Goal: Task Accomplishment & Management: Manage account settings

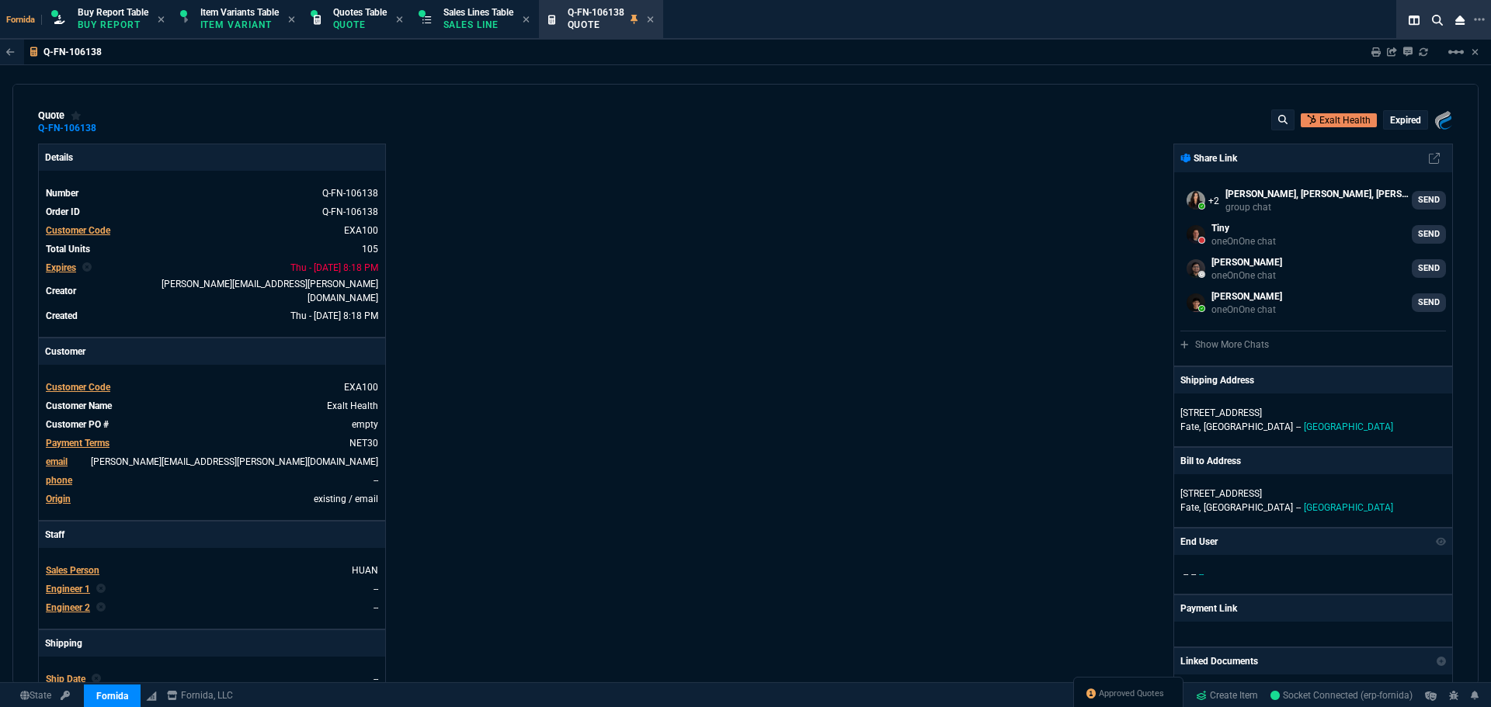
select select "1: BROV"
click at [485, 175] on div "Details Number Q-FN-106138 Order ID Q-FN-106138 Customer Code EXA100 Total Unit…" at bounding box center [391, 550] width 707 height 812
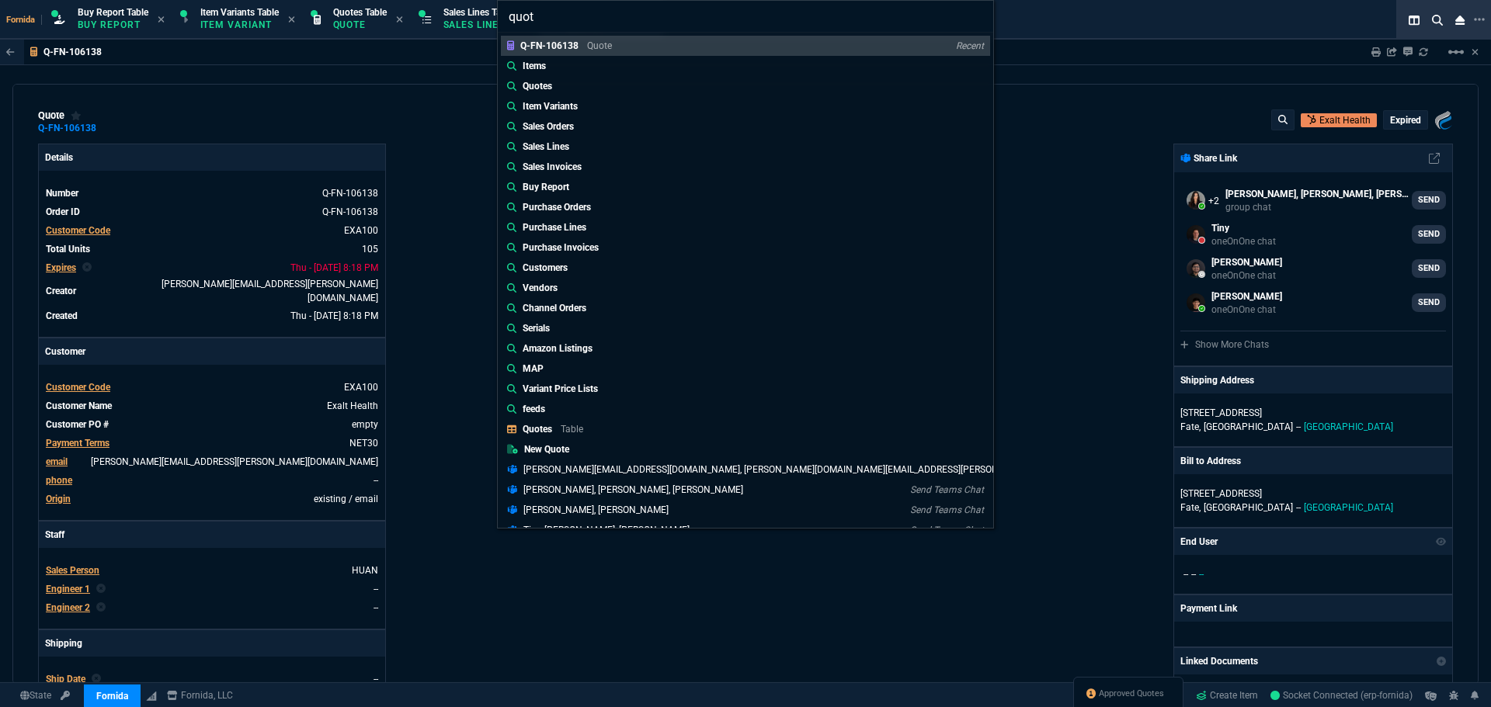
type input "quote"
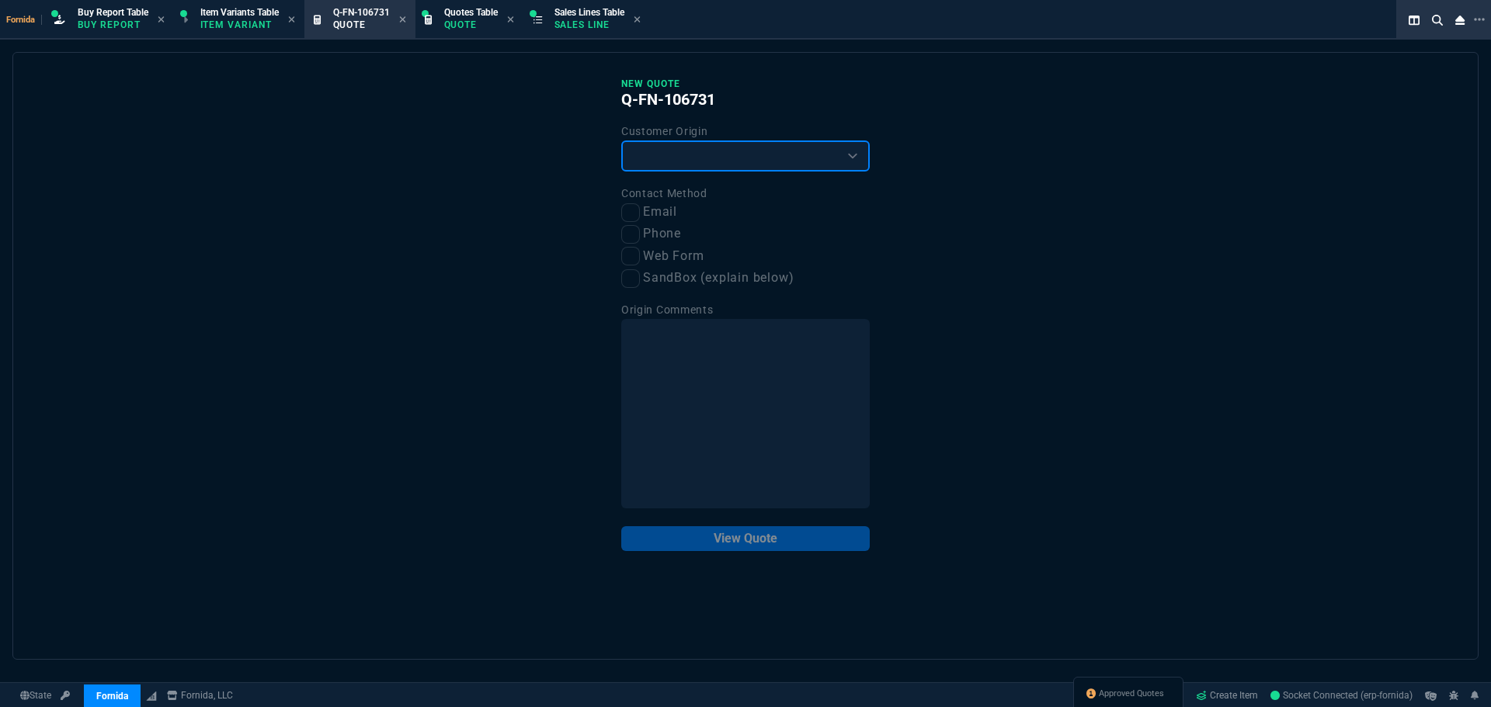
click at [694, 158] on select "Existing Customer Amazon Lead (first order) Website Lead (first order) Called (…" at bounding box center [745, 156] width 248 height 31
select select "existing"
click at [621, 141] on select "Existing Customer Amazon Lead (first order) Website Lead (first order) Called (…" at bounding box center [745, 156] width 248 height 31
click at [654, 210] on label "Email" at bounding box center [745, 212] width 248 height 19
click at [640, 210] on input "Email" at bounding box center [630, 212] width 19 height 19
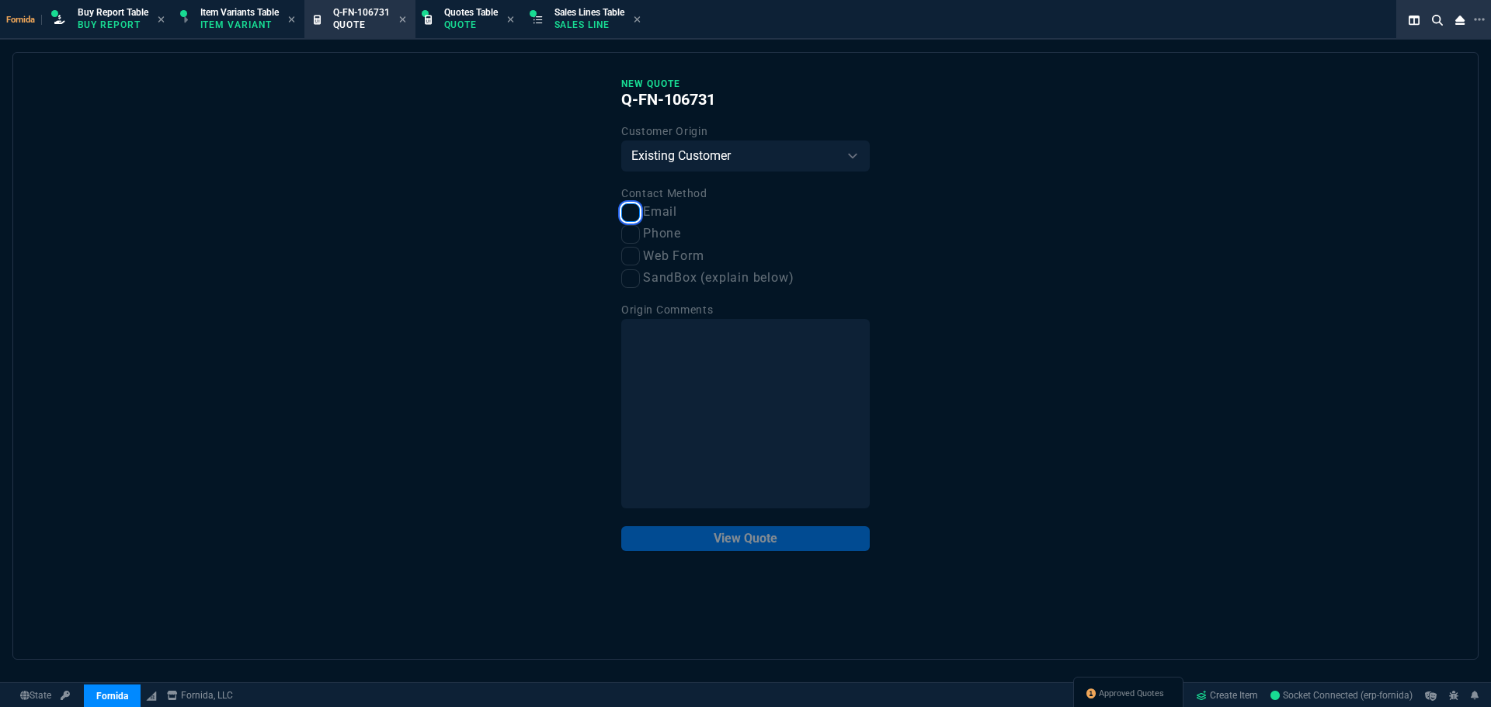
checkbox input "true"
click at [759, 546] on button "View Quote" at bounding box center [745, 538] width 248 height 25
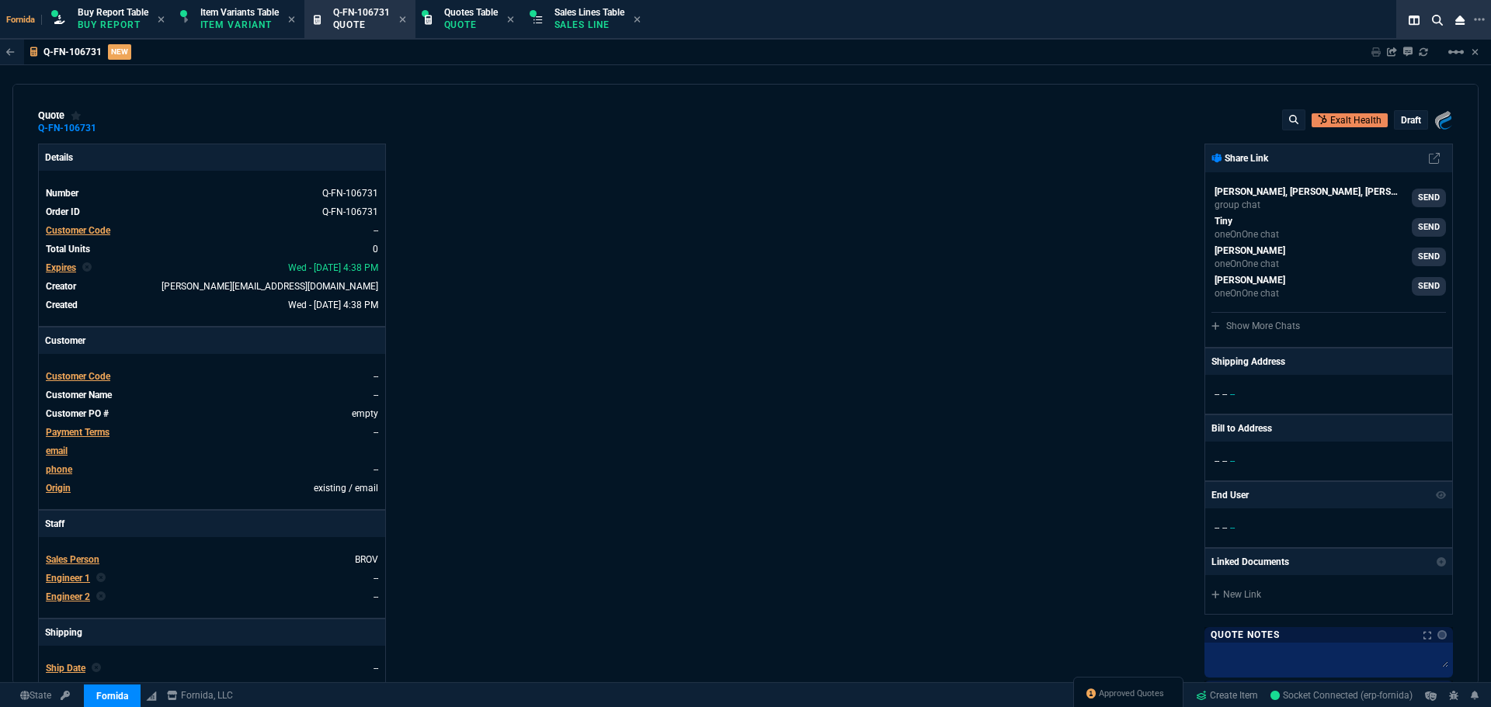
click at [93, 231] on span "Customer Code" at bounding box center [78, 230] width 64 height 11
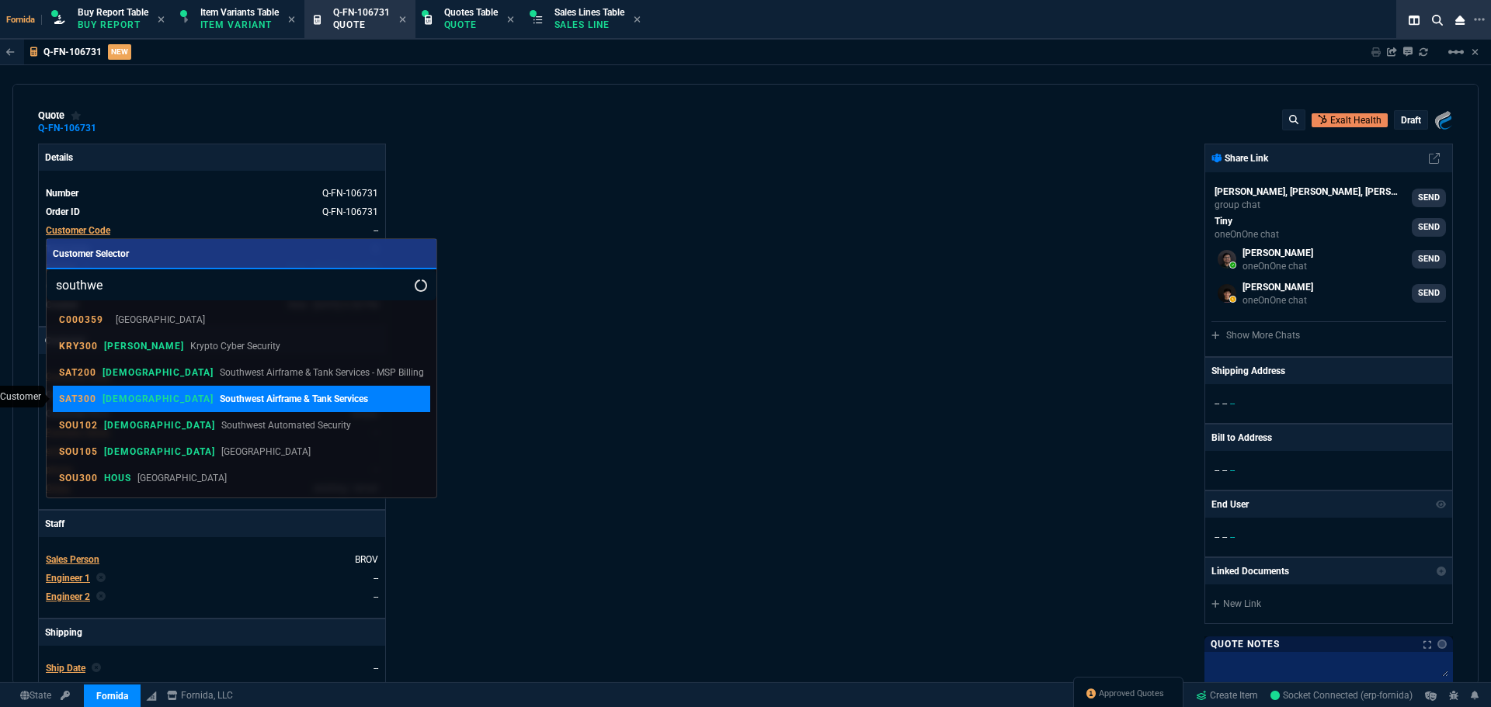
type input "southwe"
click at [269, 391] on link "SAT300 VAHI Southwest Airframe & Tank Services" at bounding box center [241, 399] width 377 height 26
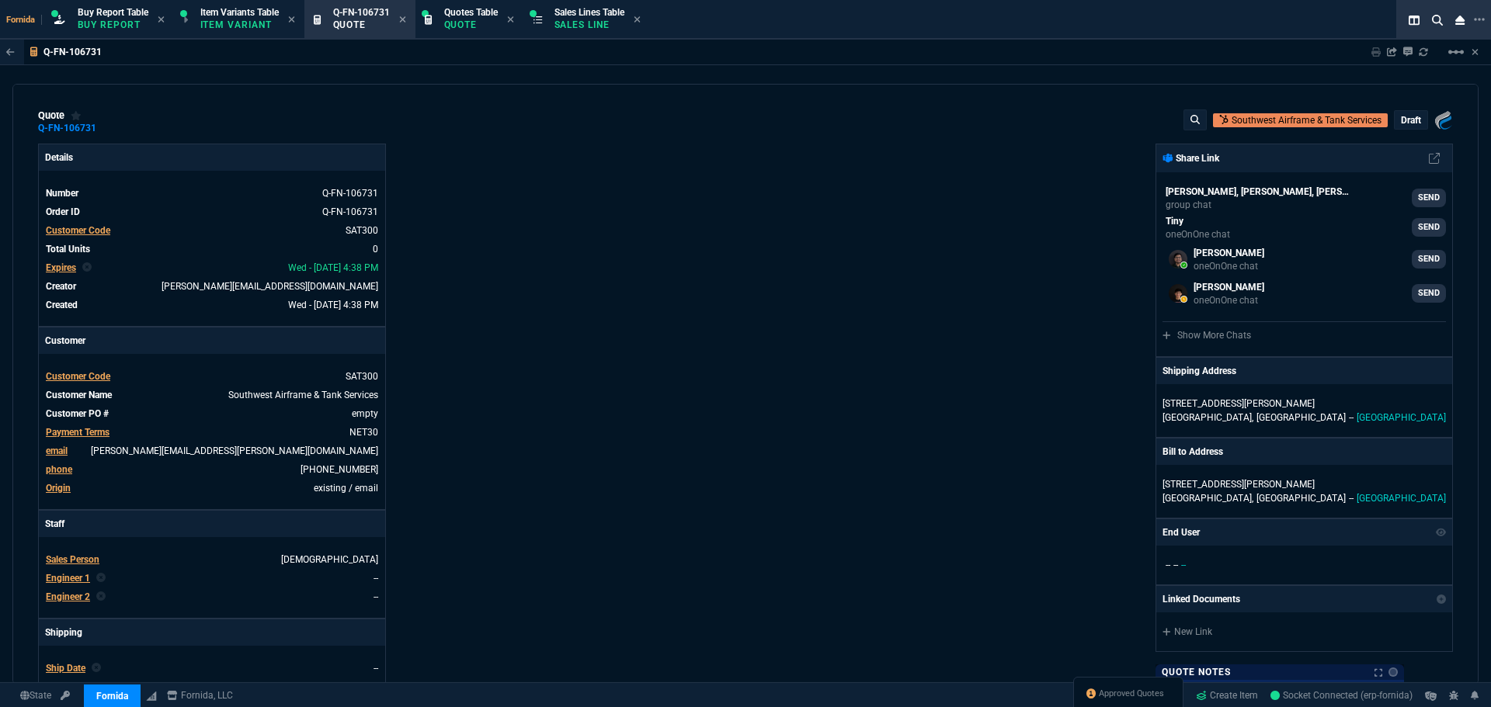
scroll to position [311, 0]
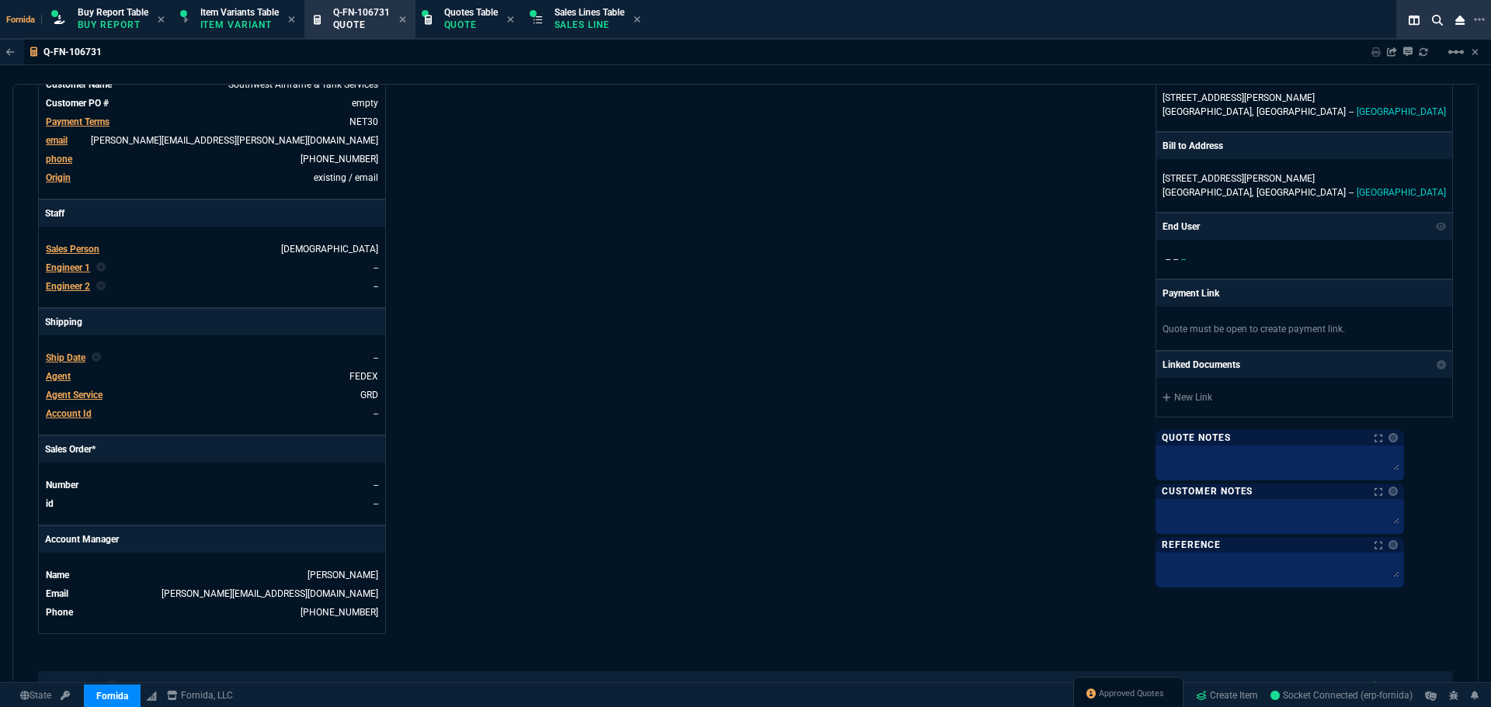
click at [84, 267] on span "Engineer 1" at bounding box center [68, 267] width 44 height 11
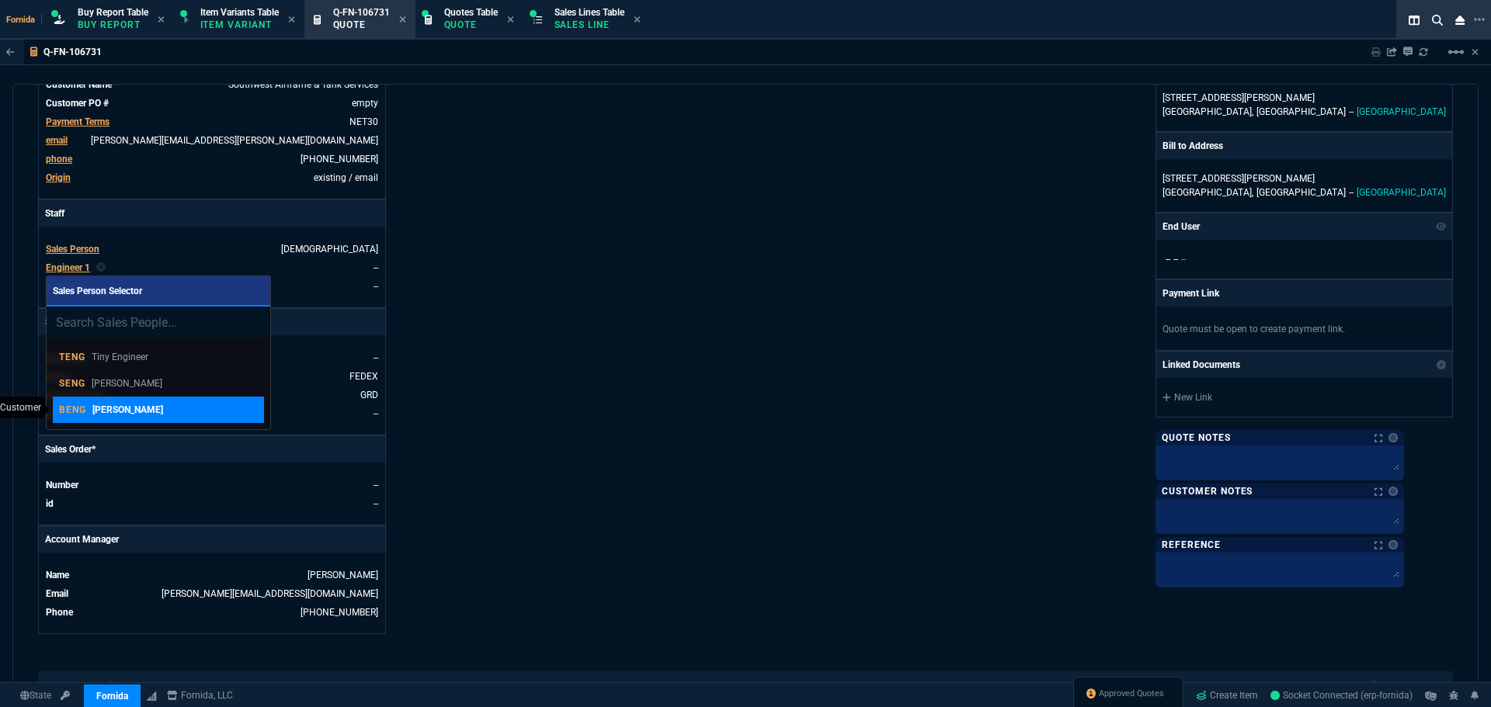
click at [169, 404] on div "BENG [PERSON_NAME]" at bounding box center [158, 410] width 199 height 14
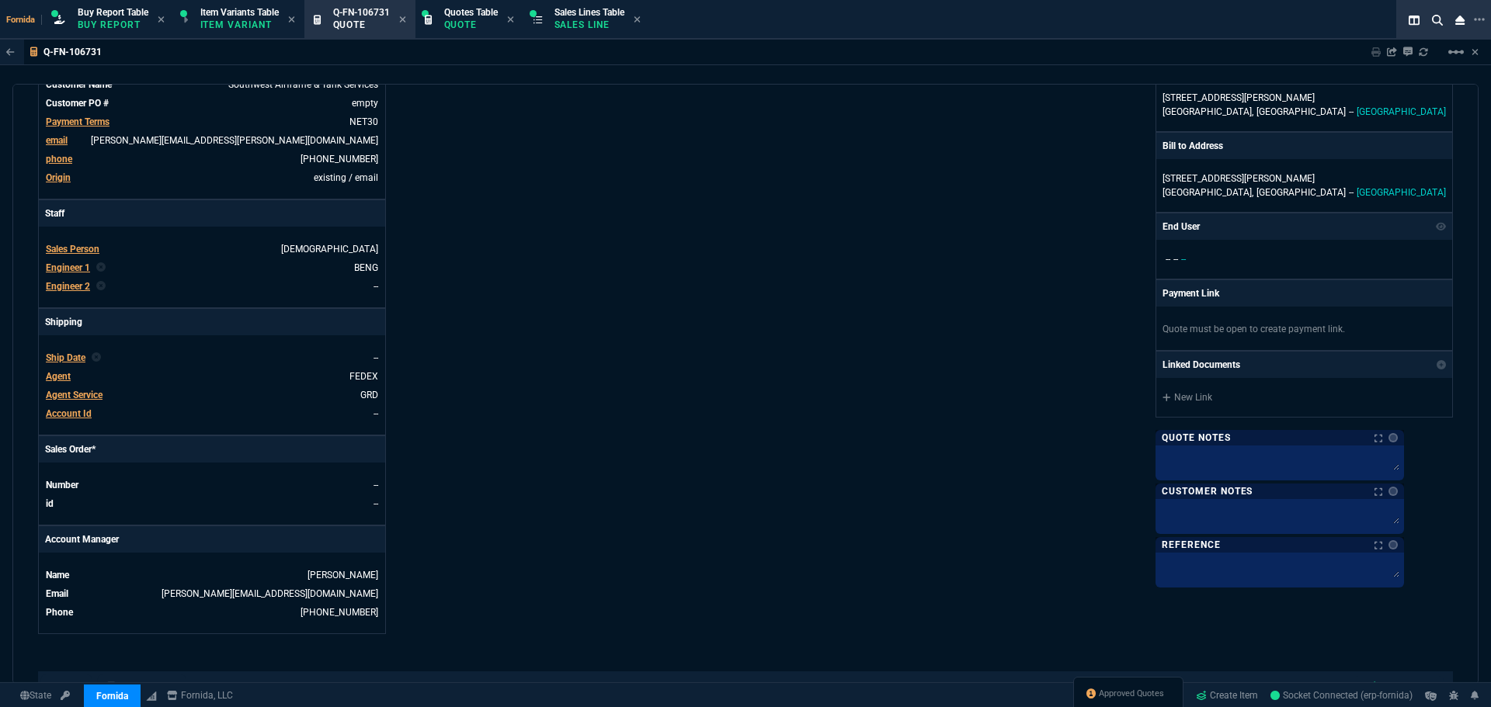
click at [596, 329] on div "Details Number Q-FN-106731 Order ID Q-FN-106731 Customer Code SAT300 Total Unit…" at bounding box center [391, 233] width 707 height 801
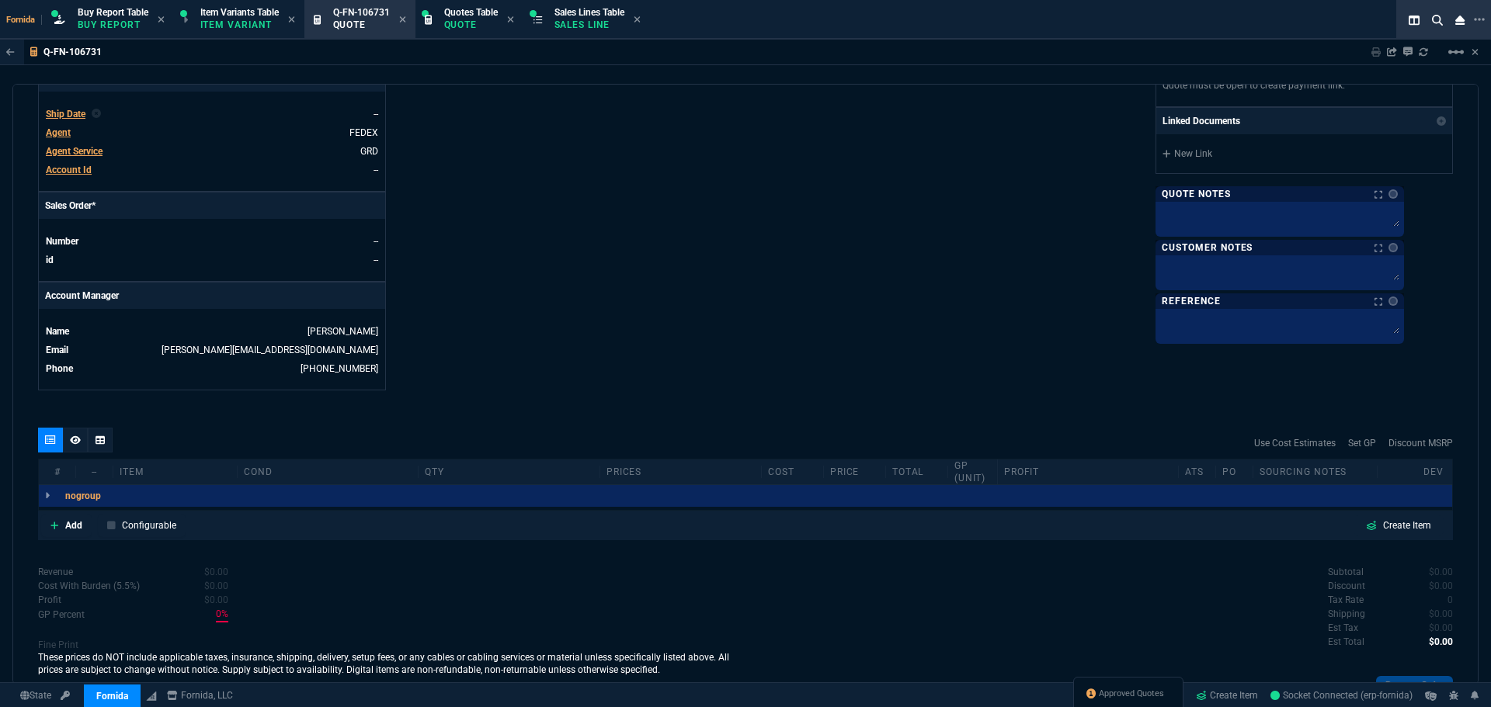
scroll to position [626, 0]
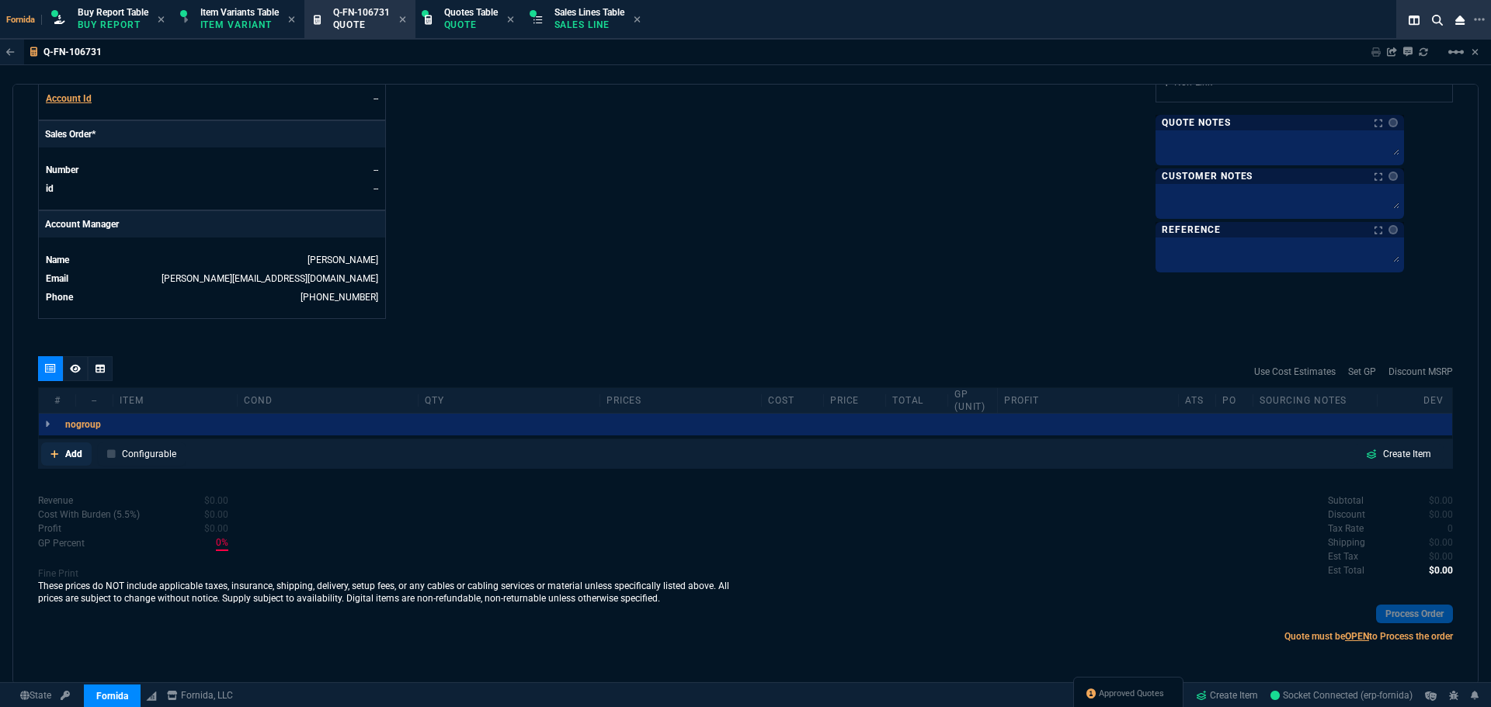
click at [56, 458] on icon at bounding box center [54, 454] width 9 height 9
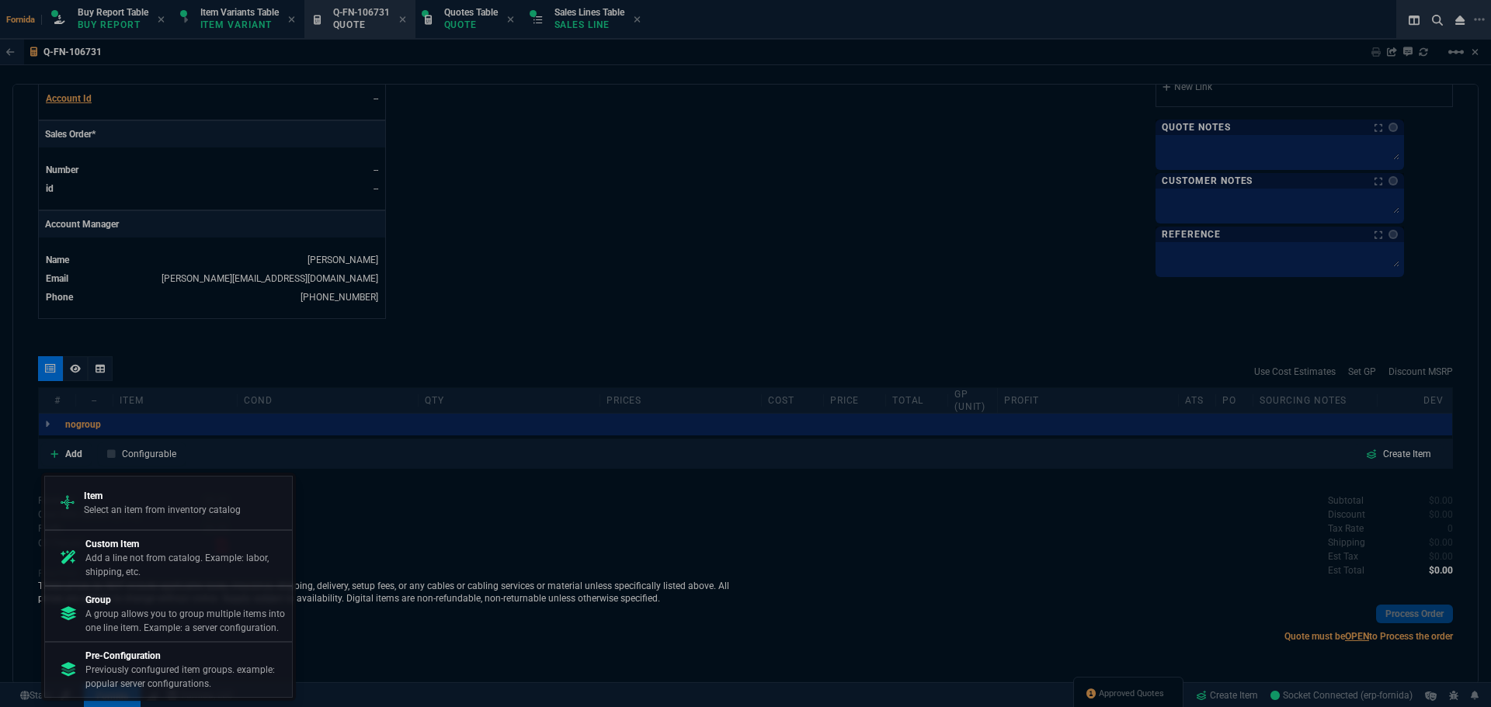
drag, startPoint x: 146, startPoint y: 606, endPoint x: 825, endPoint y: 104, distance: 845.0
click at [148, 606] on p "Group" at bounding box center [185, 600] width 200 height 14
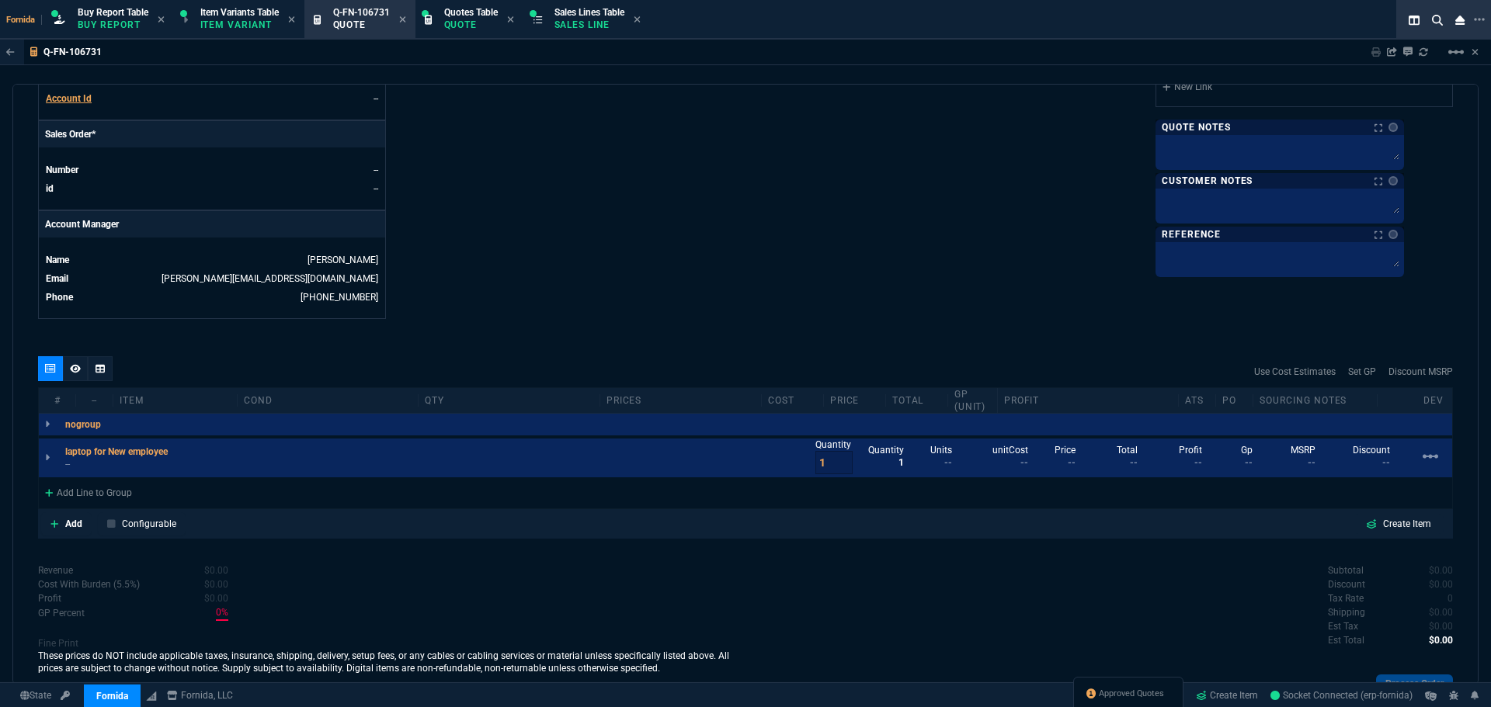
click at [83, 490] on div "Add Line to Group" at bounding box center [88, 492] width 99 height 28
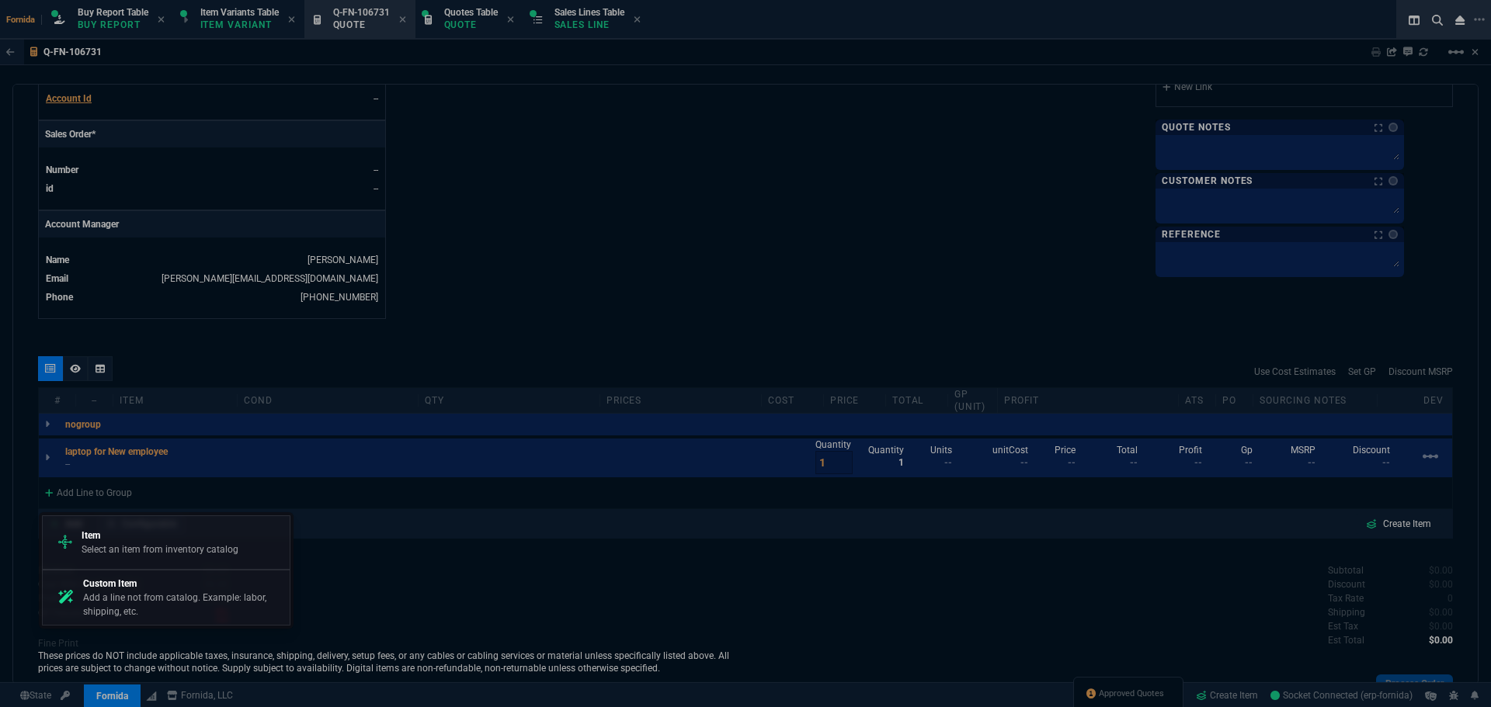
click at [116, 533] on p "Item" at bounding box center [160, 536] width 157 height 14
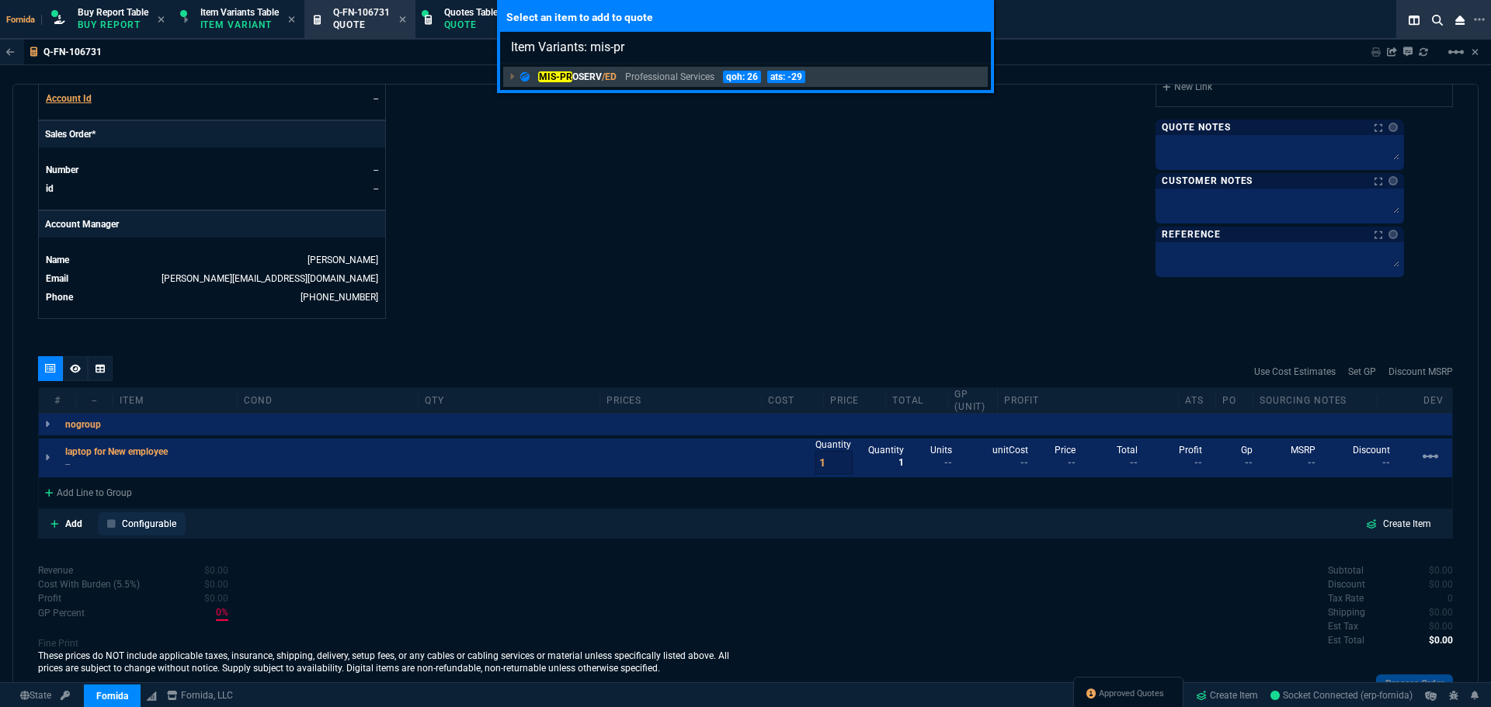
type input "Item Variants: mis-pro"
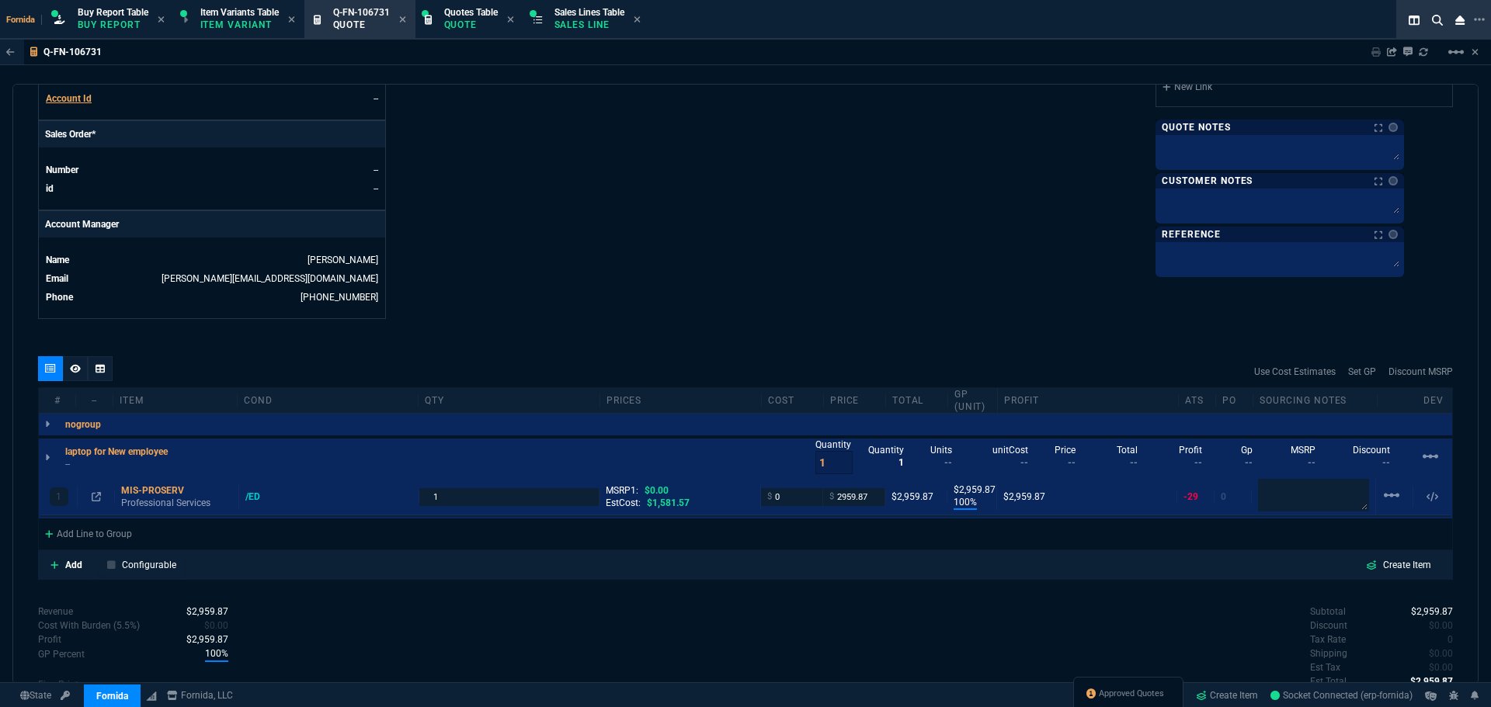
type input "100"
type input "2960"
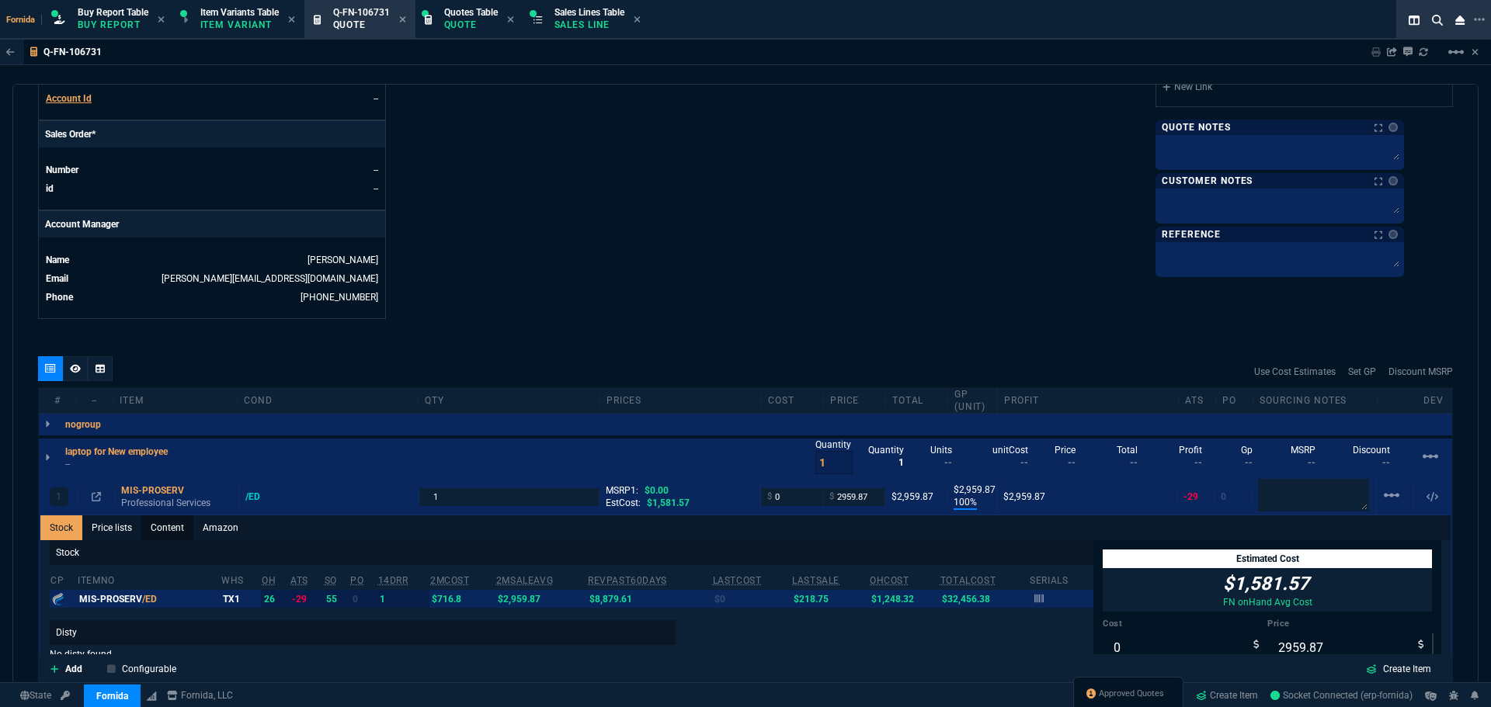
click at [158, 534] on link "Content" at bounding box center [167, 528] width 52 height 25
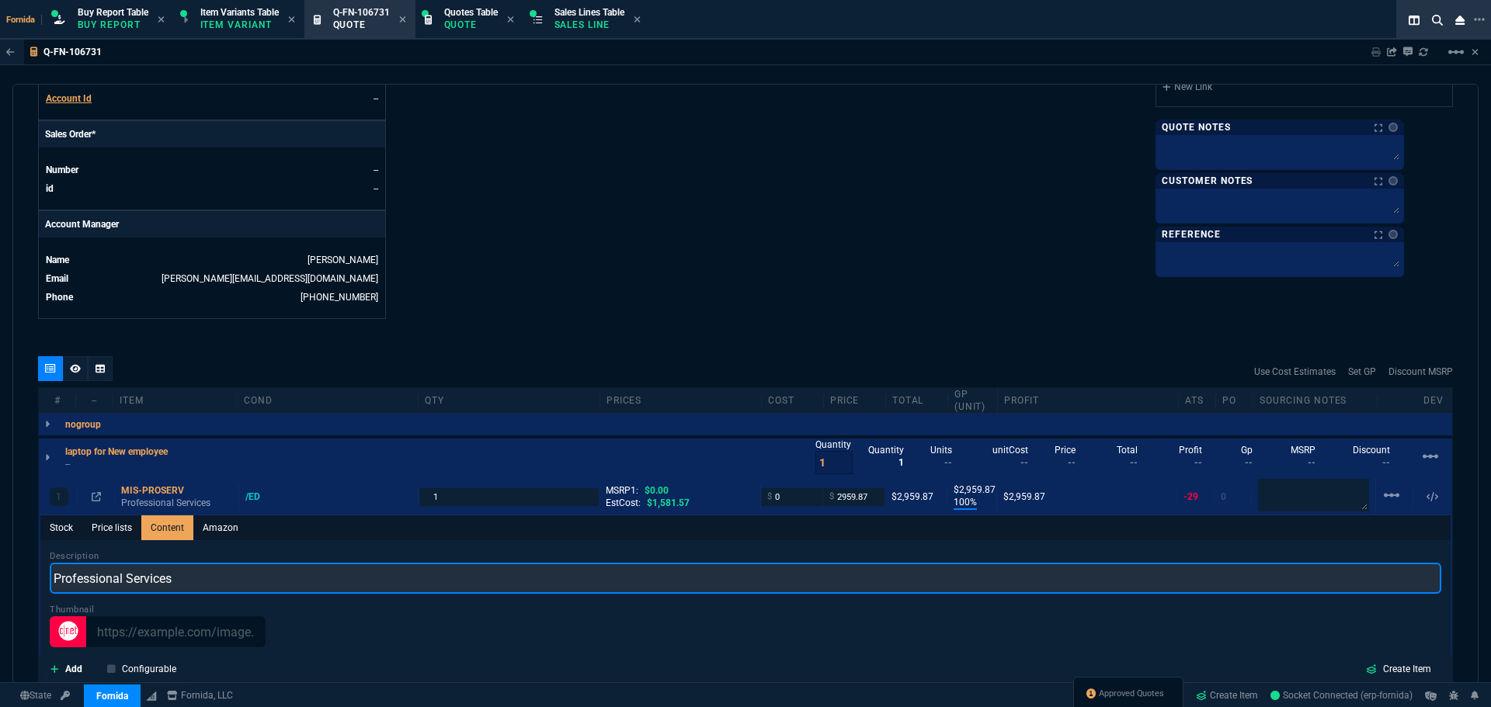
click at [179, 574] on input "Professional Services" at bounding box center [745, 578] width 1391 height 31
type input "N"
type input "Device Setup"
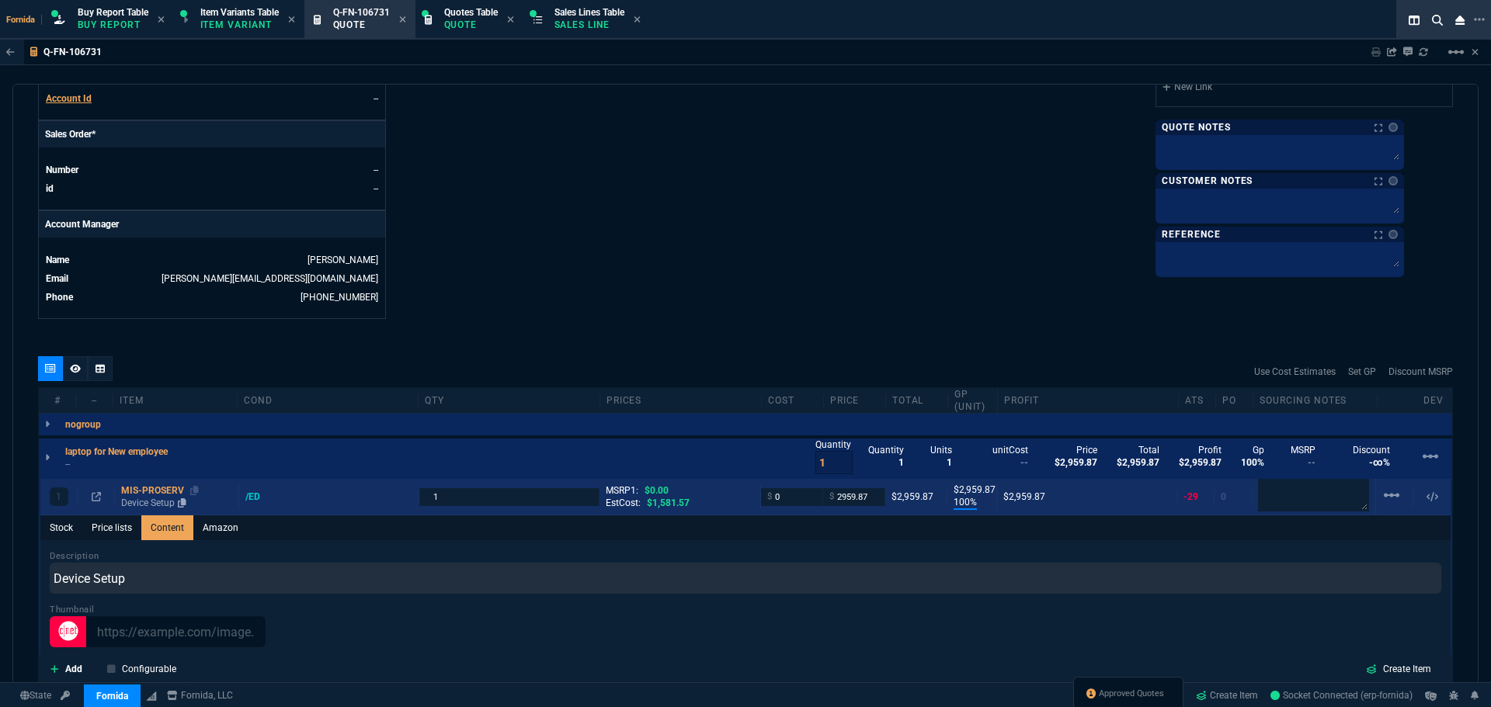
click at [172, 495] on div "MIS-PROSERV" at bounding box center [176, 491] width 111 height 12
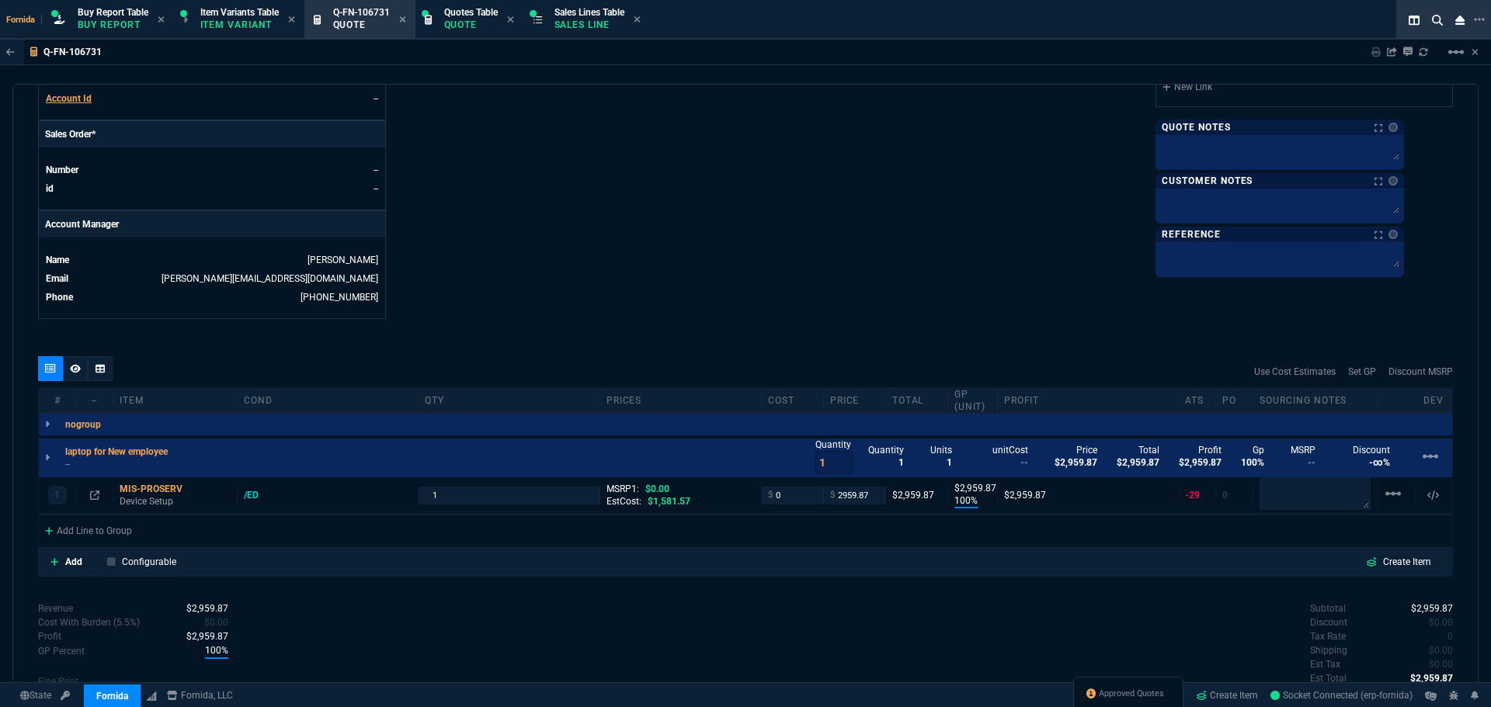
type input "100"
type input "2960"
click at [839, 495] on input "2959.87" at bounding box center [854, 496] width 49 height 18
type input "250"
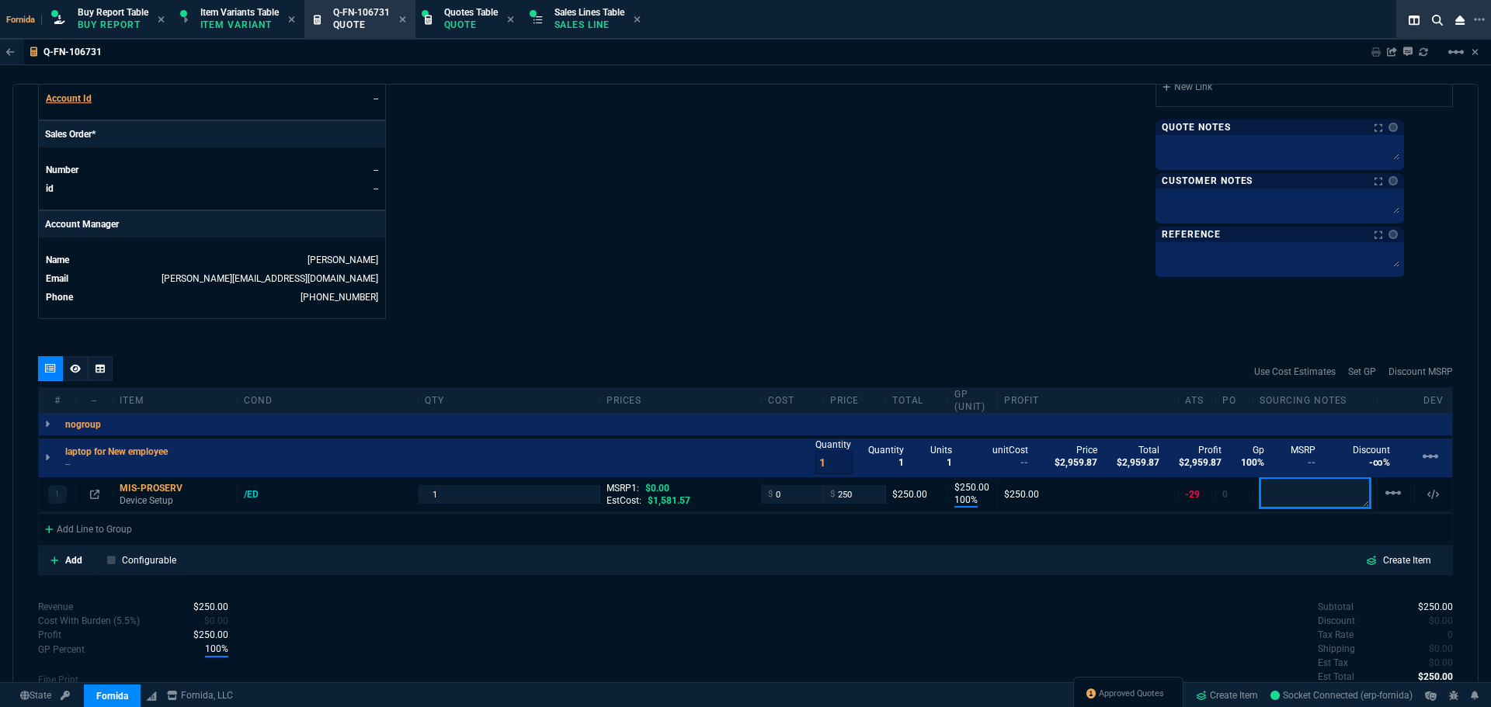
type input "250"
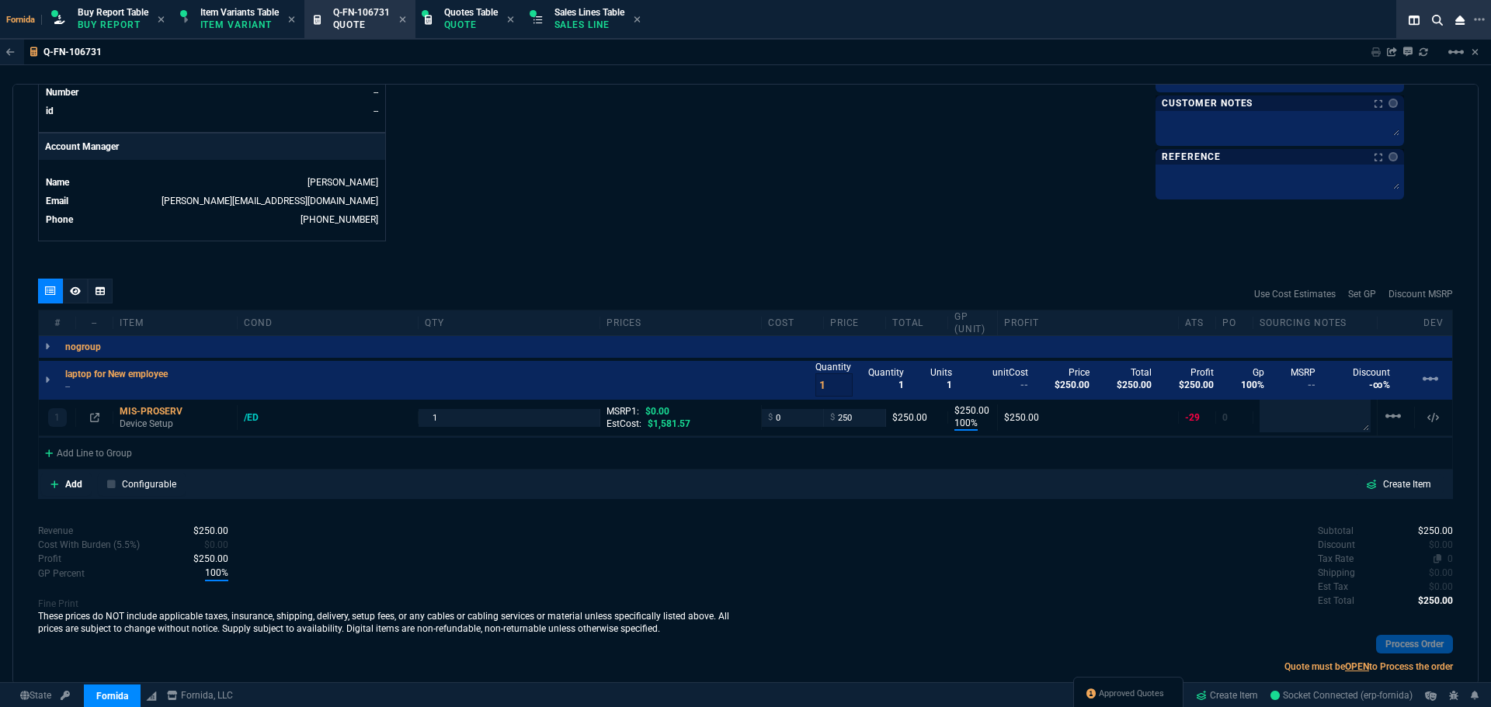
click at [1447, 559] on span "0" at bounding box center [1449, 559] width 5 height 11
click at [719, 625] on p "These prices do NOT include applicable taxes, insurance, shipping, delivery, se…" at bounding box center [391, 622] width 707 height 25
click at [120, 446] on div "Add Line to Group" at bounding box center [88, 452] width 99 height 28
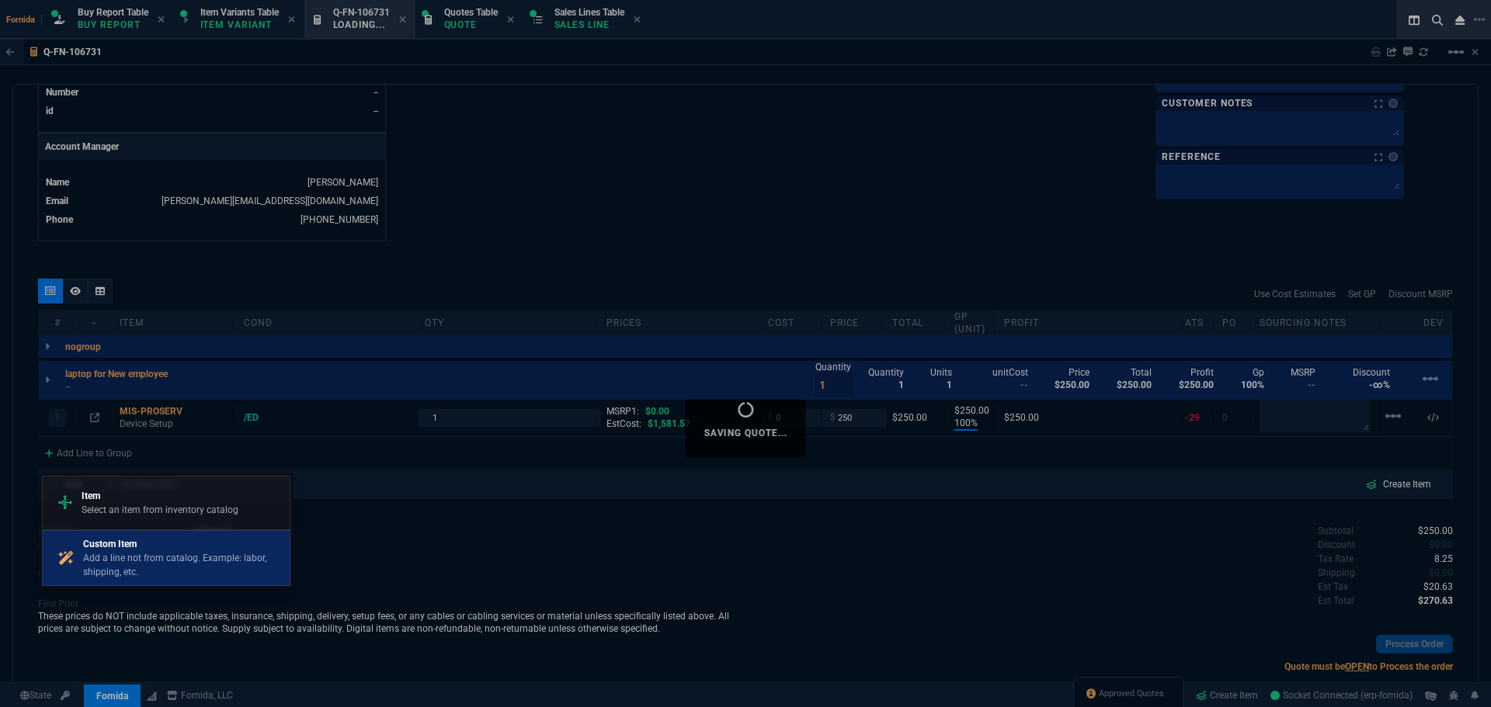
click at [153, 534] on link "Custom Item Add a line not from catalog. Example: labor, shipping, etc." at bounding box center [166, 558] width 248 height 56
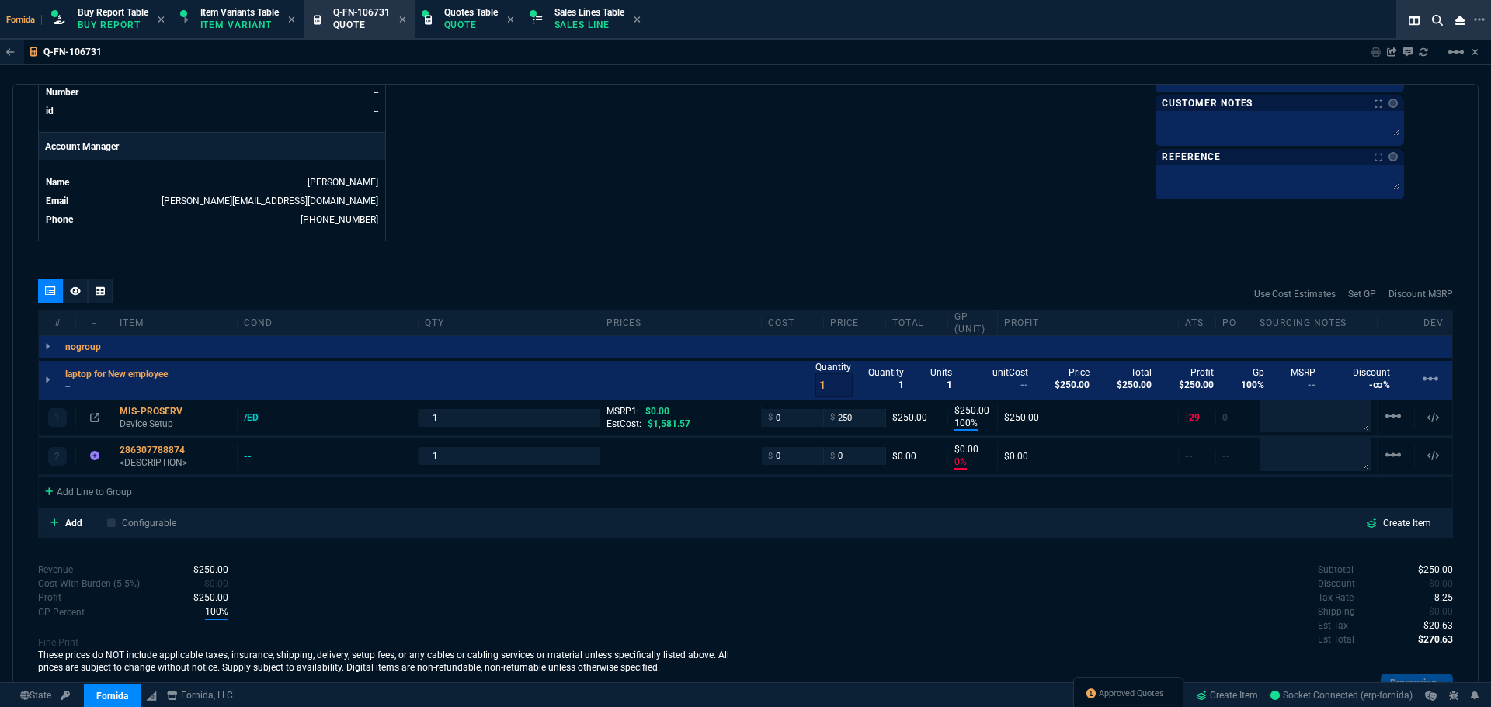
type input "0"
type input "100"
type input "250"
type input "0"
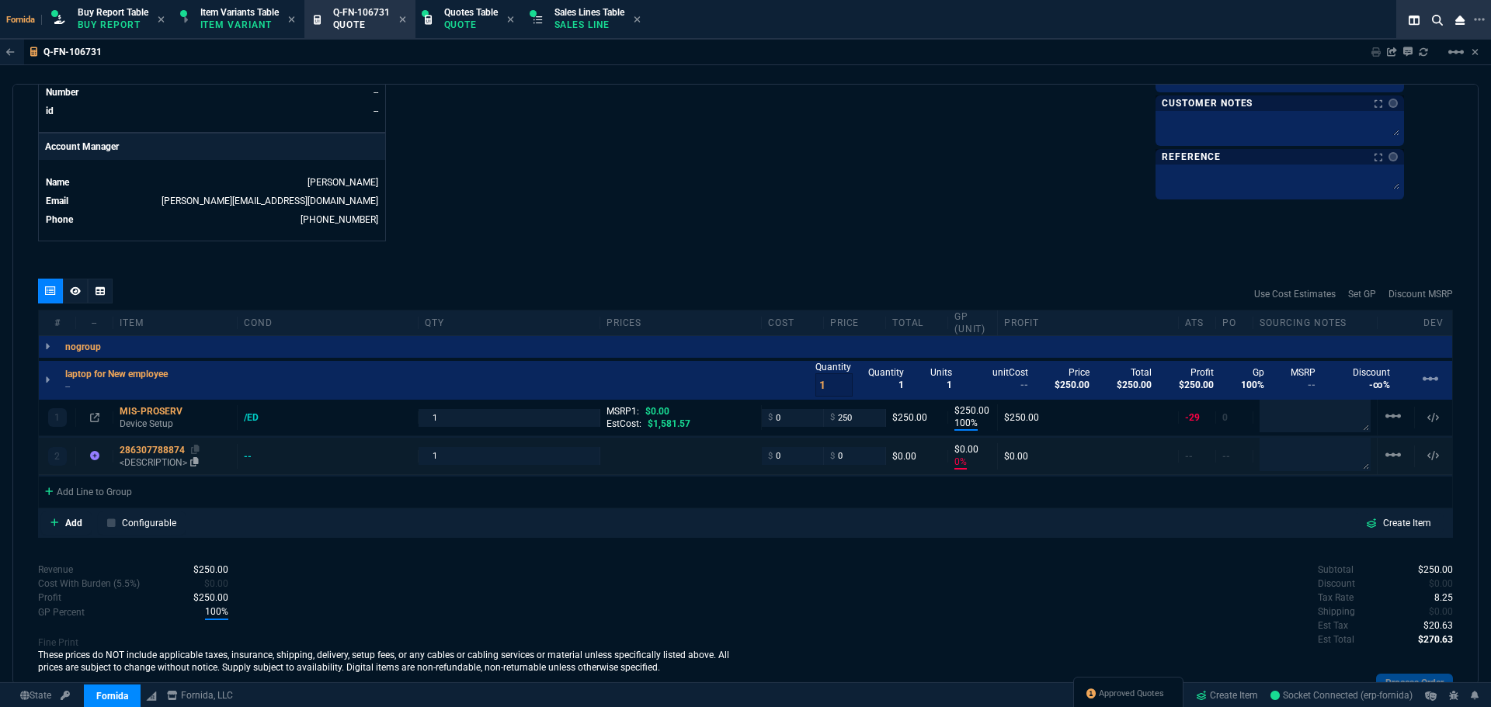
type input "0"
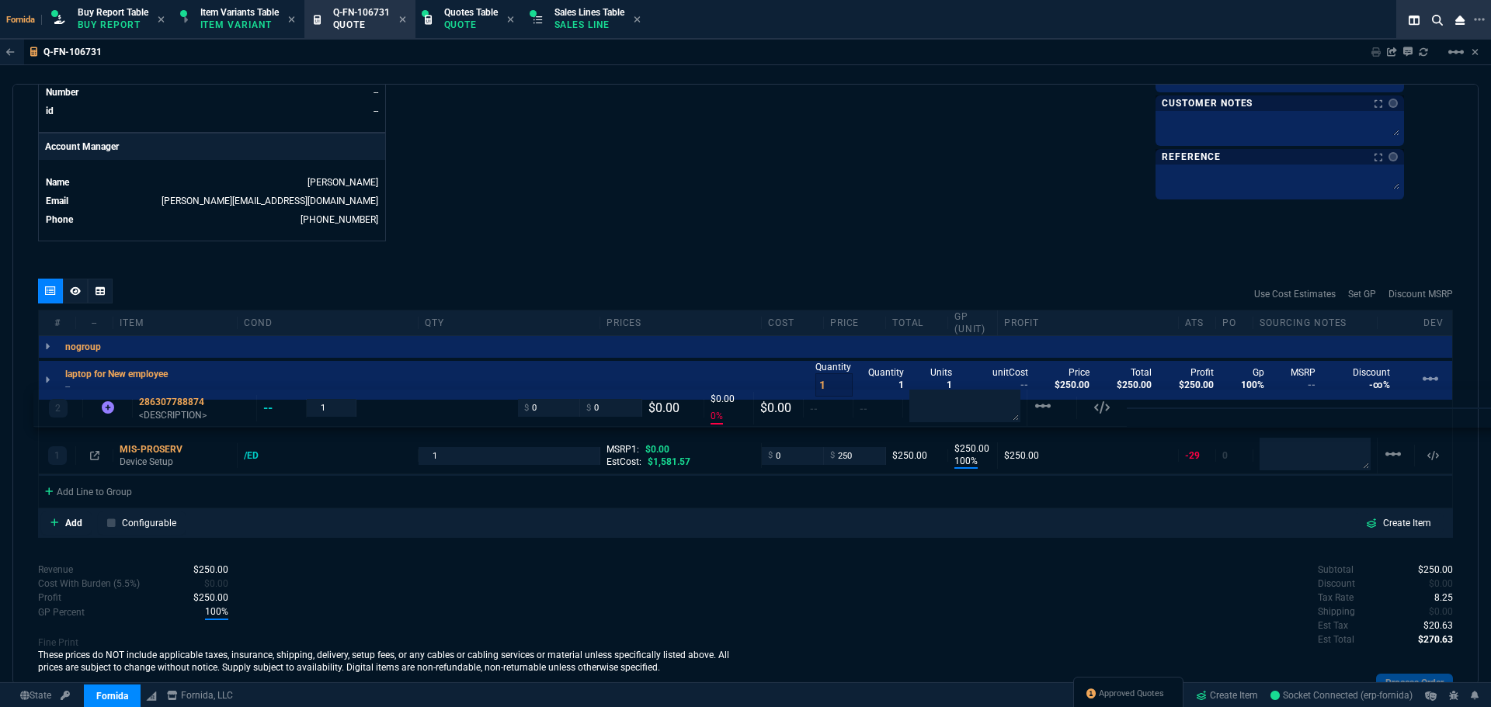
drag, startPoint x: 153, startPoint y: 454, endPoint x: 148, endPoint y: 403, distance: 51.5
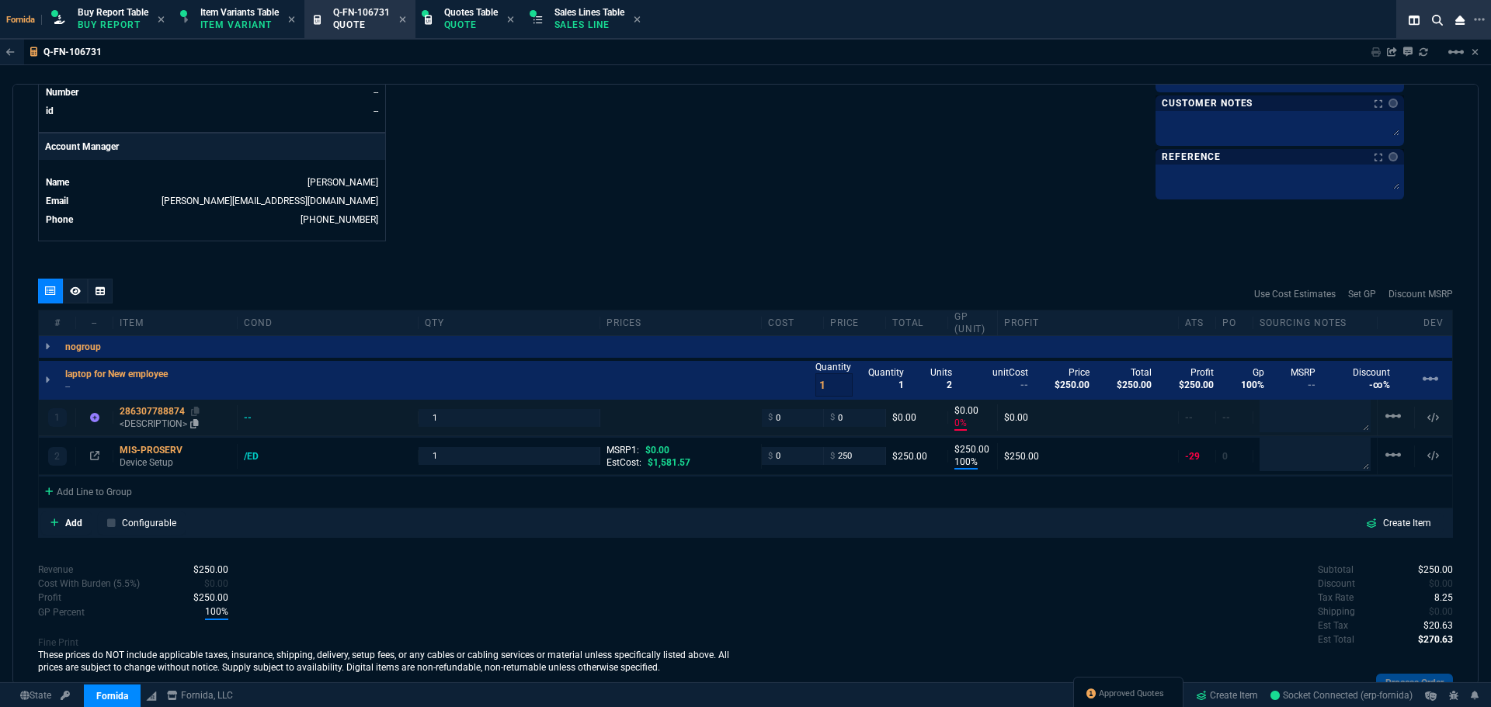
click at [174, 415] on div "286307788874" at bounding box center [175, 411] width 111 height 12
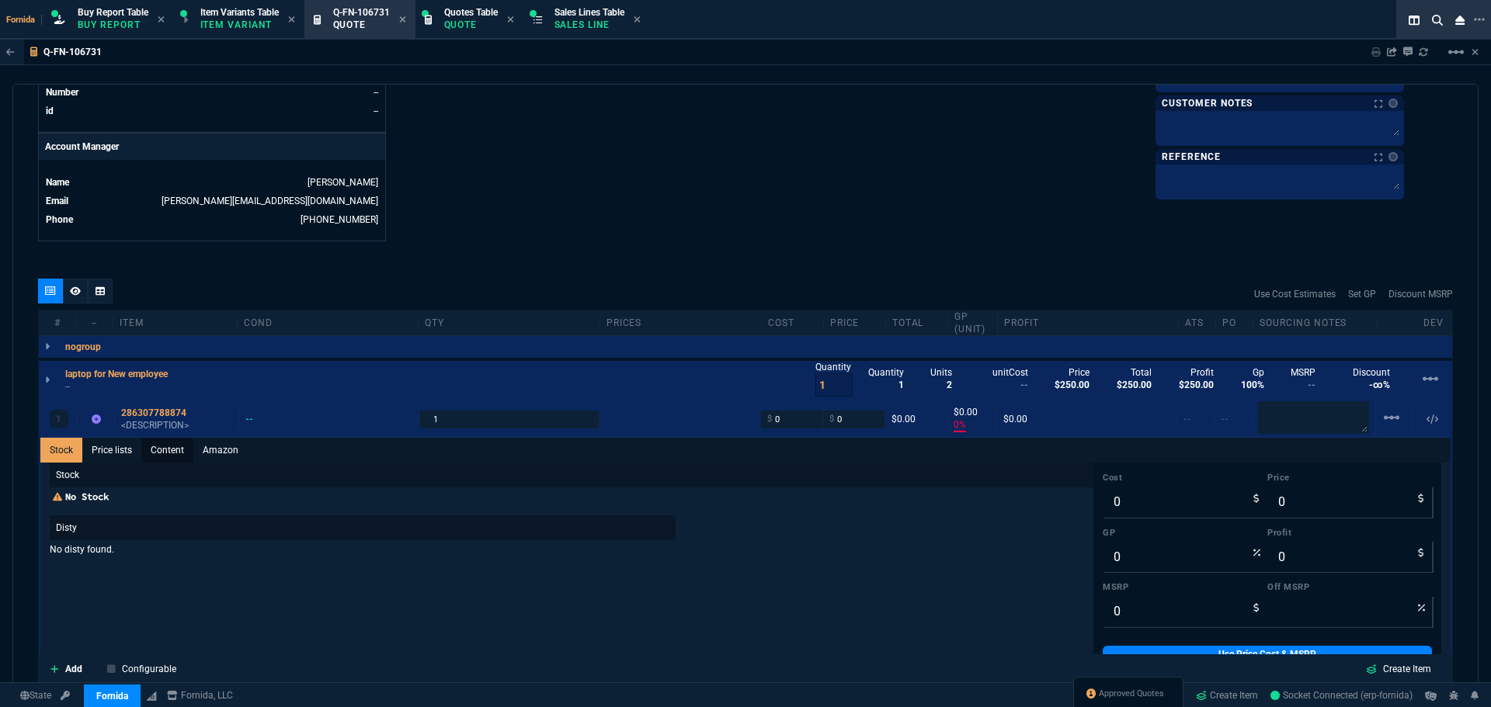
click at [172, 450] on link "Content" at bounding box center [167, 450] width 52 height 25
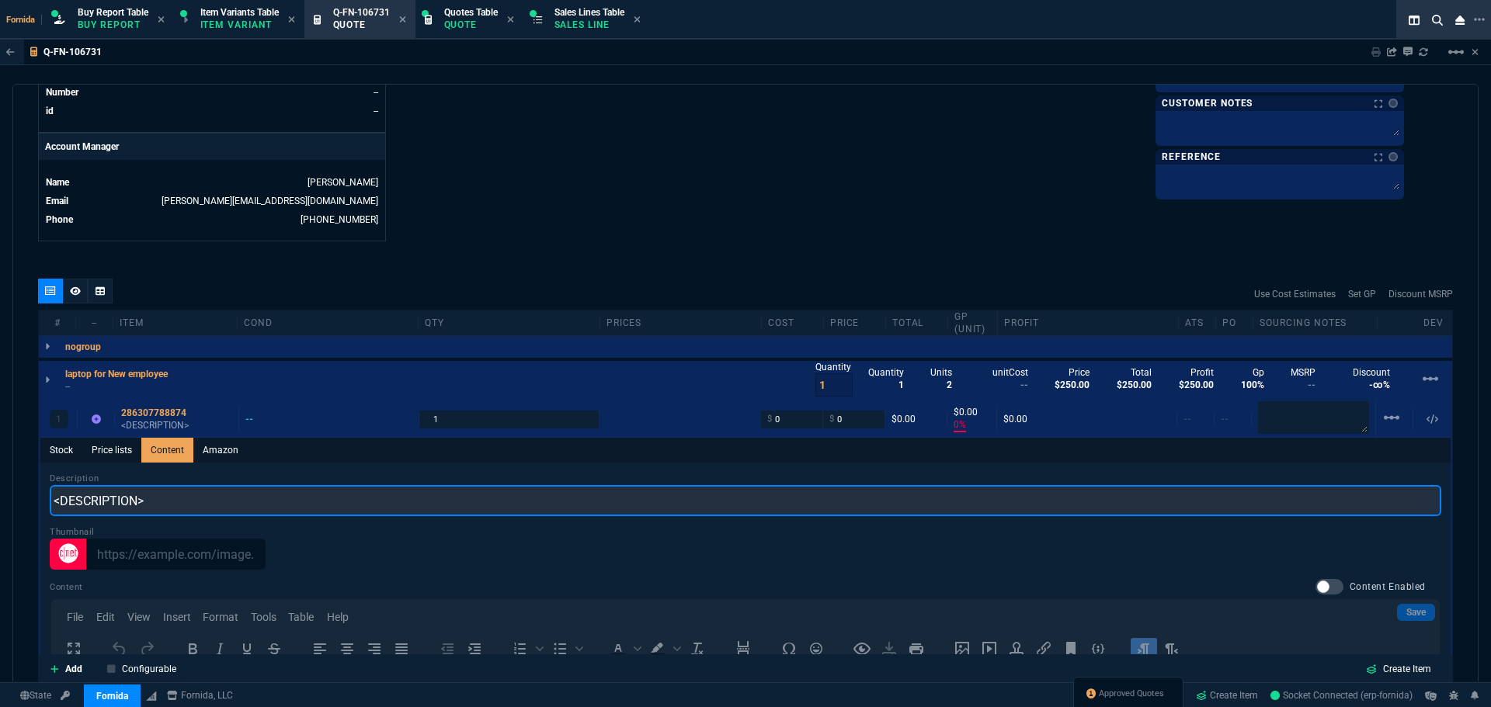
scroll to position [0, 0]
click at [193, 500] on input "<DESCRIPTION>" at bounding box center [745, 500] width 1391 height 31
paste input "Dell Precision 7540 Laptop 15.6” Intel Core i7 32GB RAM 512GB SSD Windows 11 Pro"
click at [113, 501] on input "Dell Precision 7540 Laptop 15.6” Intel Core i7 32GB RAM 512GB SSD Windows 11 Pro" at bounding box center [745, 500] width 1391 height 31
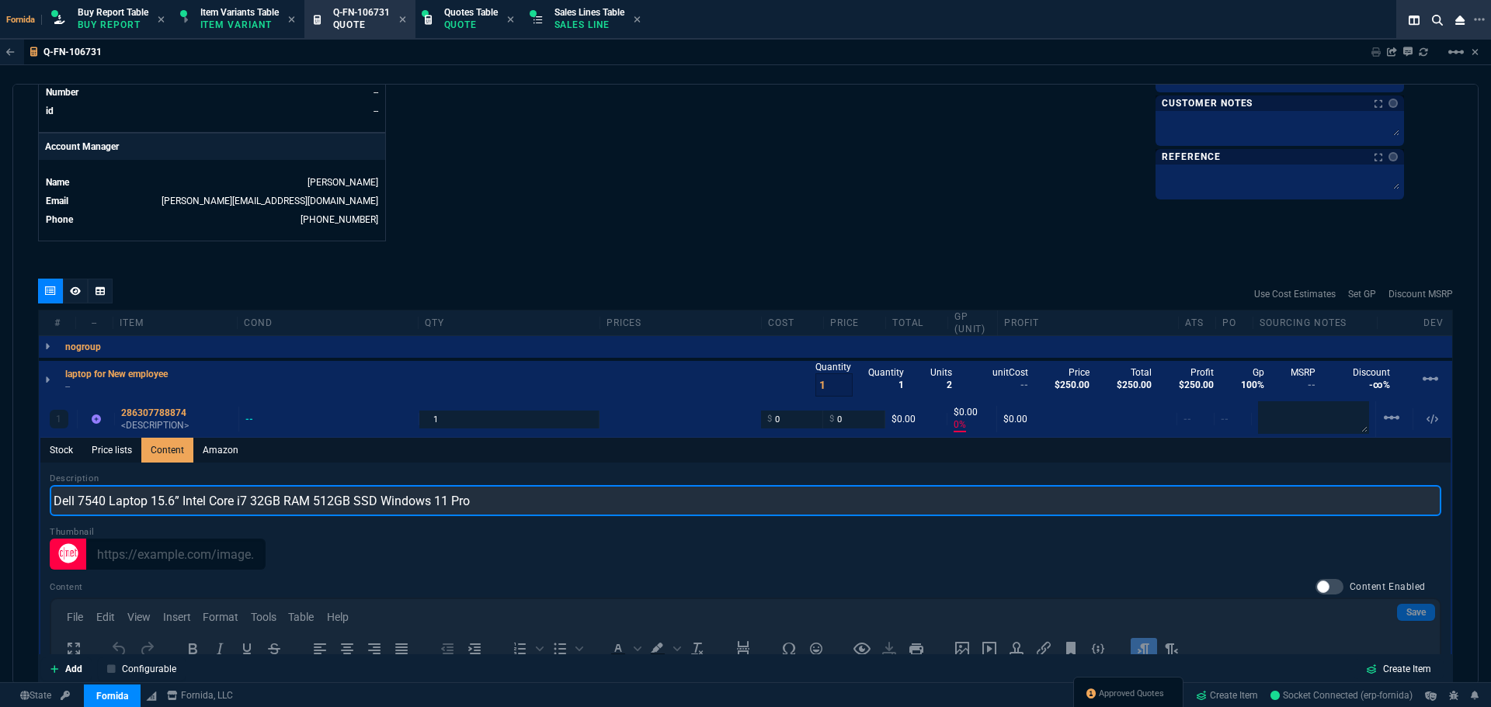
drag, startPoint x: 236, startPoint y: 504, endPoint x: 181, endPoint y: 504, distance: 55.1
click at [181, 504] on input "Dell 7540 Laptop 15.6” Intel Core i7 32GB RAM 512GB SSD Windows 11 Pro" at bounding box center [745, 500] width 1391 height 31
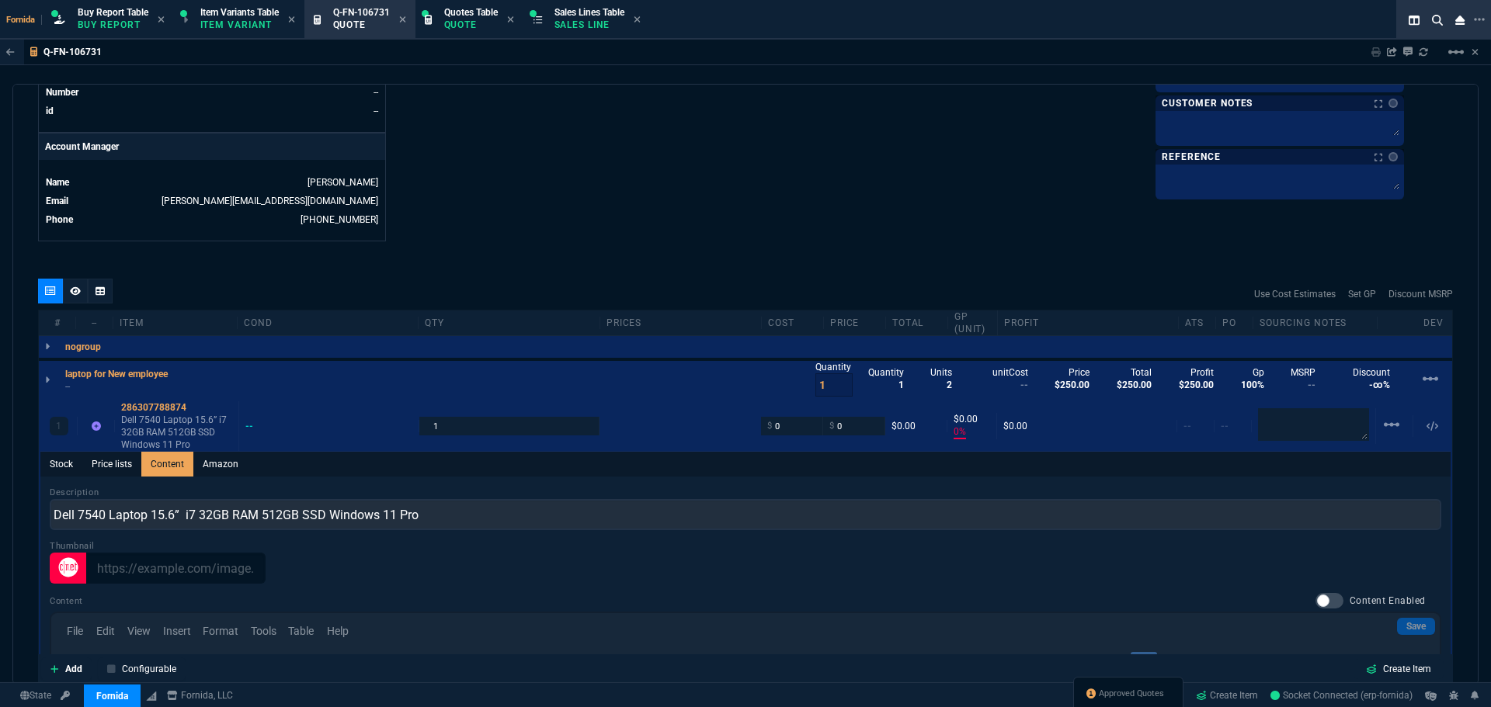
drag, startPoint x: 198, startPoint y: 531, endPoint x: 193, endPoint y: 524, distance: 8.9
click at [196, 527] on div "Description Dell 7540 Laptop 15.6” i7 32GB RAM 512GB SSD Windows 11 Pro Thumbna…" at bounding box center [745, 704] width 1391 height 436
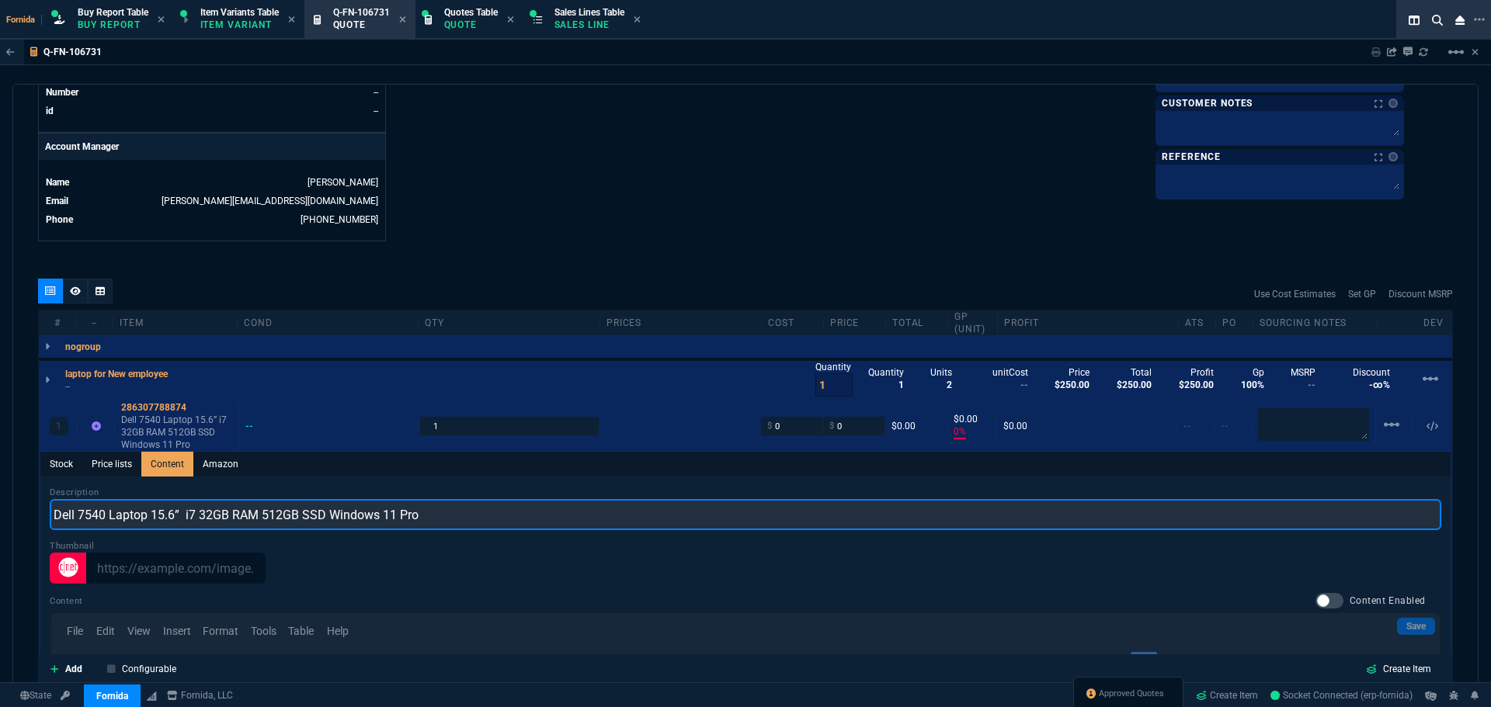
drag, startPoint x: 195, startPoint y: 524, endPoint x: 184, endPoint y: 523, distance: 11.0
click at [184, 523] on input "Dell 7540 Laptop 15.6” i7 32GB RAM 512GB SSD Windows 11 Pro" at bounding box center [745, 514] width 1391 height 31
paste input "i7-9850H"
click at [185, 521] on input "Dell 7540 Laptop 15.6” i7-9850H 32GB RAM 512GB SSD Windows 11 Pro" at bounding box center [745, 514] width 1391 height 31
click at [235, 520] on input "Dell 7540 Laptop 15.6” i7-9850H 32GB RAM 512GB SSD Windows 11 Pro" at bounding box center [745, 514] width 1391 height 31
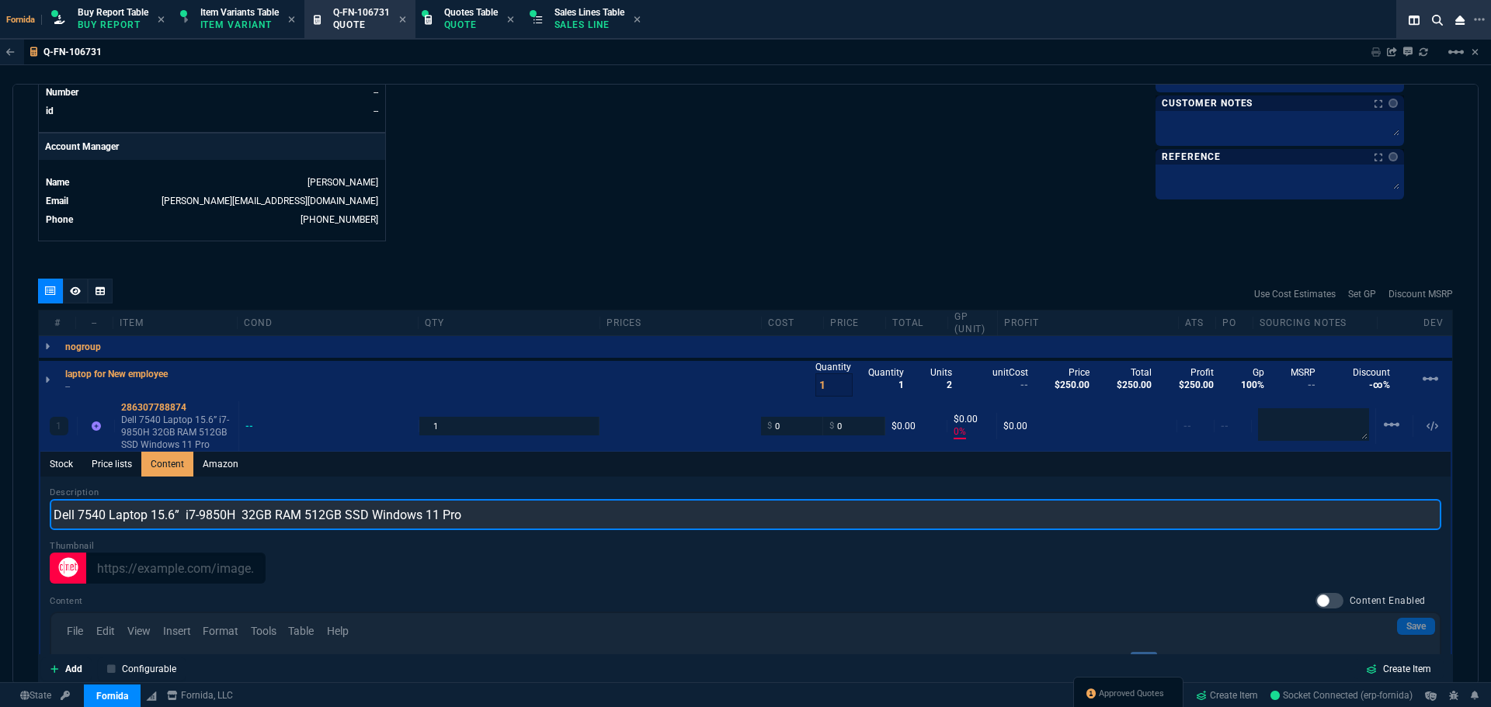
click at [238, 513] on input "Dell 7540 Laptop 15.6” i7-9850H 32GB RAM 512GB SSD Windows 11 Pro" at bounding box center [745, 514] width 1391 height 31
click at [556, 517] on input "Dell 7540 Laptop 15.6” i7-9850H 6C 12T 2.6GHz 32GB RAM 512GB SSD Windows 11 Pro" at bounding box center [745, 514] width 1391 height 31
drag, startPoint x: 508, startPoint y: 514, endPoint x: 461, endPoint y: 514, distance: 46.6
click at [461, 514] on input "Dell 7540 Laptop 15.6” i7-9850H 6C 12T 2.6GHz 32GB RAM 512GB SSD Windows 11 Pro" at bounding box center [745, 514] width 1391 height 31
click at [507, 516] on input "Dell 7540 Laptop 15.6” i7-9850H 6C 12T 2.6GHz 32GB RAM 512GB SSD W11 Pro" at bounding box center [745, 514] width 1391 height 31
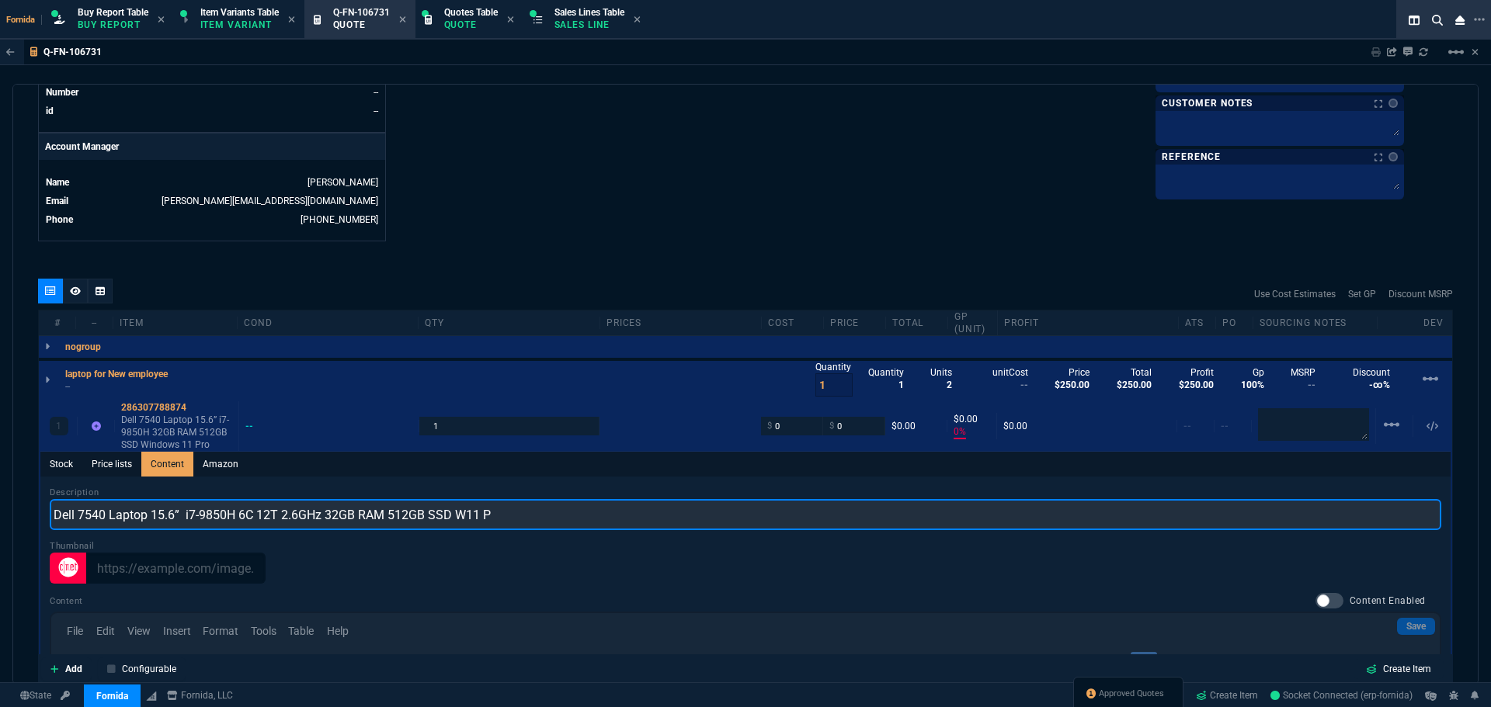
click at [484, 519] on input "Dell 7540 Laptop 15.6” i7-9850H 6C 12T 2.6GHz 32GB RAM 512GB SSD W11 P" at bounding box center [745, 514] width 1391 height 31
type input "Dell 7540 Laptop 15.6” i7-9850H 6C 12T 2.6GHz 32GB RAM 512GB SSD W11P"
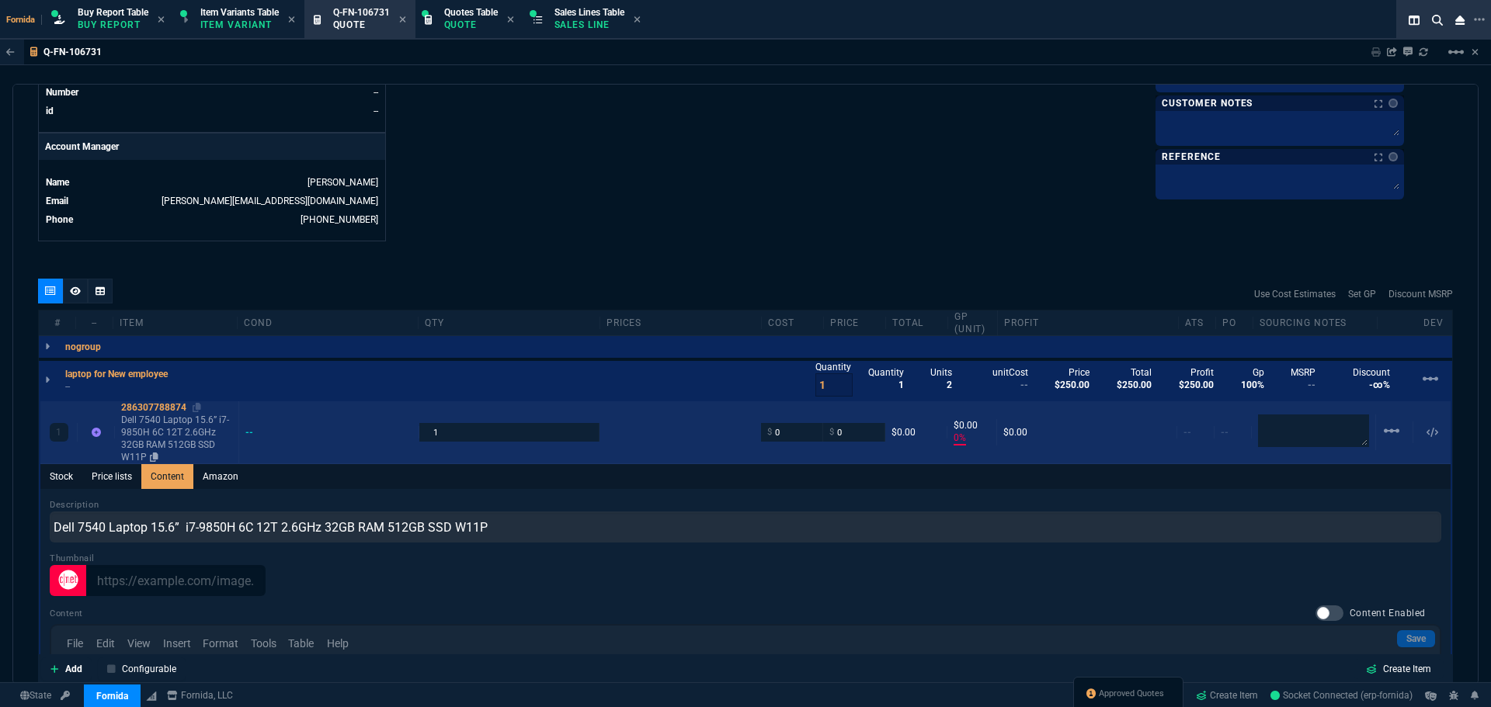
click at [180, 432] on p "Dell 7540 Laptop 15.6” i7-9850H 6C 12T 2.6GHz 32GB RAM 512GB SSD W11P" at bounding box center [176, 439] width 111 height 50
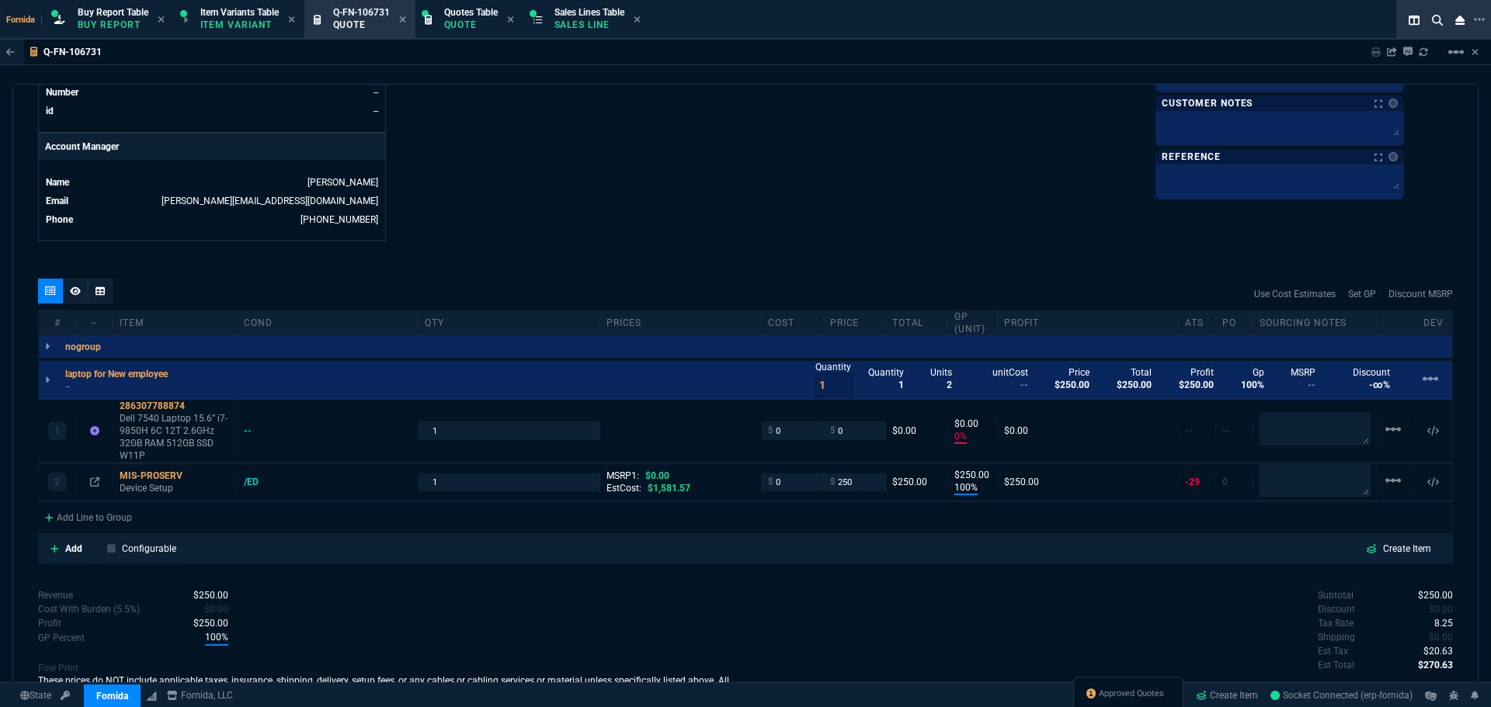
type input "0"
drag, startPoint x: 165, startPoint y: 444, endPoint x: 64, endPoint y: 433, distance: 102.4
click at [165, 444] on p "Dell 7540 Laptop 15.6” i7-9850H 6C 12T 2.6GHz 32GB RAM 512GB SSD W11P" at bounding box center [175, 437] width 111 height 50
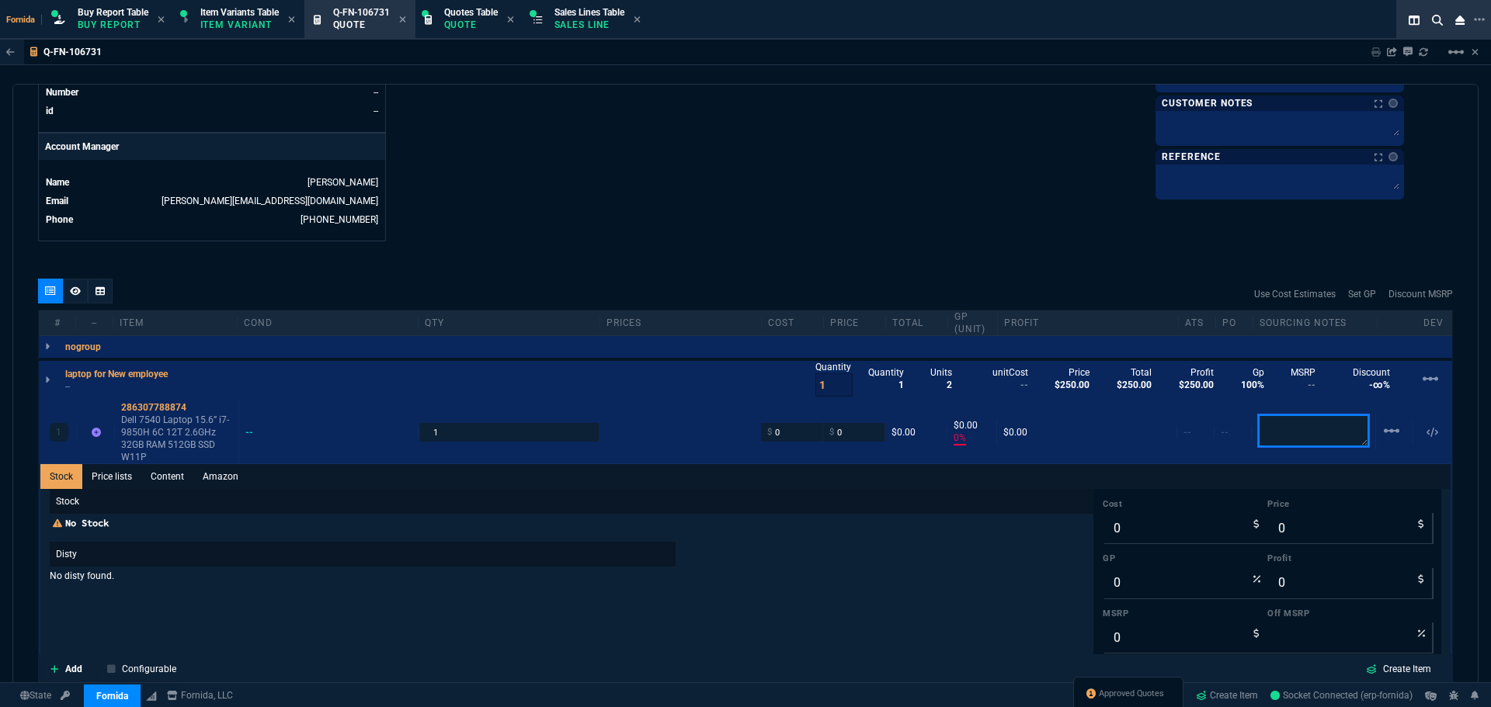
drag, startPoint x: 1281, startPoint y: 426, endPoint x: 1199, endPoint y: 311, distance: 141.4
click at [1281, 426] on textarea at bounding box center [1313, 431] width 111 height 33
paste textarea "[URL][DOMAIN_NAME]"
type textarea "[URL][DOMAIN_NAME]"
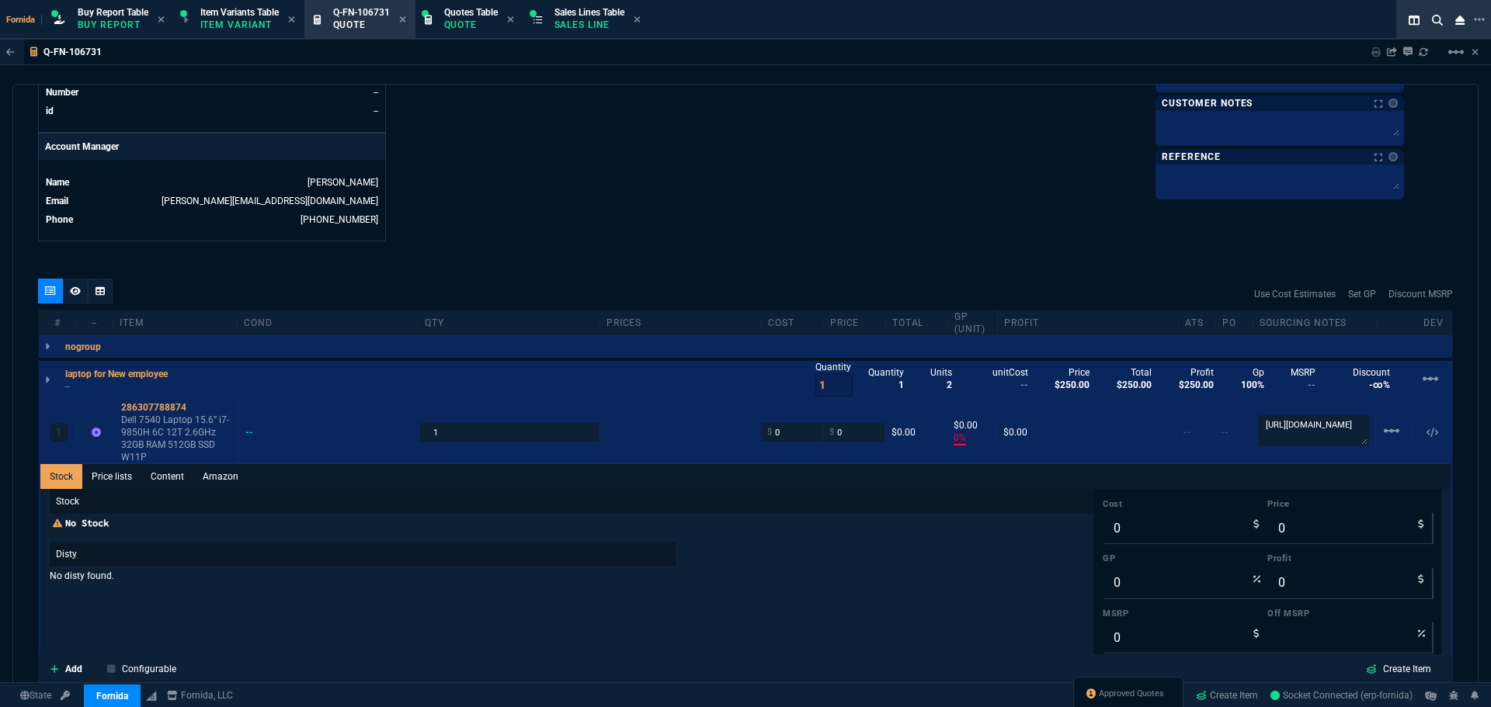
scroll to position [335, 0]
click at [85, 385] on p "--" at bounding box center [121, 386] width 112 height 12
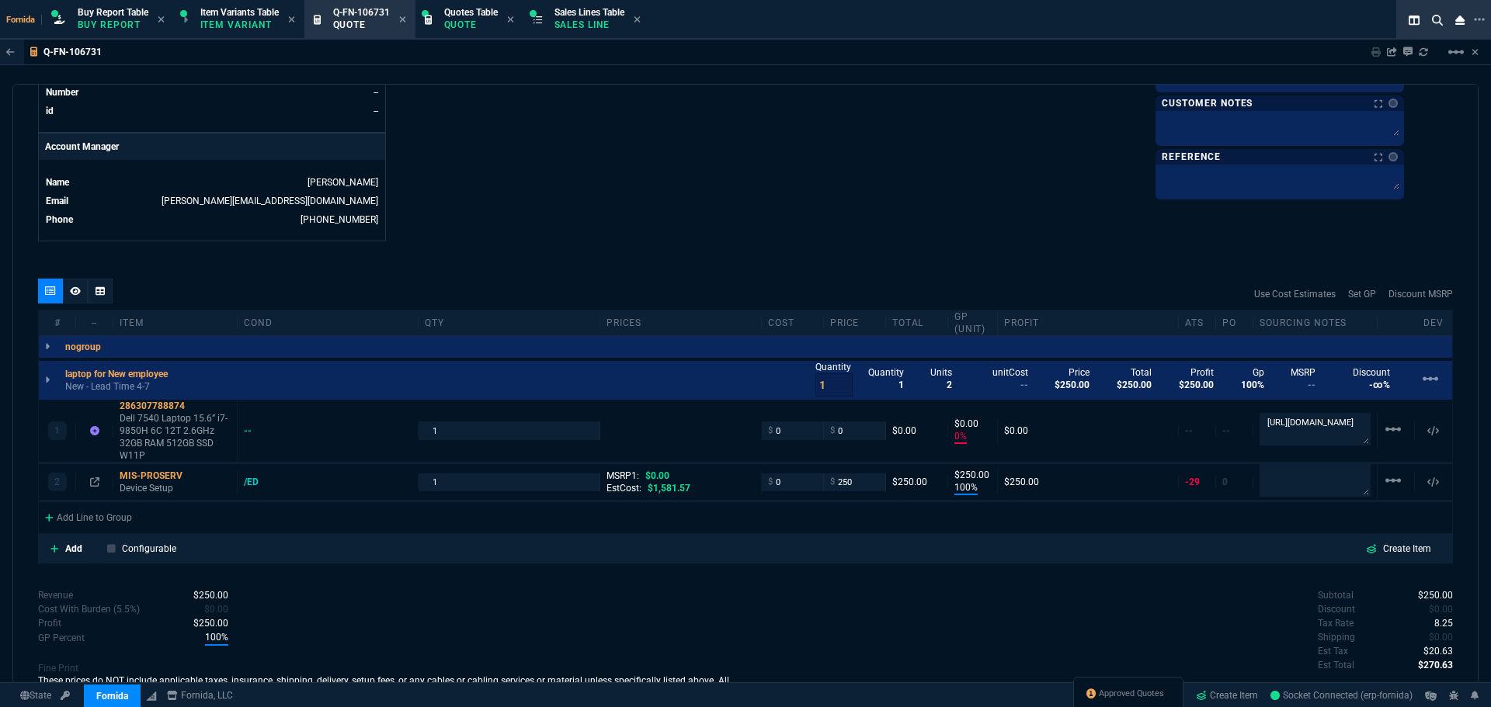
scroll to position [781, 0]
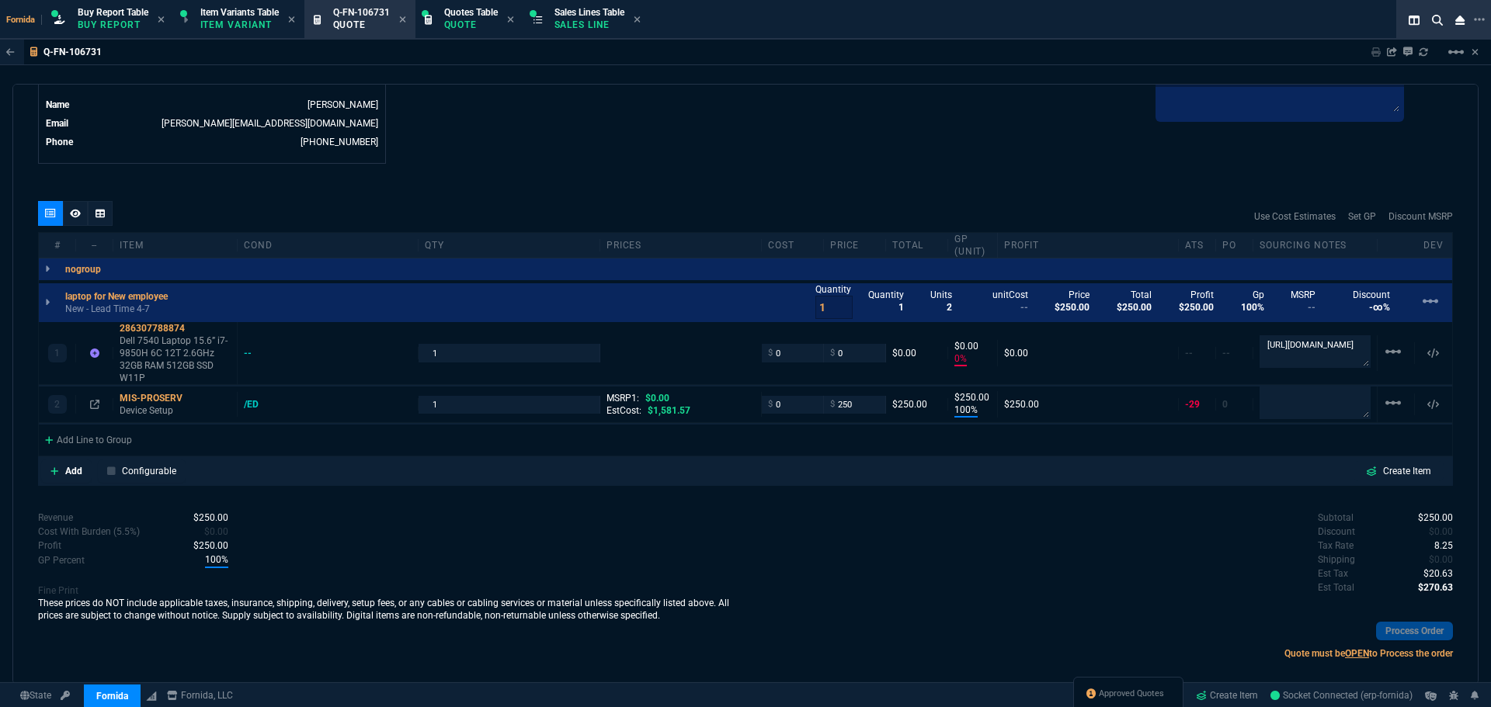
drag, startPoint x: 166, startPoint y: 470, endPoint x: 181, endPoint y: 450, distance: 24.4
click at [166, 470] on p "Configurable" at bounding box center [149, 471] width 54 height 14
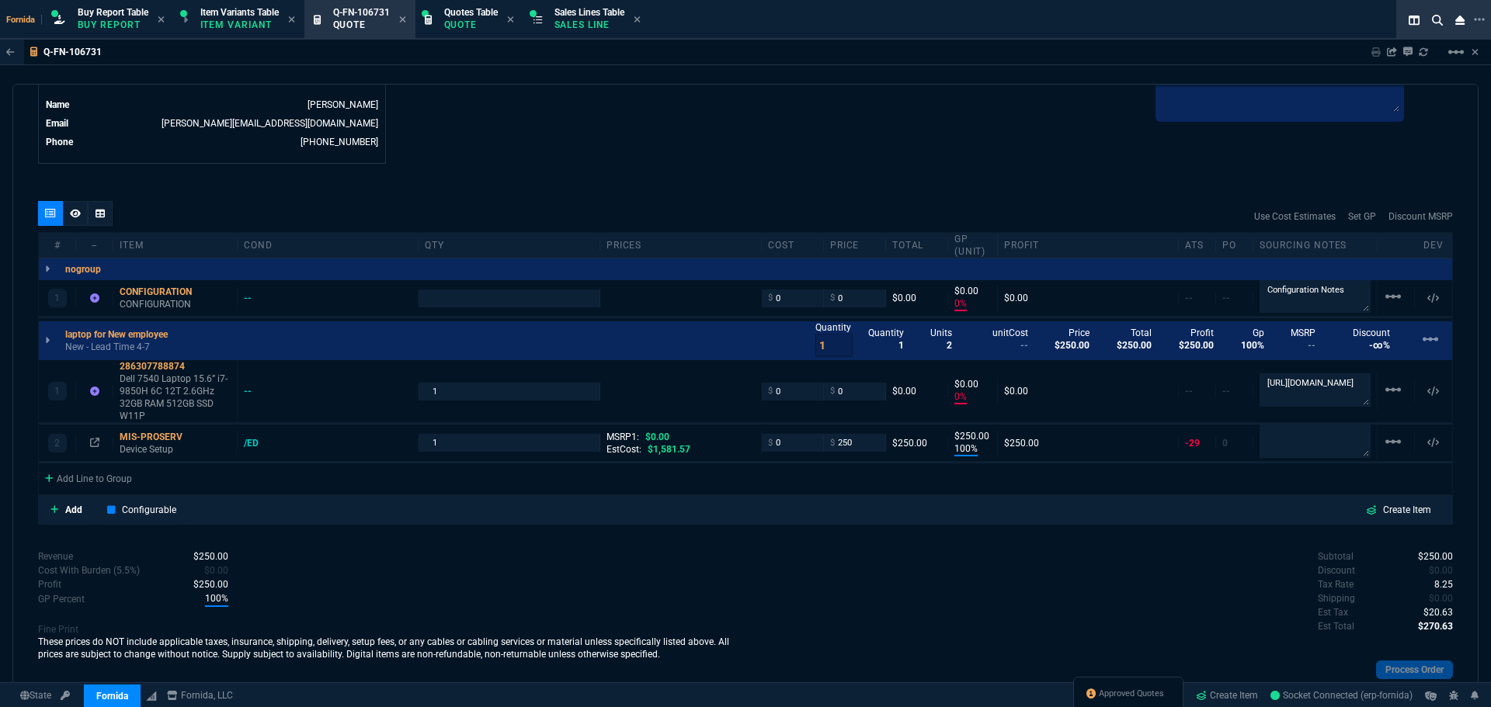
type input "0"
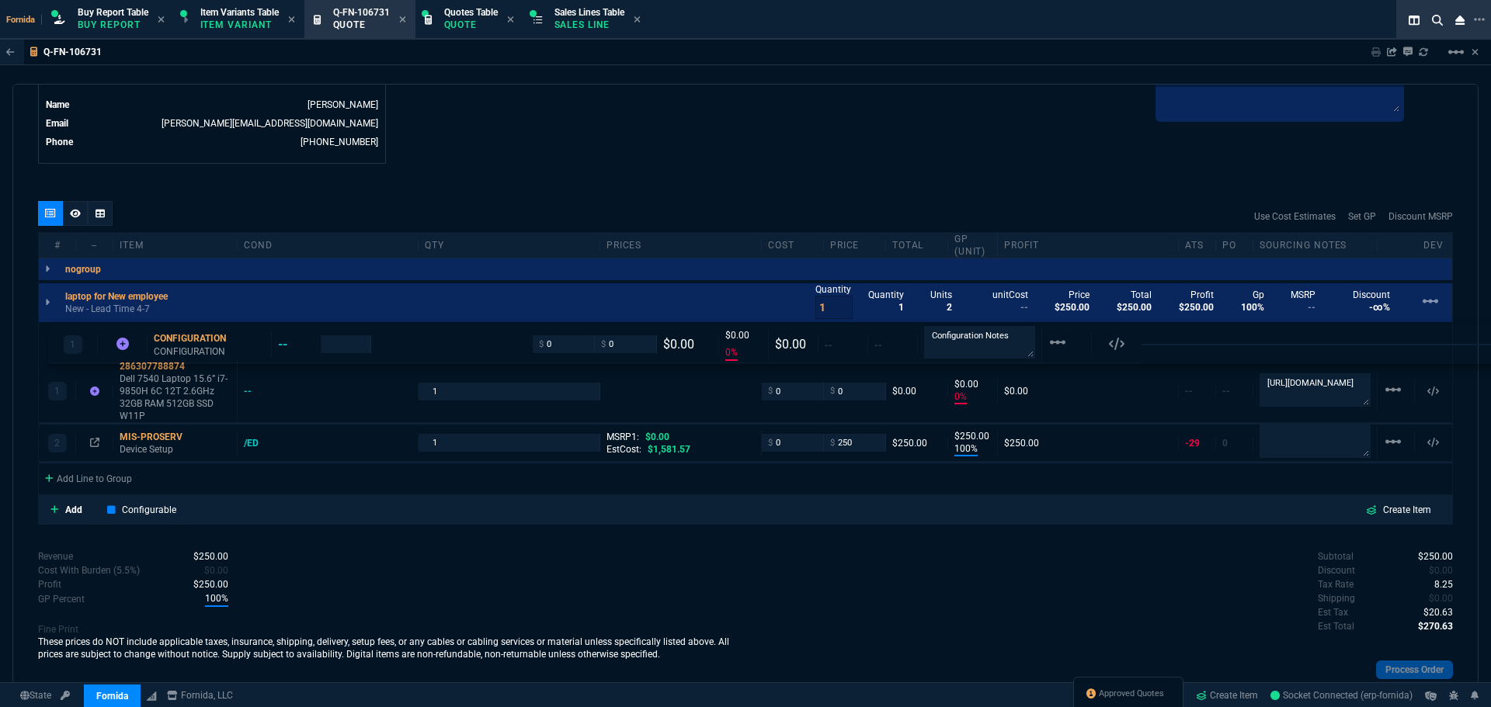
drag, startPoint x: 157, startPoint y: 296, endPoint x: 179, endPoint y: 435, distance: 140.8
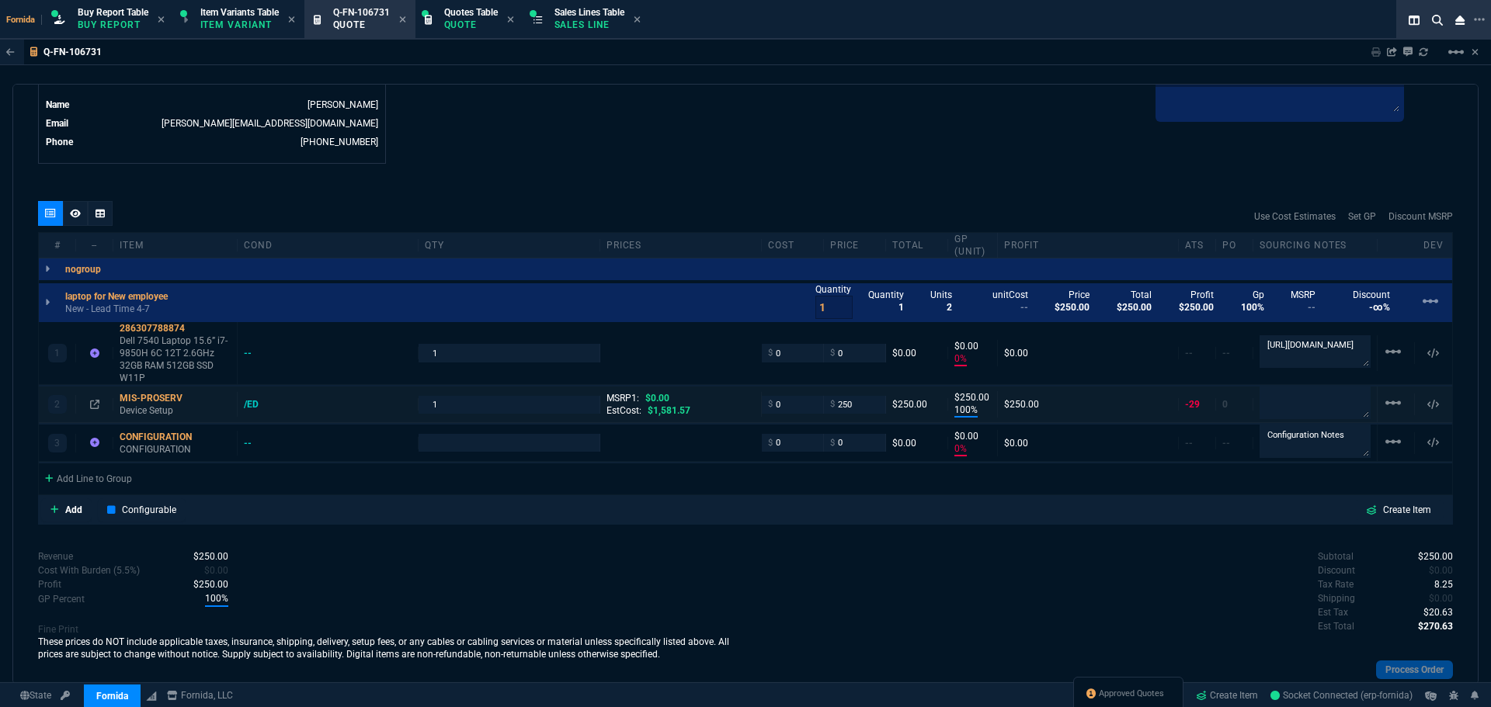
type input "0"
click at [780, 350] on input "0" at bounding box center [792, 353] width 49 height 18
type input "383.12"
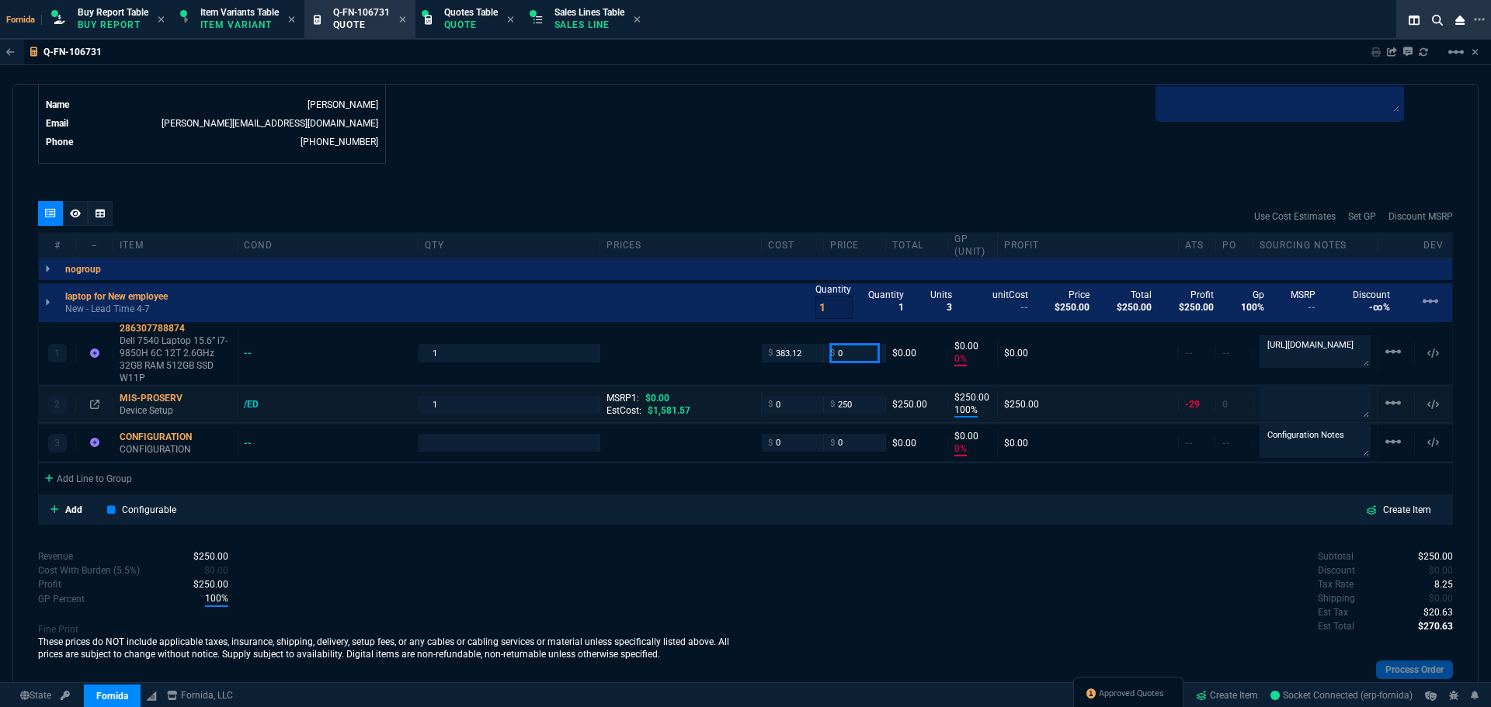
type input "1"
type input "-100"
type input "-383"
click at [777, 401] on input "0" at bounding box center [792, 405] width 49 height 18
type input "100"
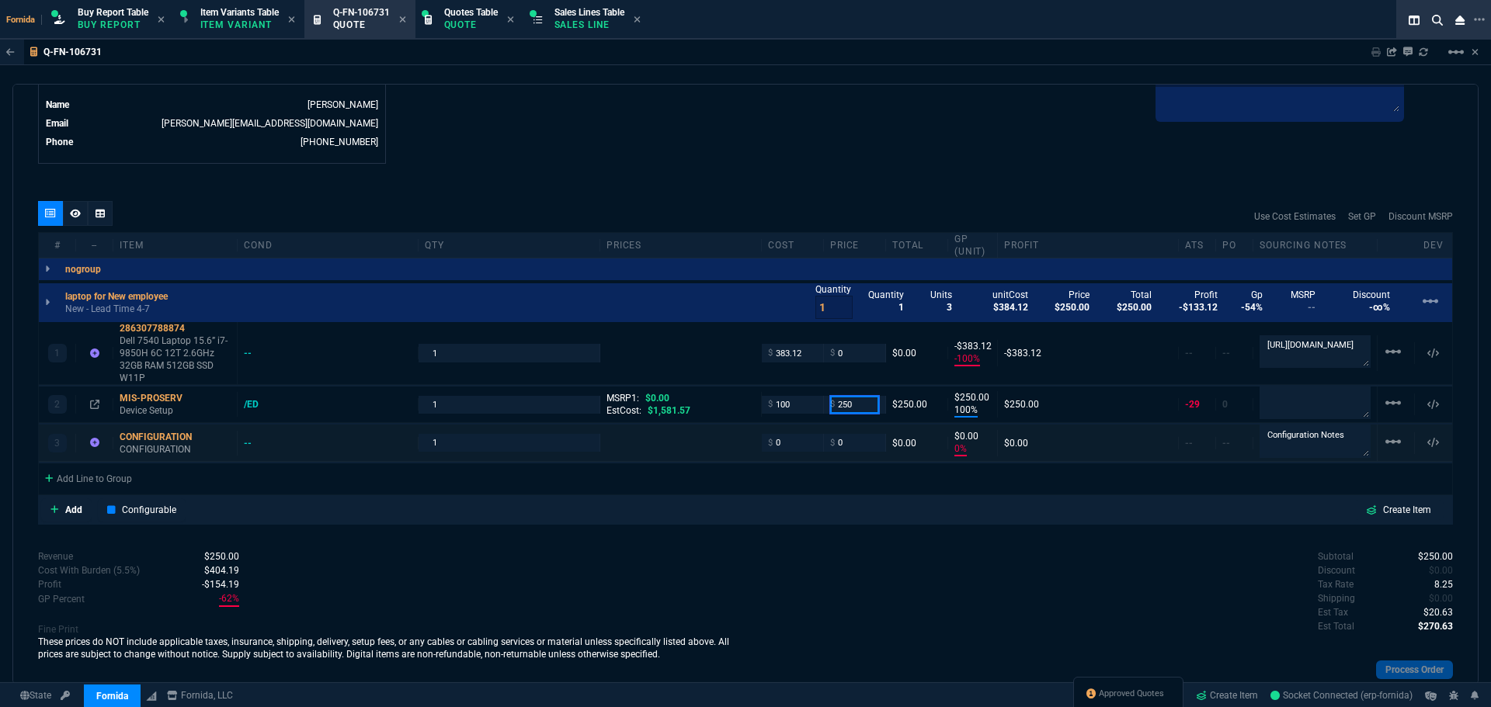
type input "100"
type input "60"
type input "150"
click at [804, 556] on div "Subtotal $250.00 Discount $0.00 Tax Rate 8.25 Shipping $0.00 Est Tax $20.63 Est…" at bounding box center [1098, 592] width 707 height 85
click at [848, 349] on input "0" at bounding box center [854, 353] width 49 height 18
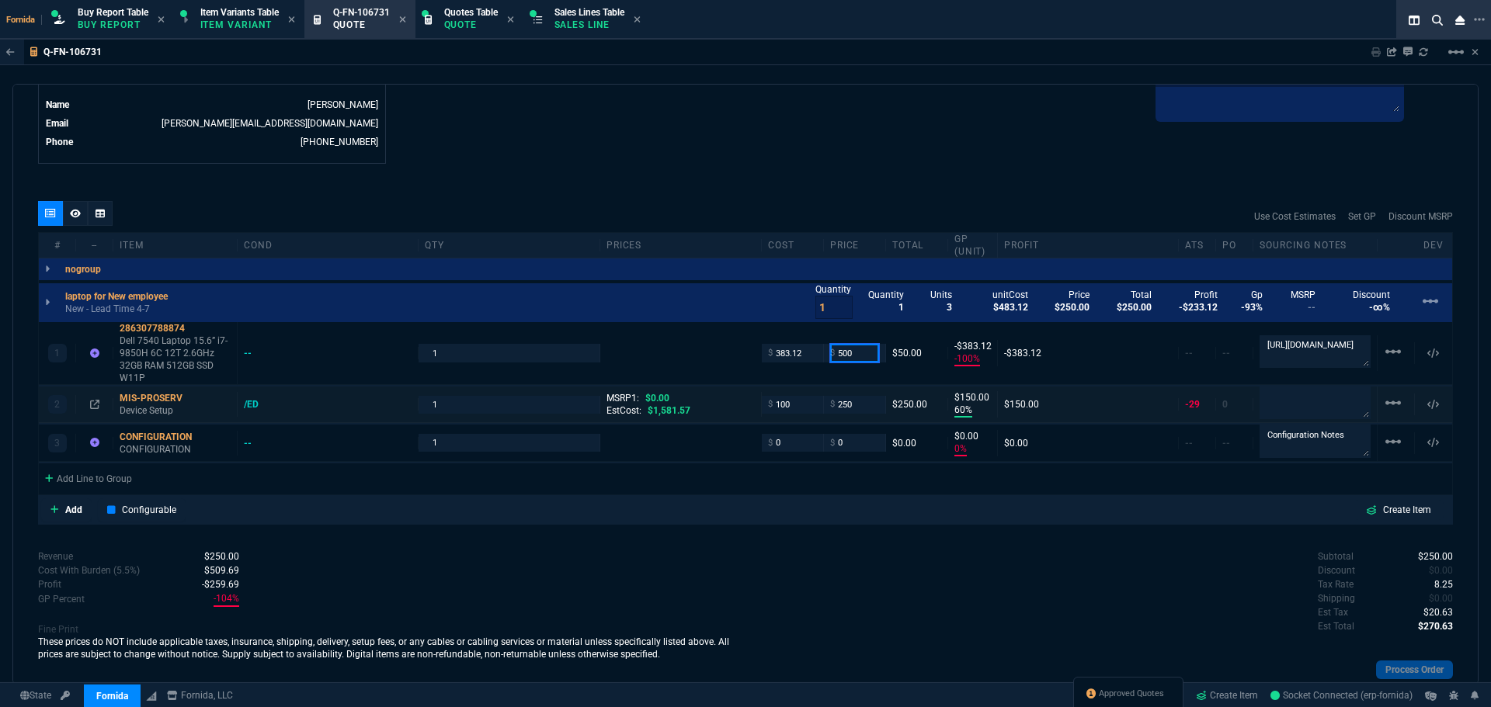
type input "500"
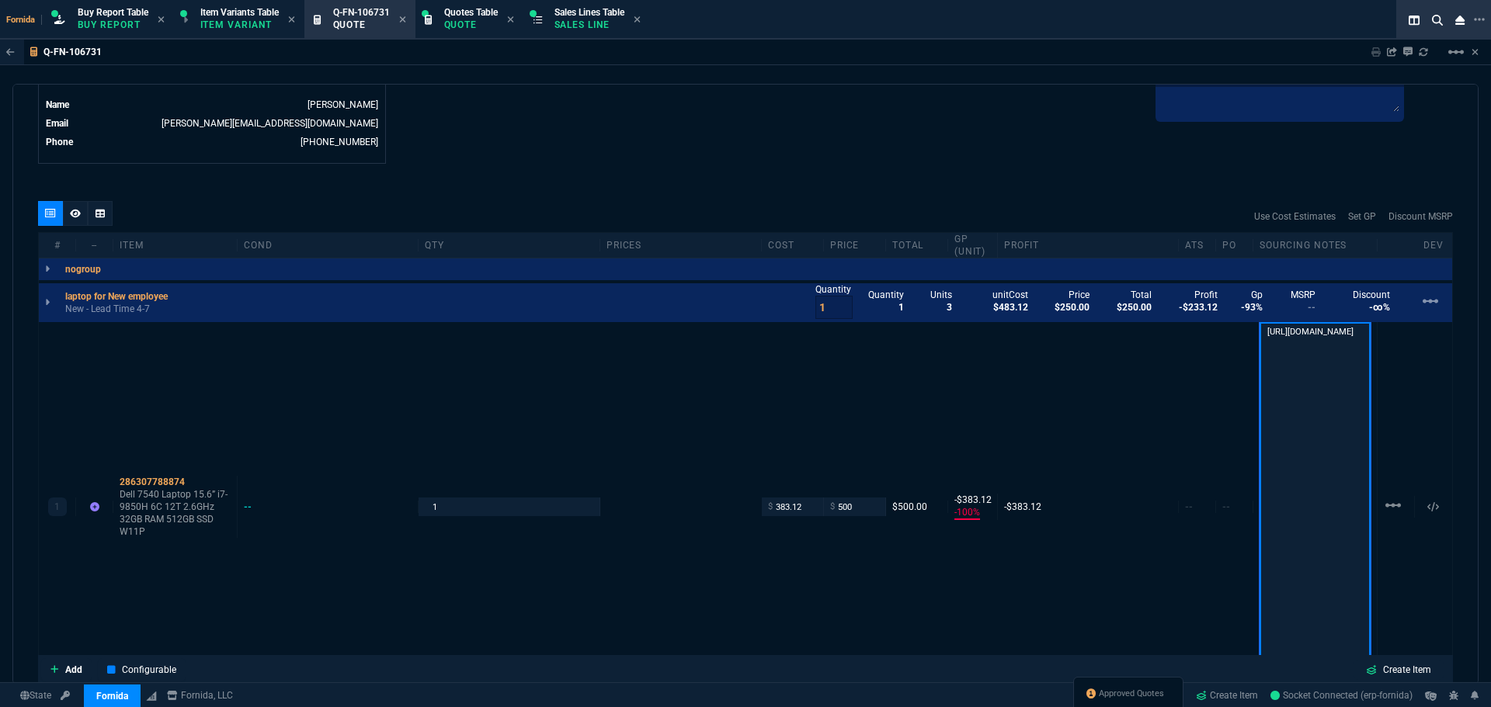
type input "500"
type input "23"
type input "117"
click at [789, 181] on div "quote Q-FN-106731 Southwest Airframe & Tank Services draft Fornida, LLC [STREET…" at bounding box center [745, 384] width 1466 height 601
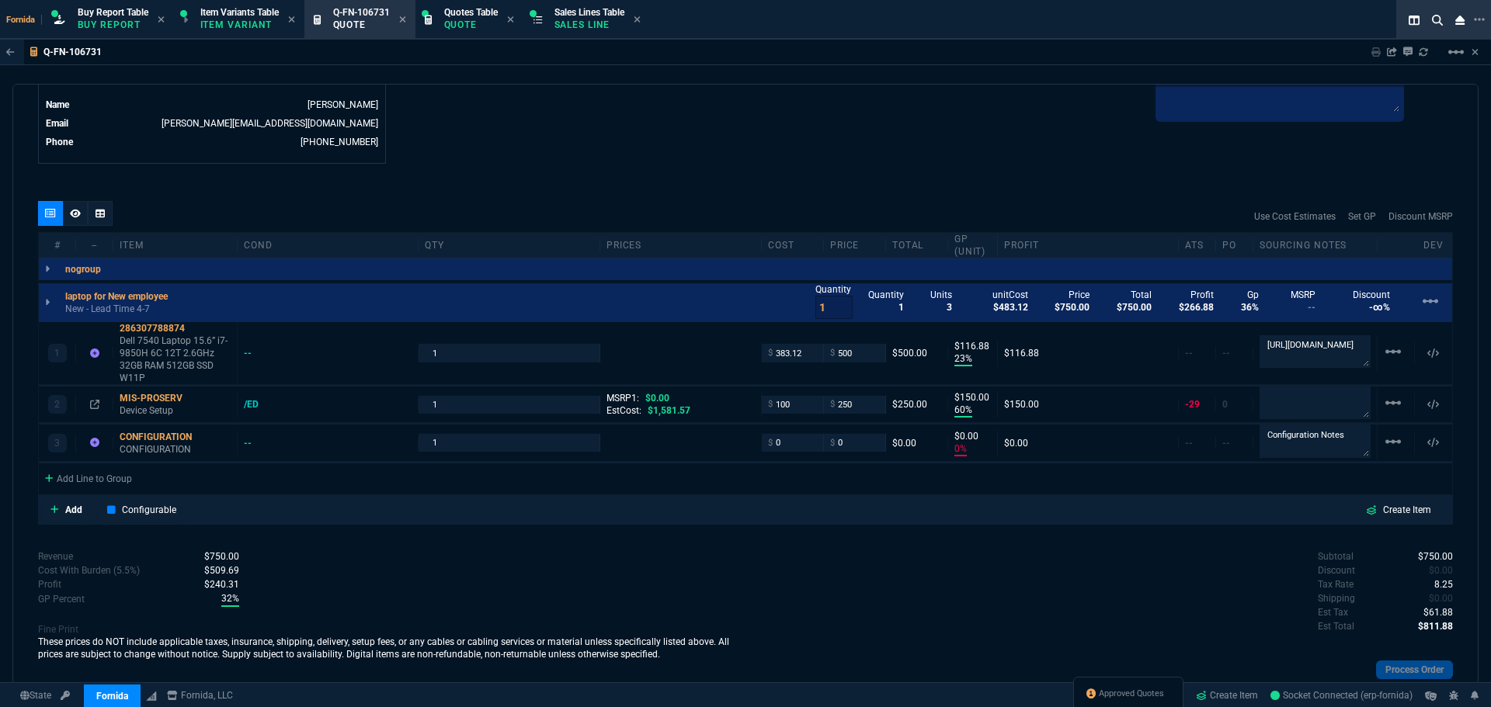
click at [80, 214] on icon at bounding box center [75, 213] width 11 height 9
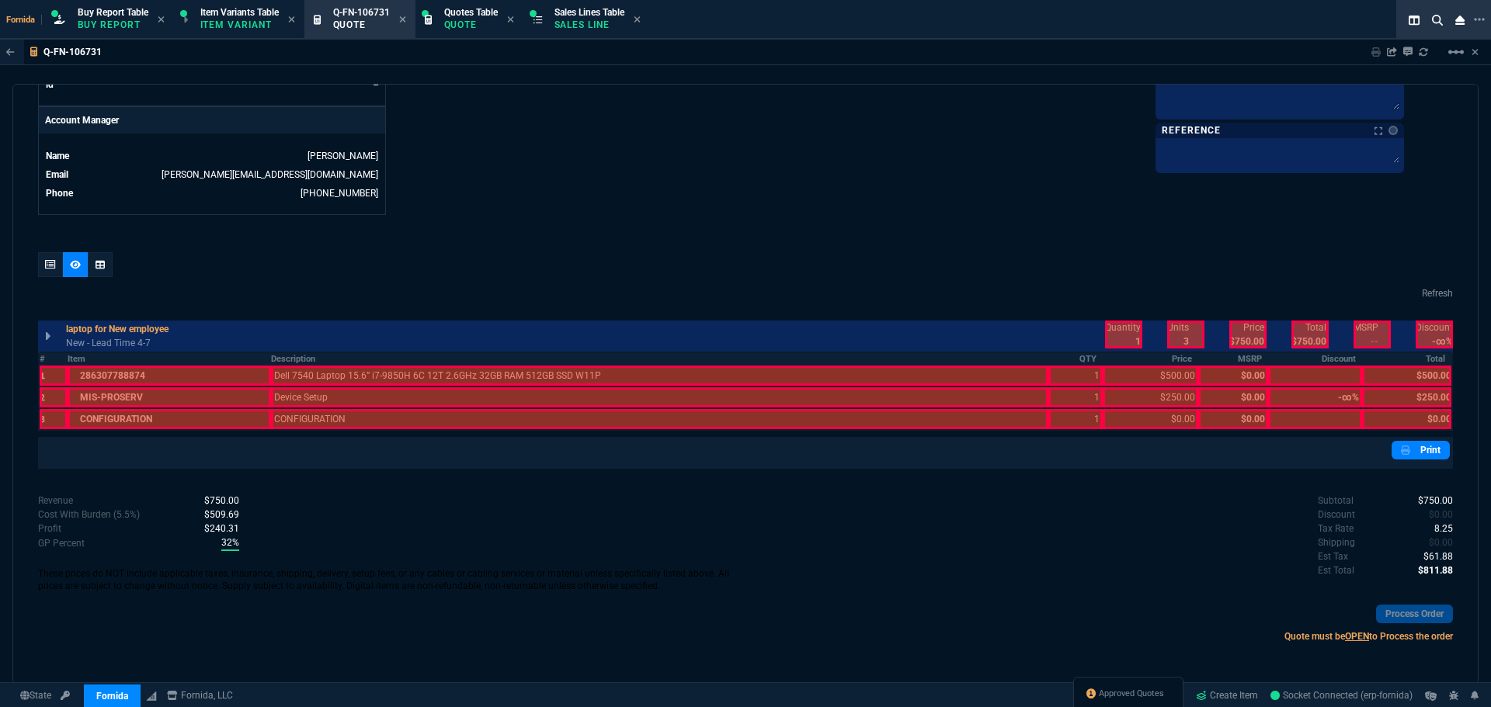
scroll to position [730, 0]
click at [332, 370] on div at bounding box center [659, 376] width 777 height 20
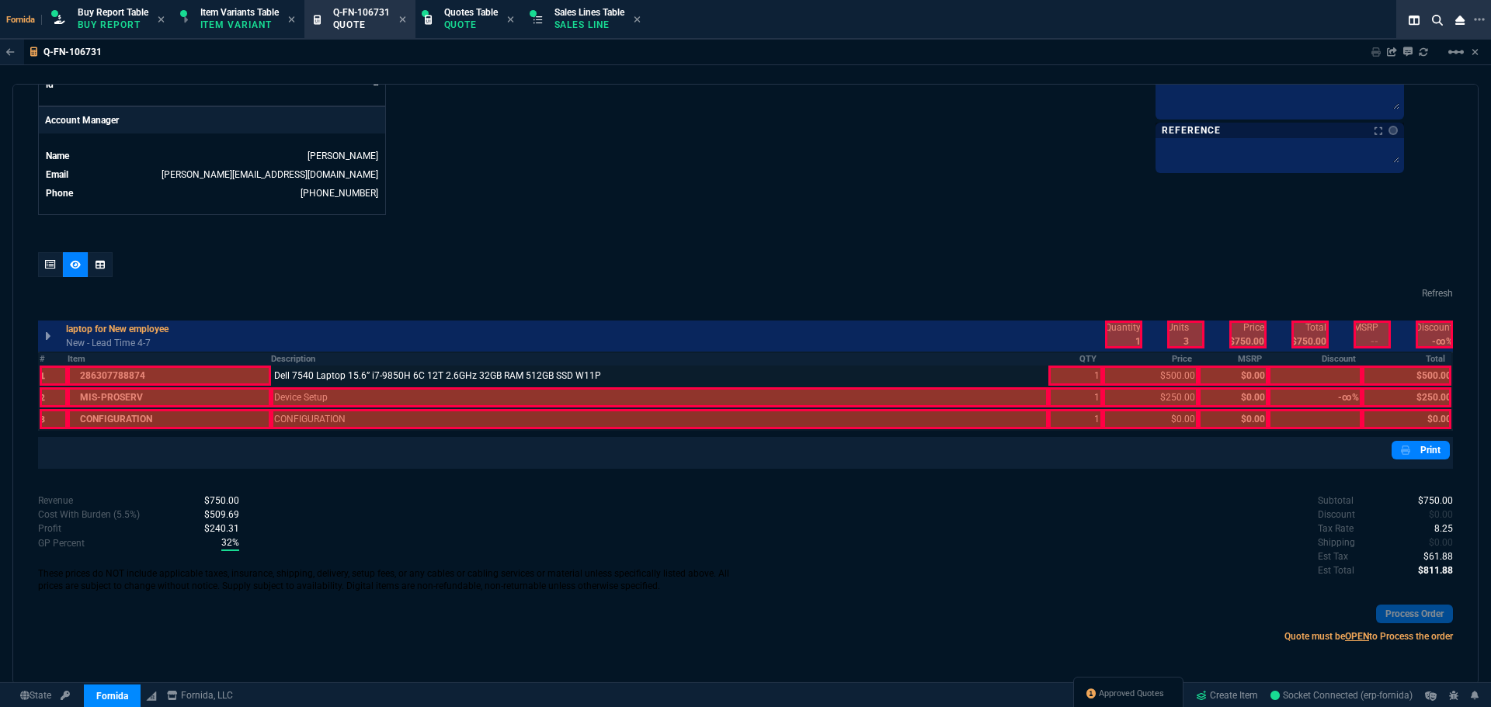
click at [339, 390] on div at bounding box center [659, 397] width 777 height 20
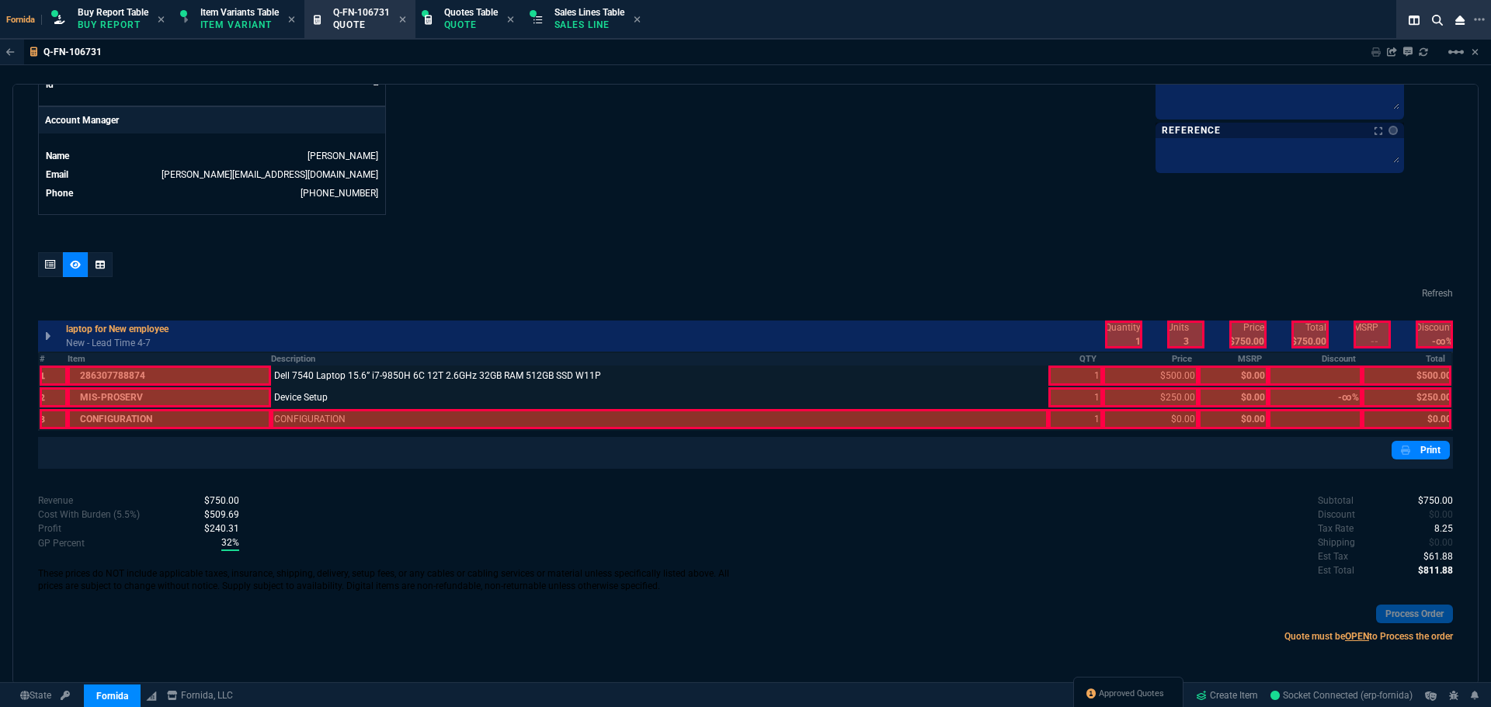
click at [1078, 396] on div at bounding box center [1075, 397] width 54 height 20
click at [1144, 376] on div at bounding box center [1151, 376] width 96 height 20
click at [1122, 333] on div at bounding box center [1123, 335] width 37 height 28
drag, startPoint x: 1235, startPoint y: 332, endPoint x: 1289, endPoint y: 332, distance: 54.4
click at [1240, 332] on div at bounding box center [1247, 335] width 37 height 28
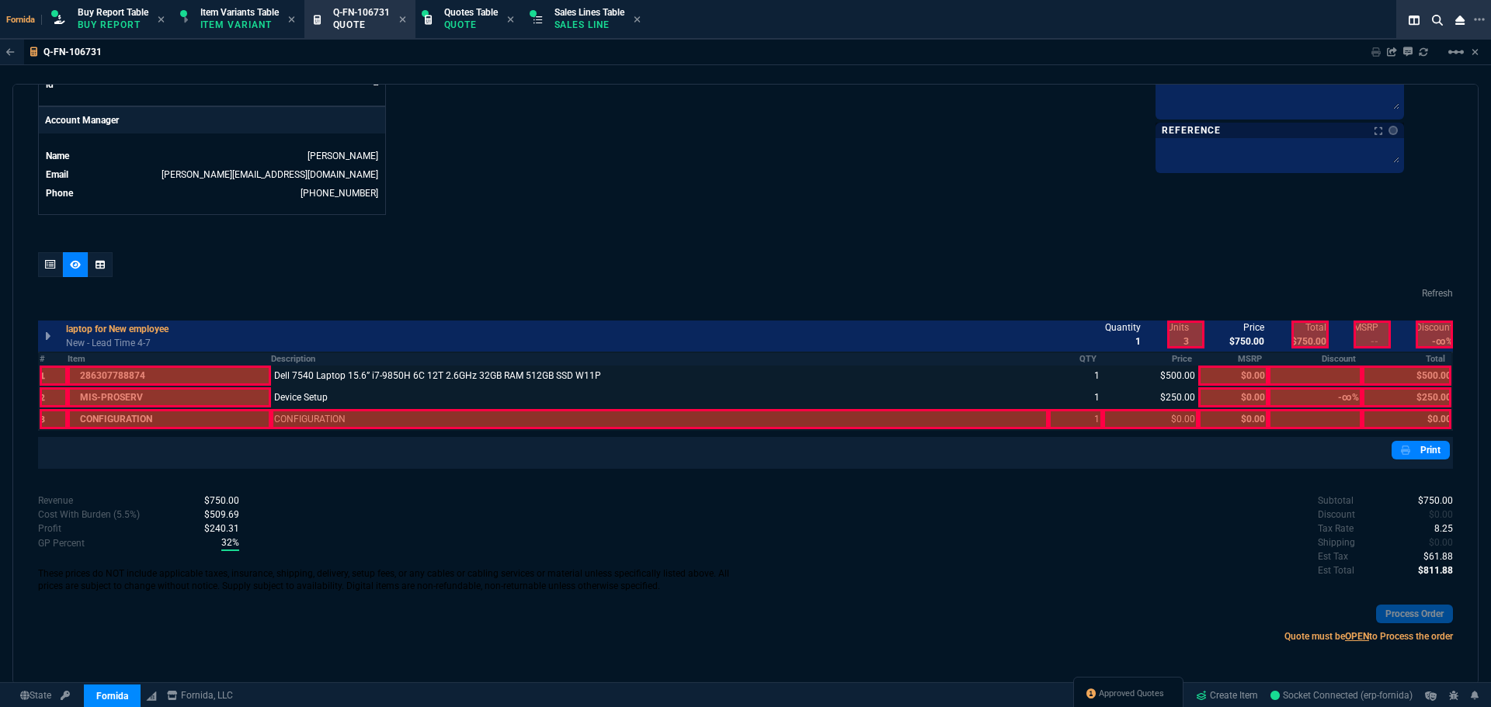
click at [1304, 332] on div at bounding box center [1309, 335] width 37 height 28
click at [1408, 372] on div at bounding box center [1406, 376] width 89 height 20
click at [1416, 395] on div at bounding box center [1406, 397] width 89 height 20
click at [738, 229] on div "quote Q-FN-106731 Southwest Airframe & Tank Services draft Fornida, LLC [STREET…" at bounding box center [745, 384] width 1466 height 601
click at [48, 270] on div at bounding box center [50, 264] width 25 height 25
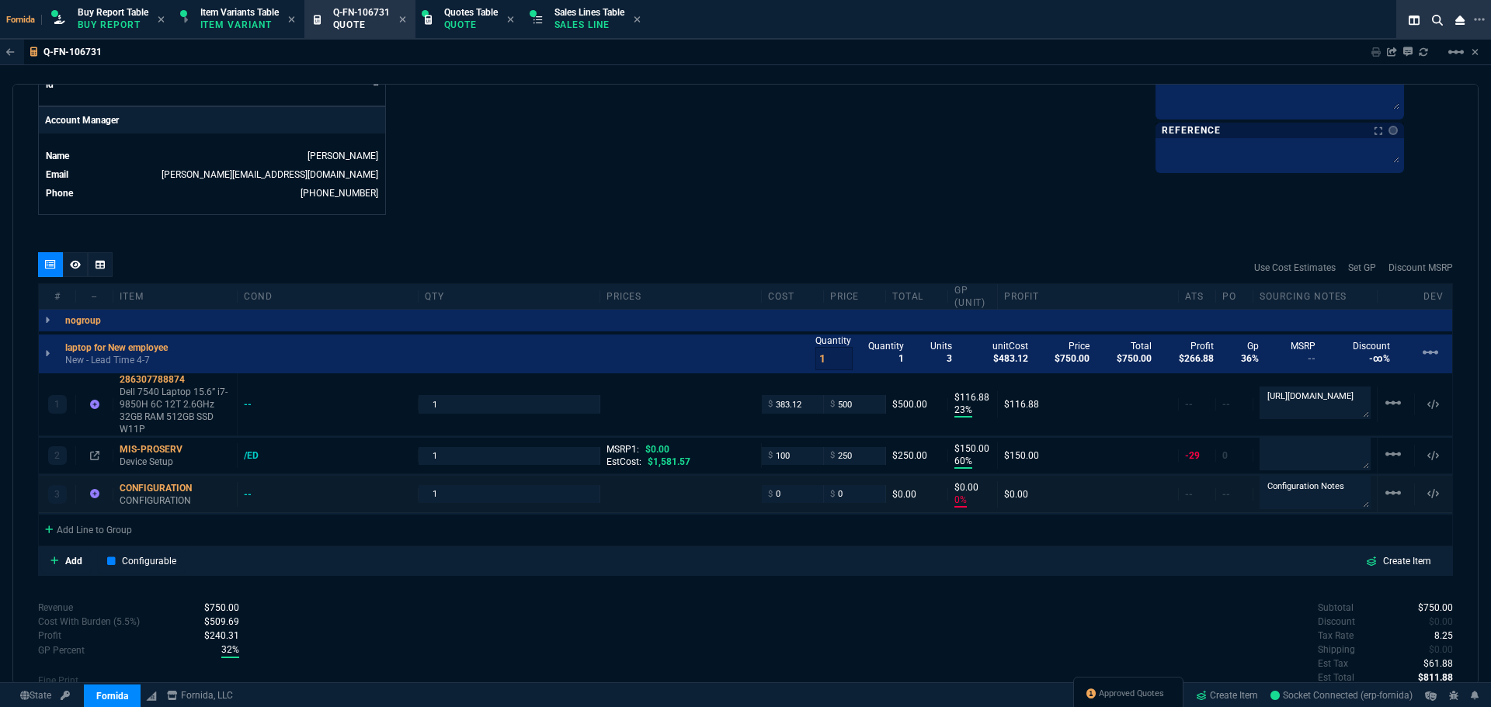
scroll to position [781, 0]
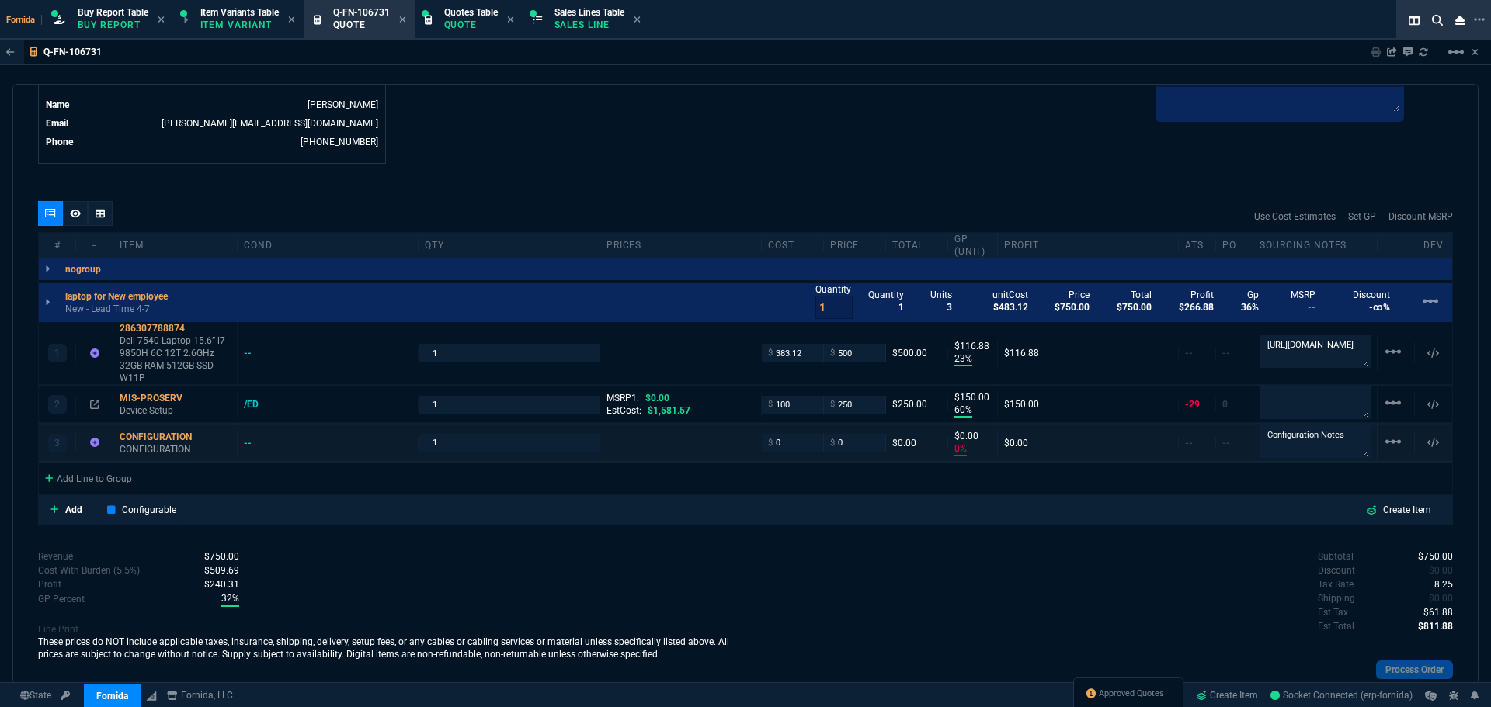
type input "23"
type input "117"
type input "60"
type input "150"
type input "0"
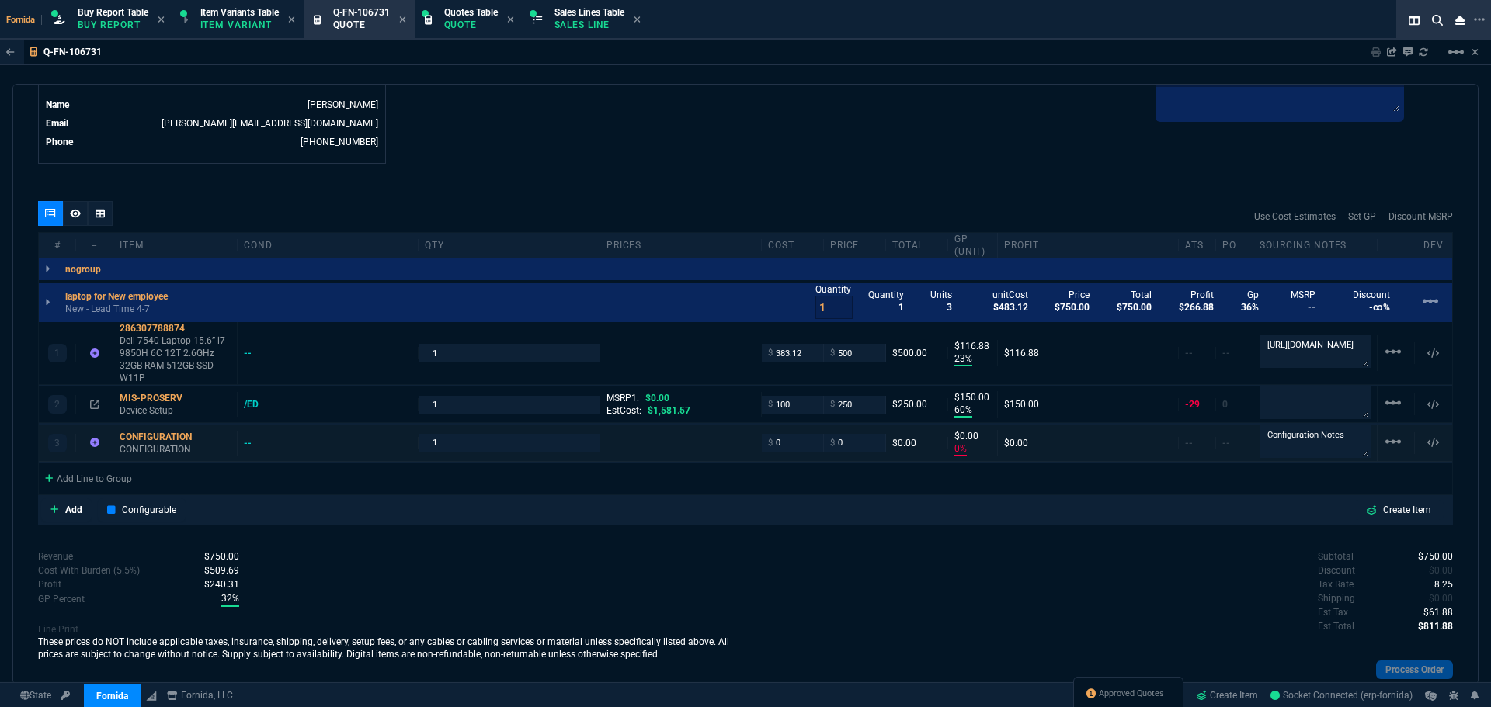
type input "0"
click at [830, 353] on span "$" at bounding box center [832, 353] width 5 height 12
click at [607, 212] on div "Use Cost Estimates Set GP Discount MSRP" at bounding box center [745, 216] width 1415 height 31
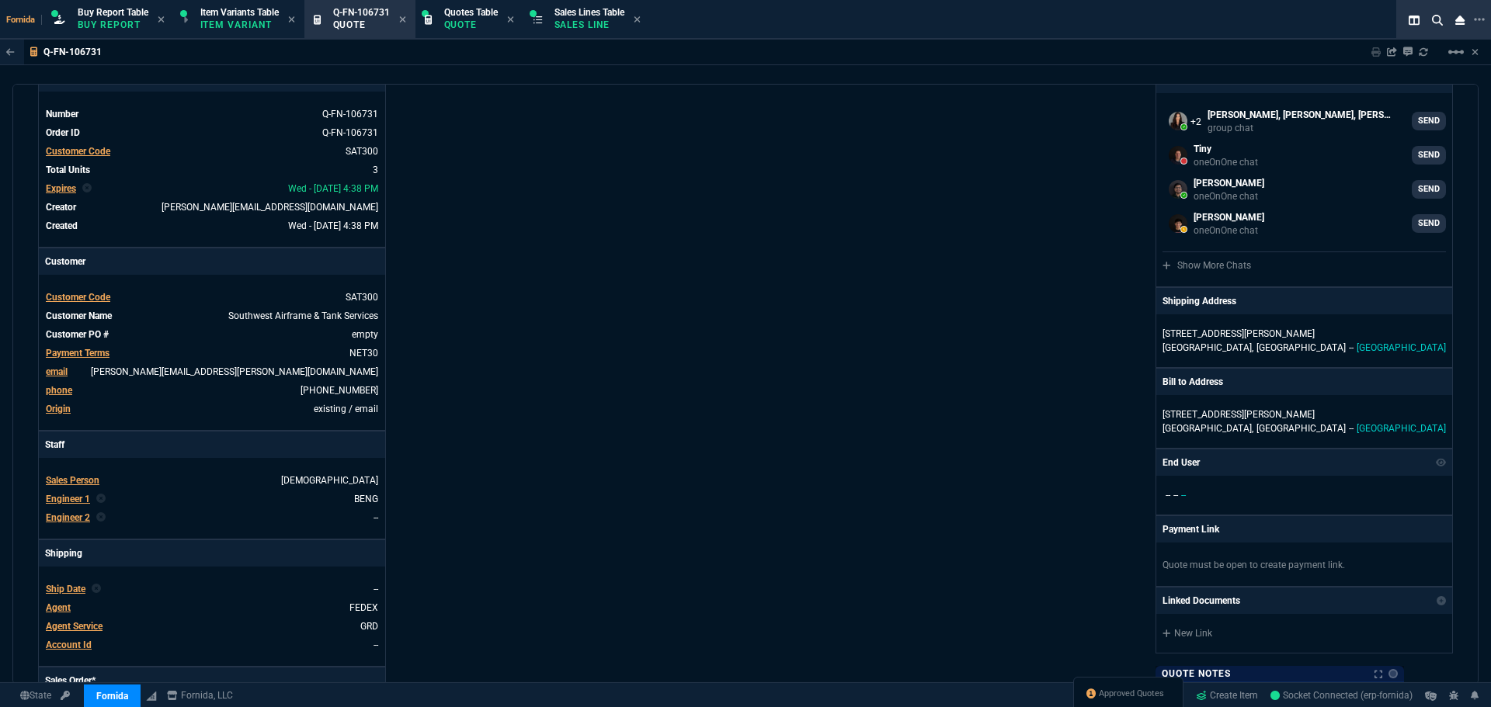
scroll to position [0, 0]
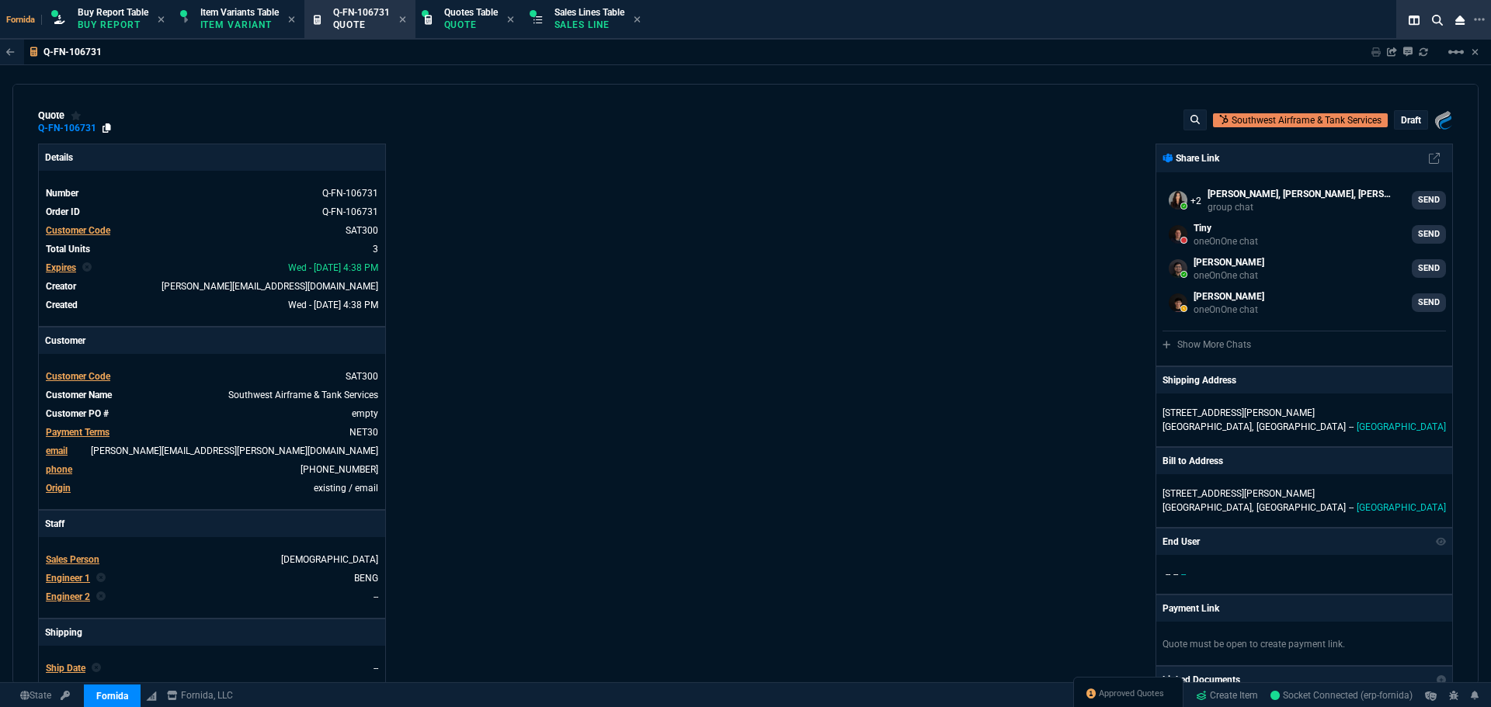
click at [106, 132] on icon at bounding box center [106, 127] width 9 height 9
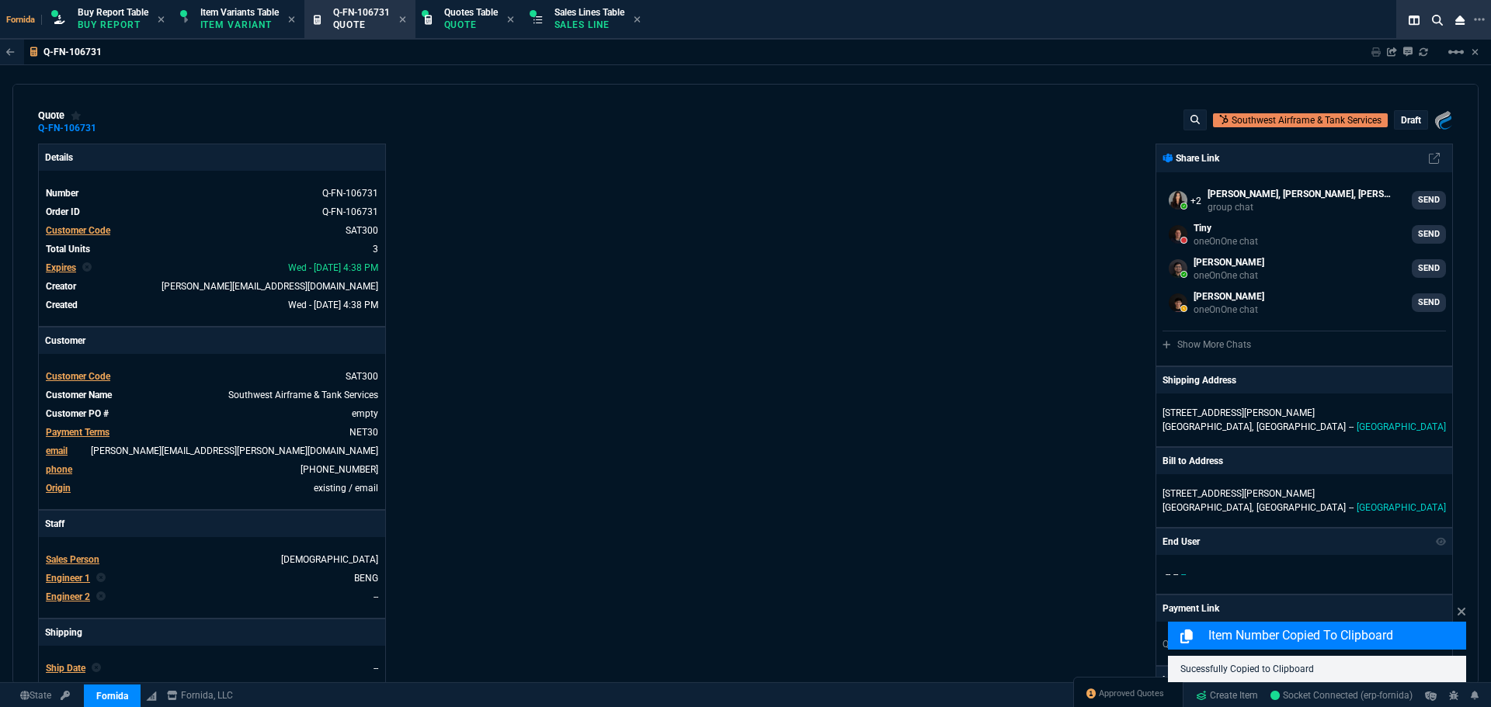
click at [831, 160] on div "Fornida, LLC [STREET_ADDRESS] Share Link [PERSON_NAME], [PERSON_NAME], [PERSON_…" at bounding box center [1098, 544] width 707 height 801
click at [1408, 128] on div "draft" at bounding box center [1411, 120] width 33 height 18
click at [1405, 123] on p "draft" at bounding box center [1411, 120] width 20 height 12
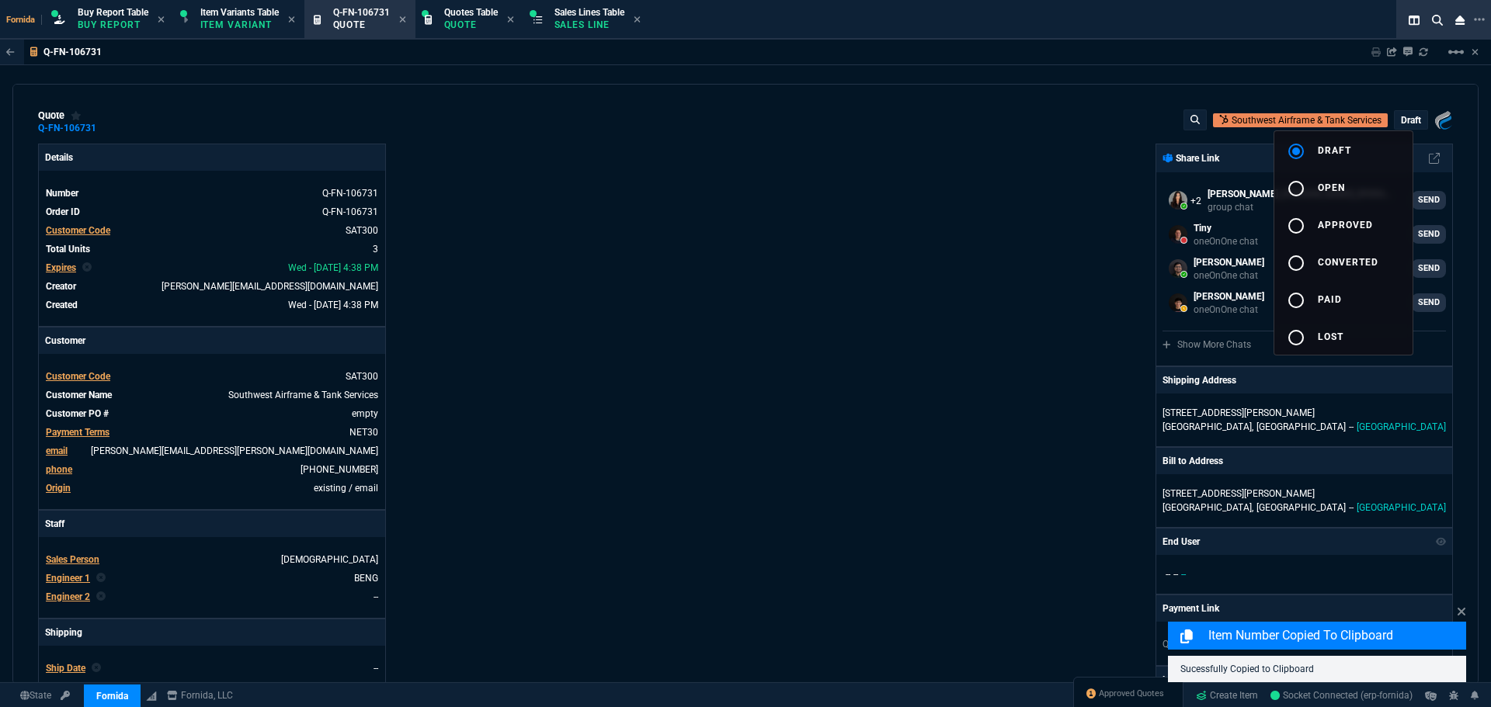
drag, startPoint x: 1336, startPoint y: 193, endPoint x: 1029, endPoint y: 225, distance: 308.4
click at [1335, 193] on button "radio_button_unchecked open" at bounding box center [1343, 187] width 138 height 37
click at [1029, 225] on div at bounding box center [745, 353] width 1491 height 707
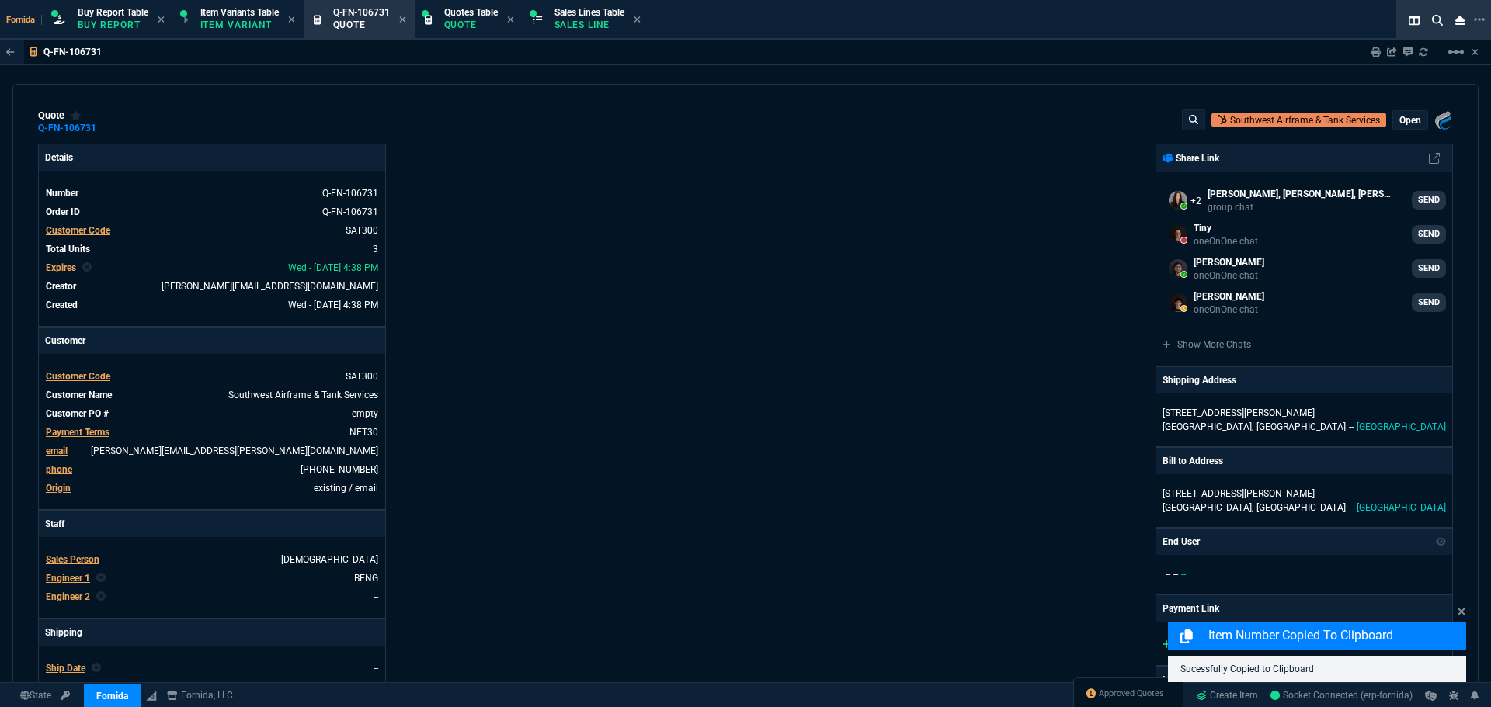
type input "23"
type input "117"
type input "60"
type input "150"
type input "0"
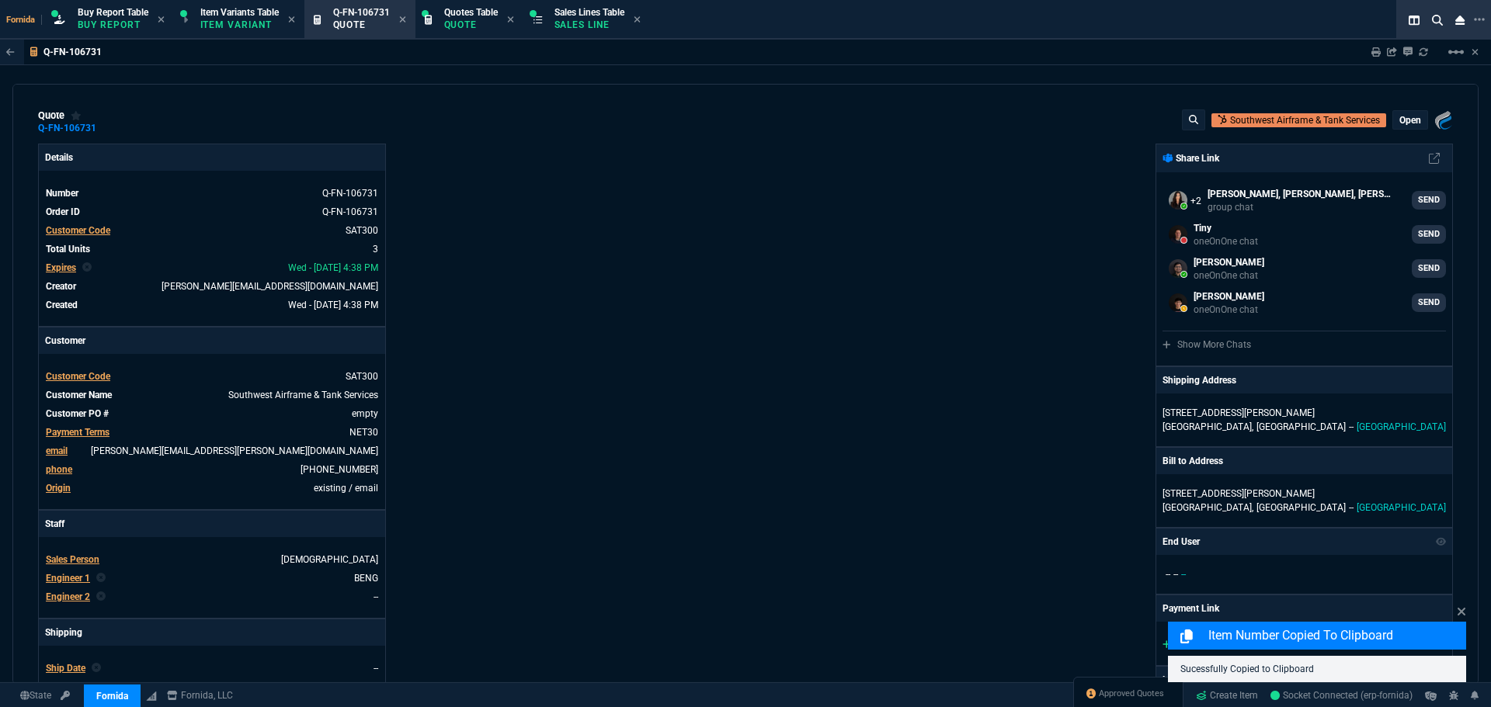
type input "0"
drag, startPoint x: 1383, startPoint y: 78, endPoint x: 879, endPoint y: 261, distance: 536.0
click at [1382, 78] on div "Q-FN-106731 Sharing Q-FN-106731 Link Dev Link Share on Teams linear_scale quote…" at bounding box center [745, 400] width 1491 height 720
drag, startPoint x: 1380, startPoint y: 55, endPoint x: 849, endPoint y: 225, distance: 556.9
click at [1378, 54] on icon at bounding box center [1375, 51] width 9 height 9
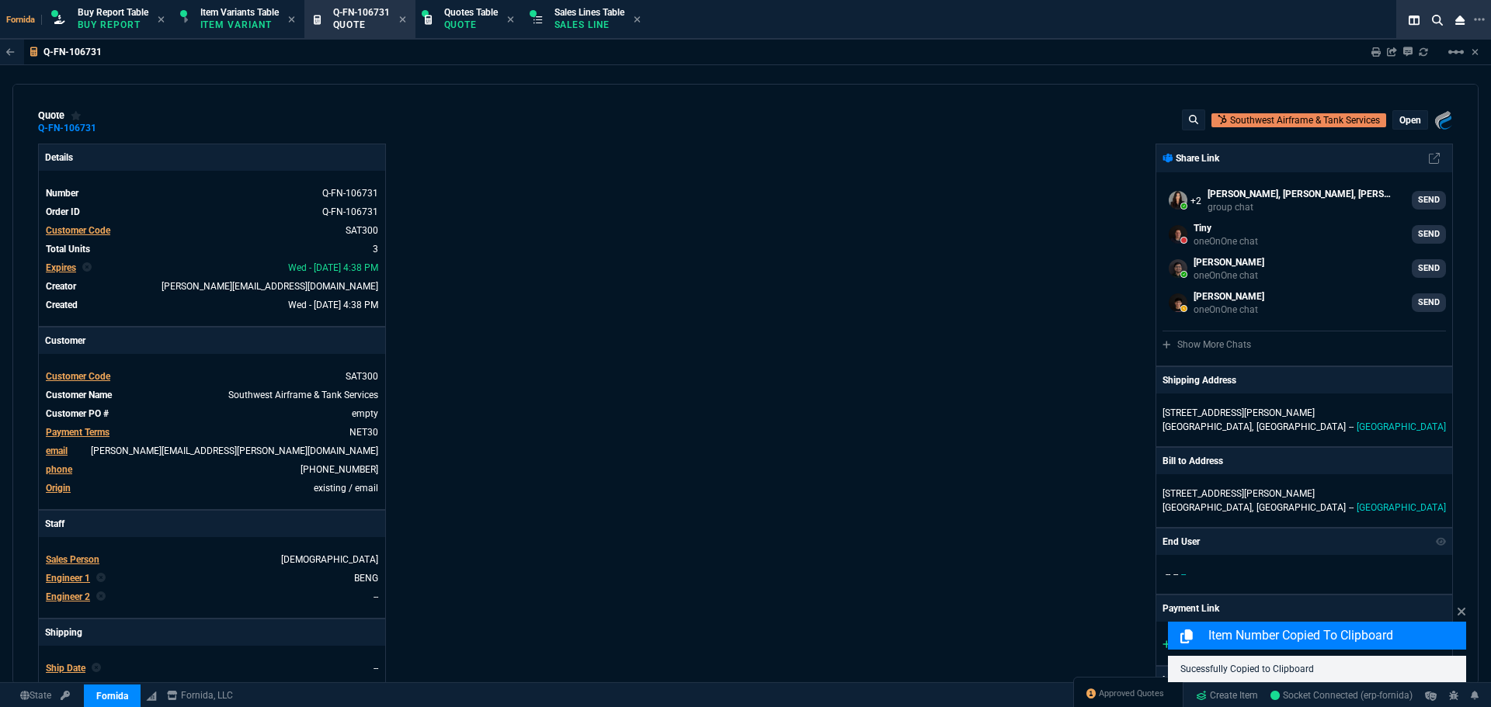
click at [849, 225] on div "Fornida, LLC [STREET_ADDRESS] Share Link [PERSON_NAME], [PERSON_NAME], [PERSON_…" at bounding box center [1098, 544] width 707 height 801
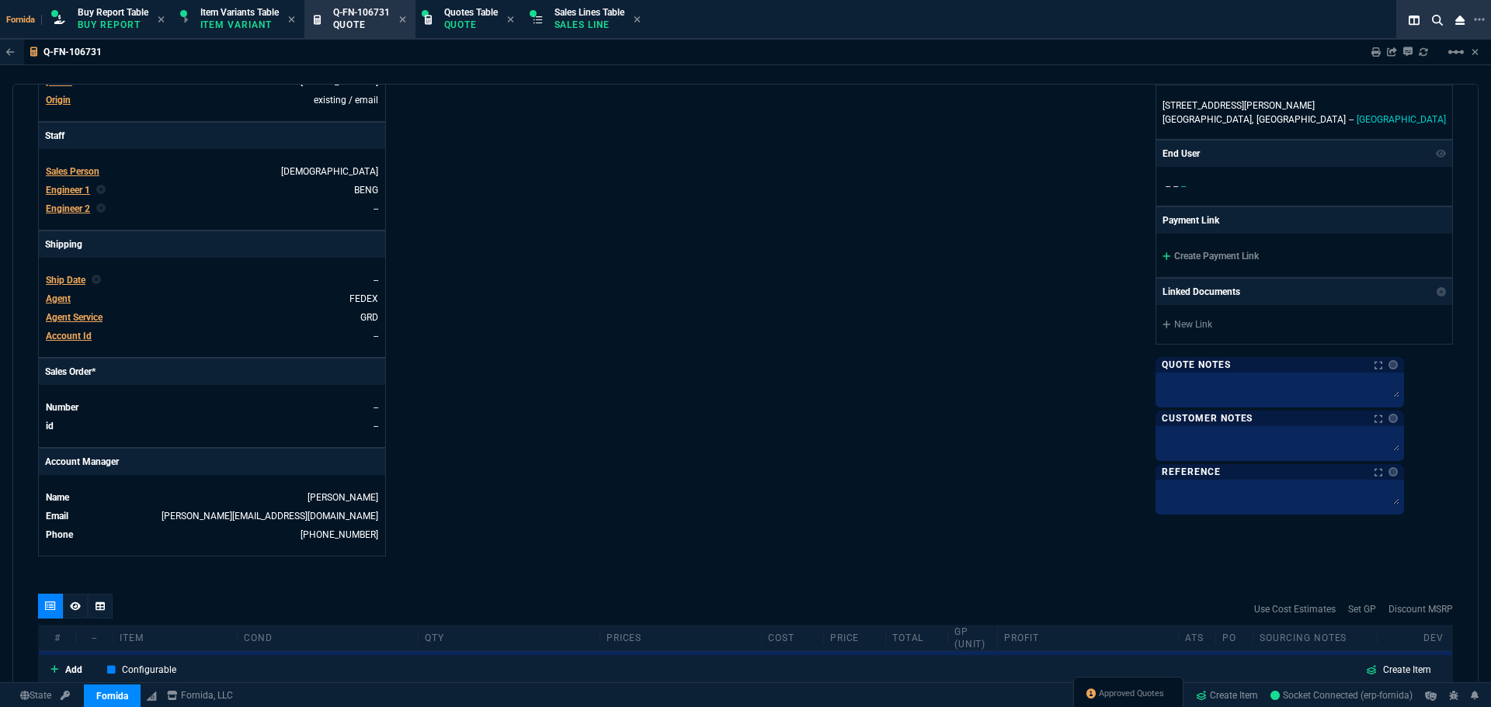
type input "23"
type input "117"
type input "60"
type input "150"
type input "0"
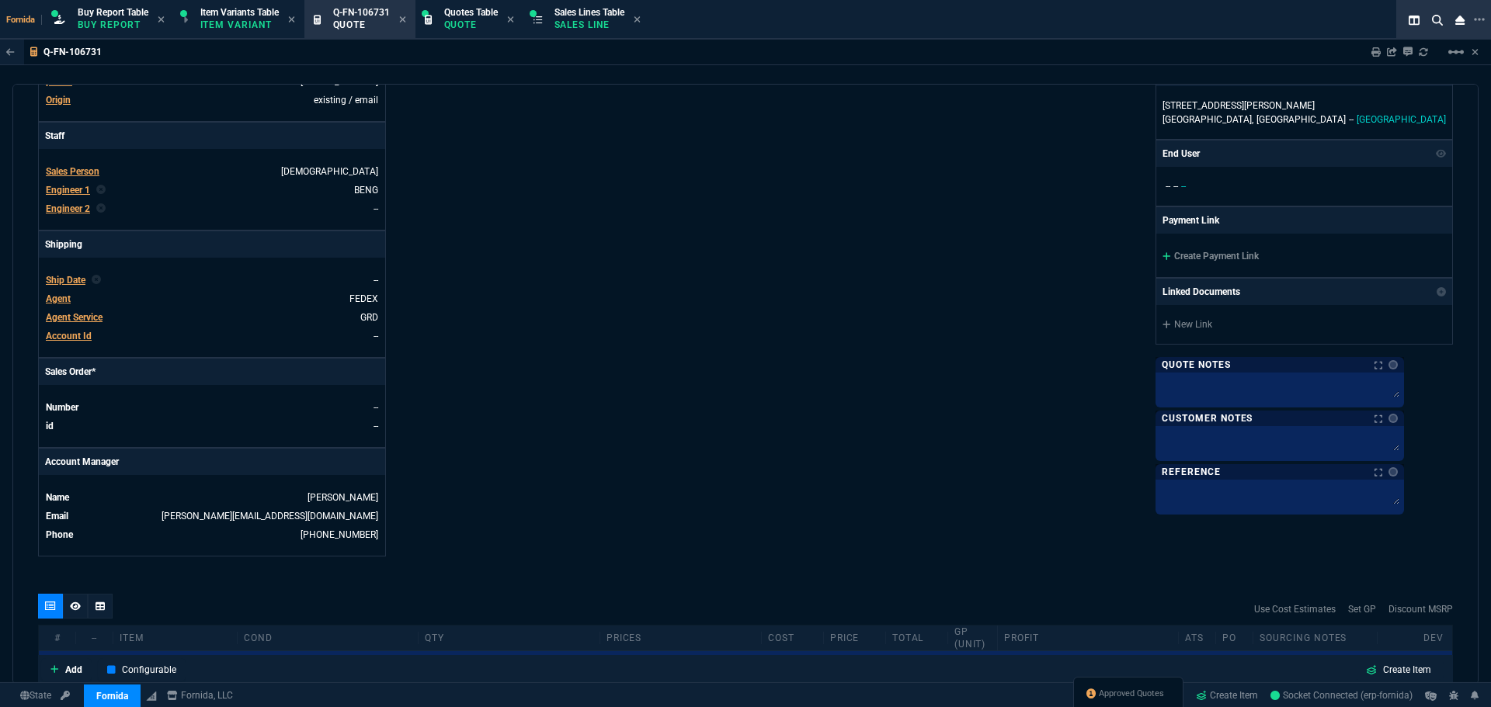
type input "0"
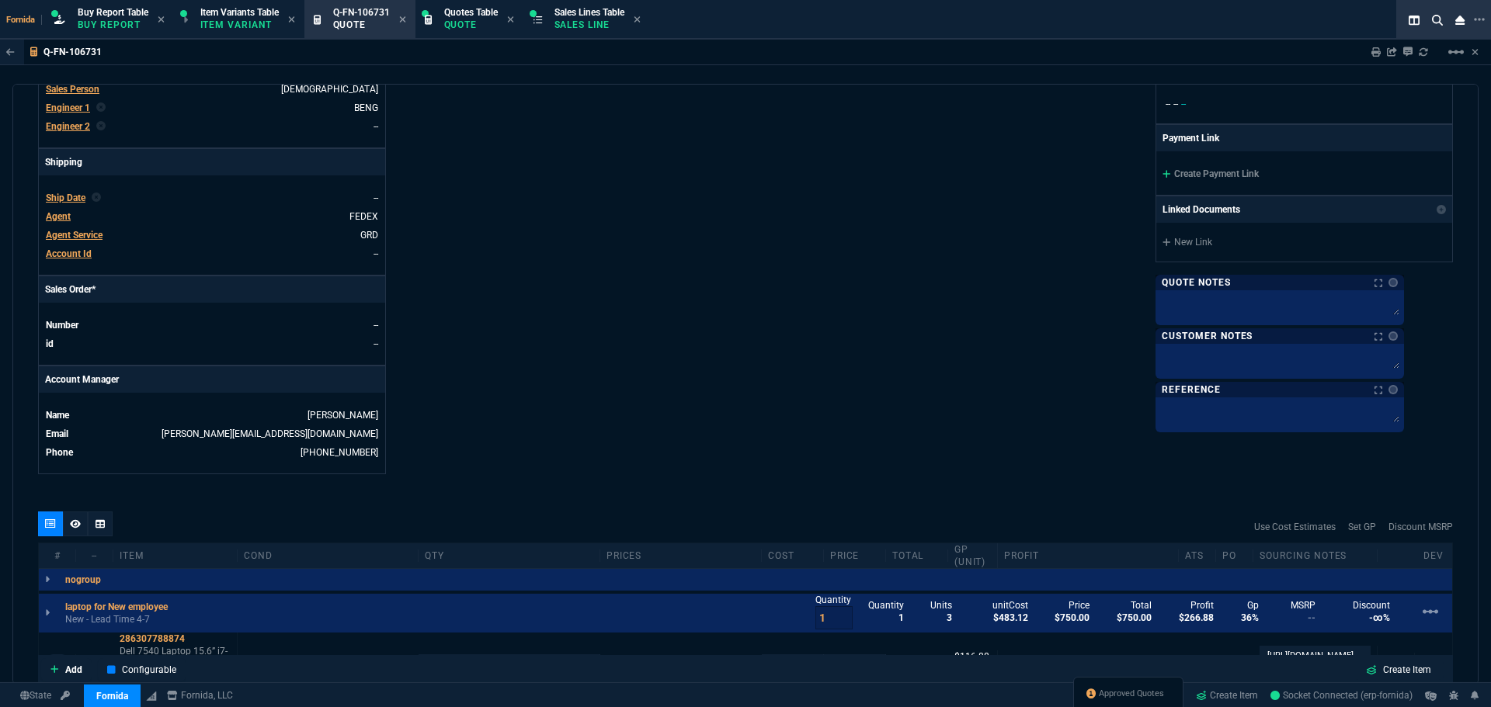
scroll to position [777, 0]
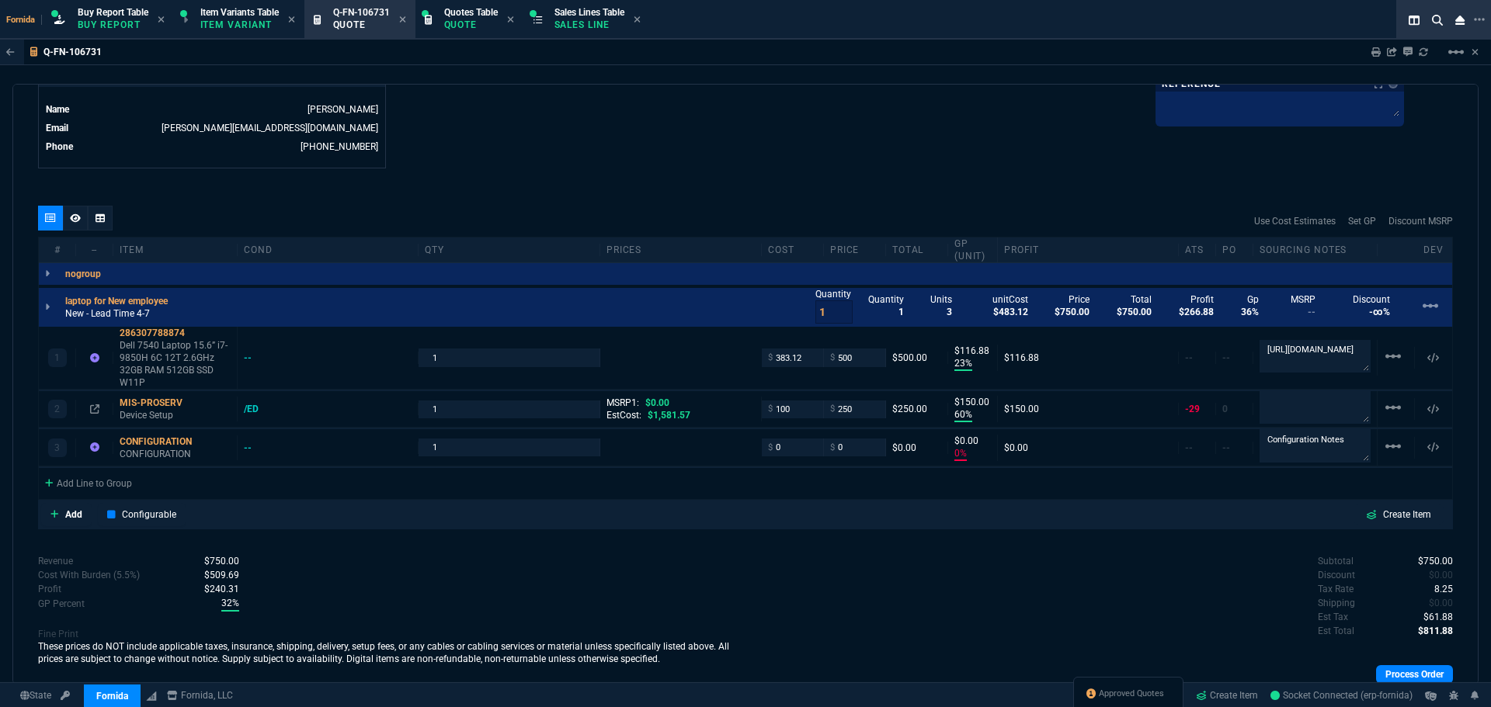
click at [106, 311] on p "New - Lead Time 4-7" at bounding box center [121, 313] width 112 height 12
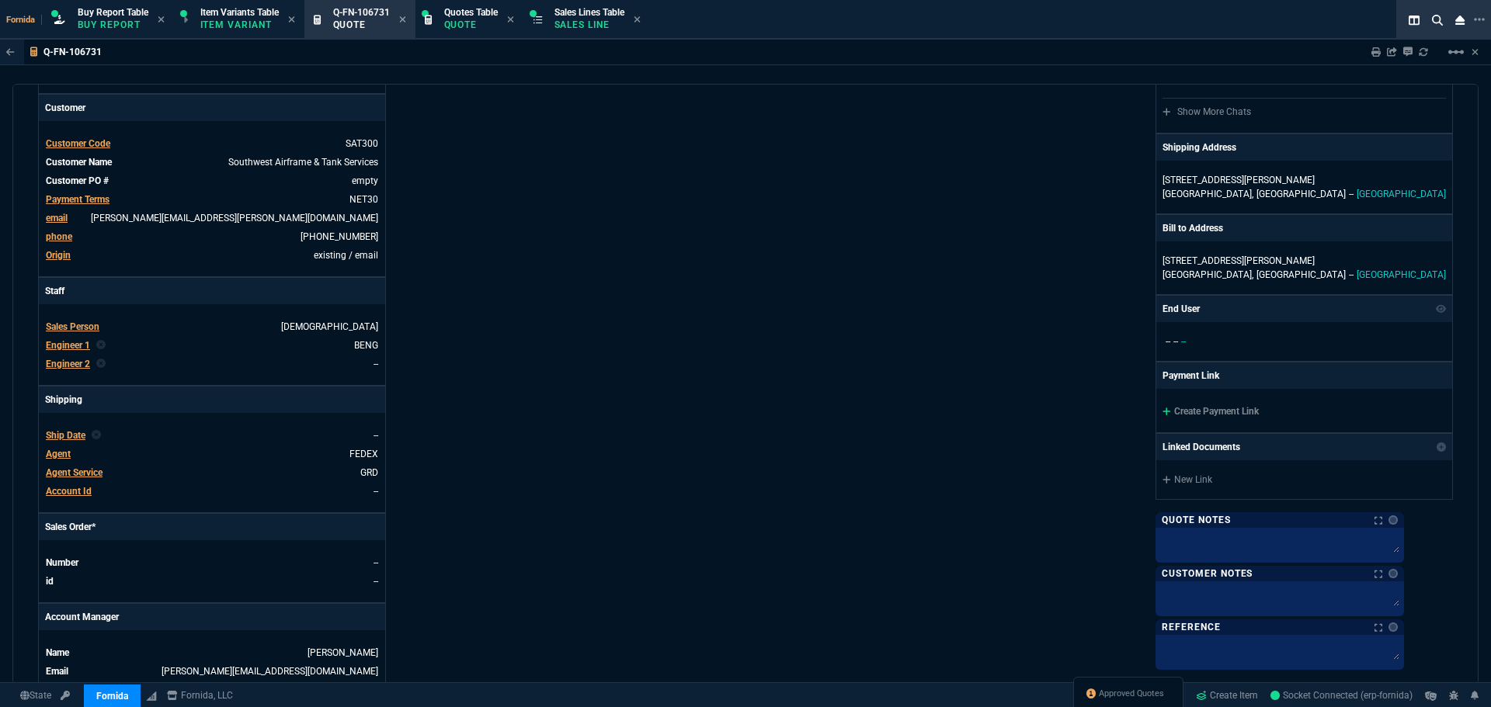
scroll to position [0, 0]
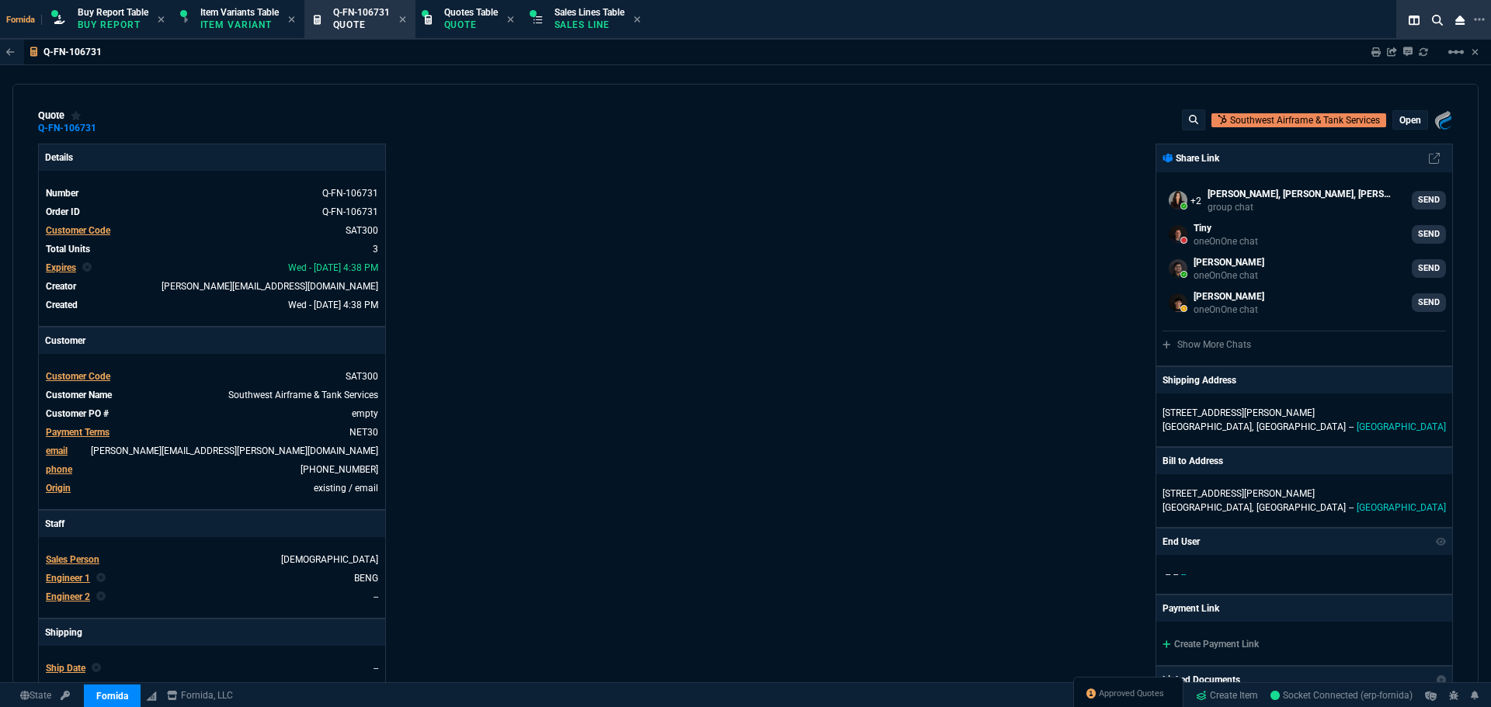
click at [1377, 56] on icon at bounding box center [1375, 51] width 9 height 9
type input "23"
type input "117"
type input "60"
type input "150"
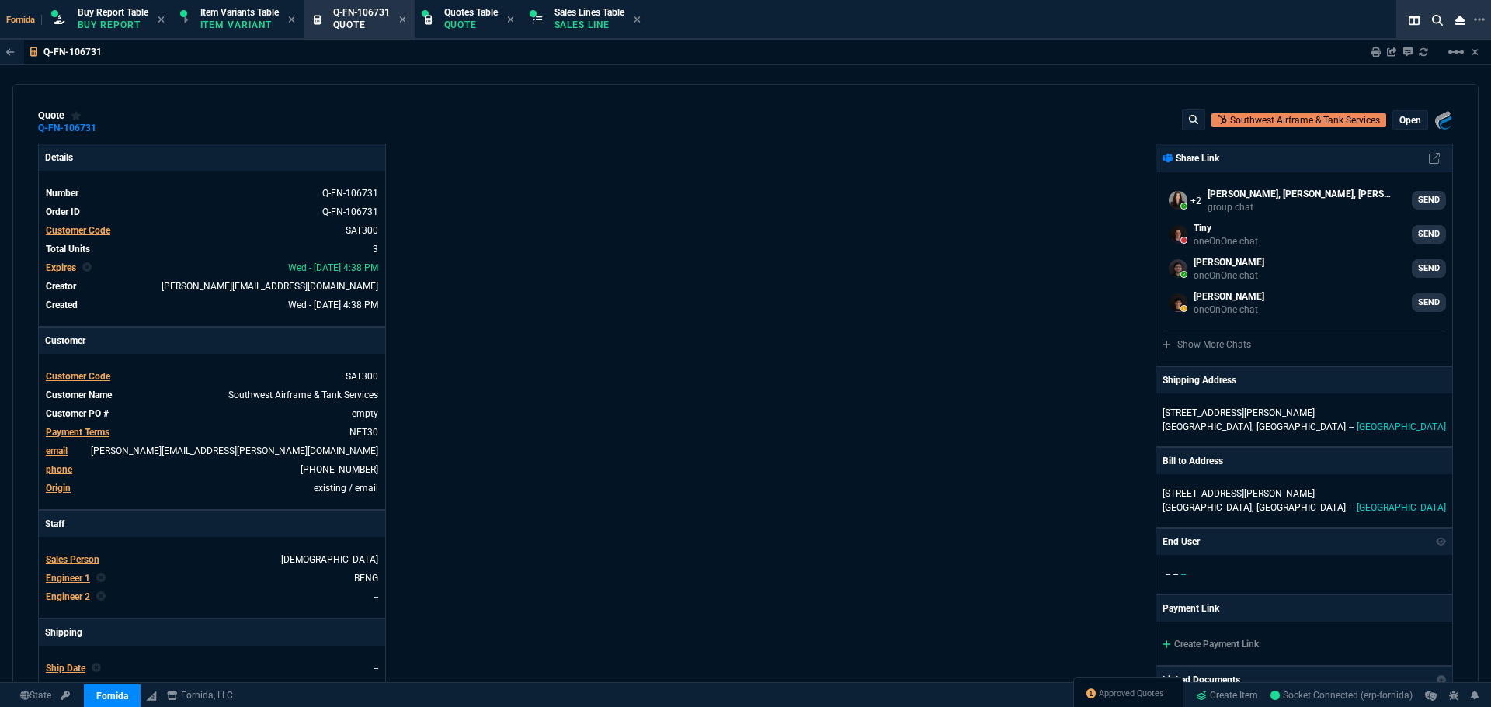
type input "0"
